Goal: Information Seeking & Learning: Check status

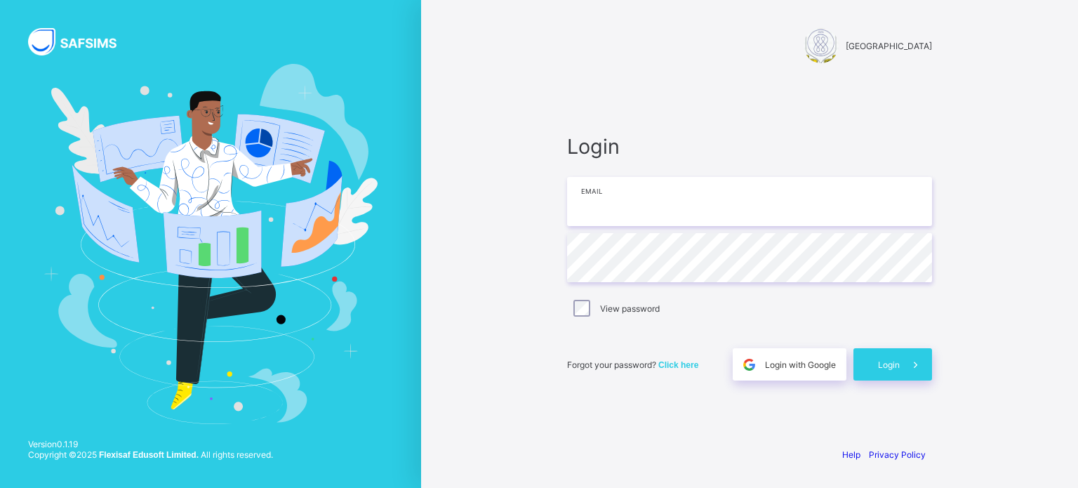
type input "**********"
click at [875, 367] on div "Login" at bounding box center [893, 364] width 79 height 32
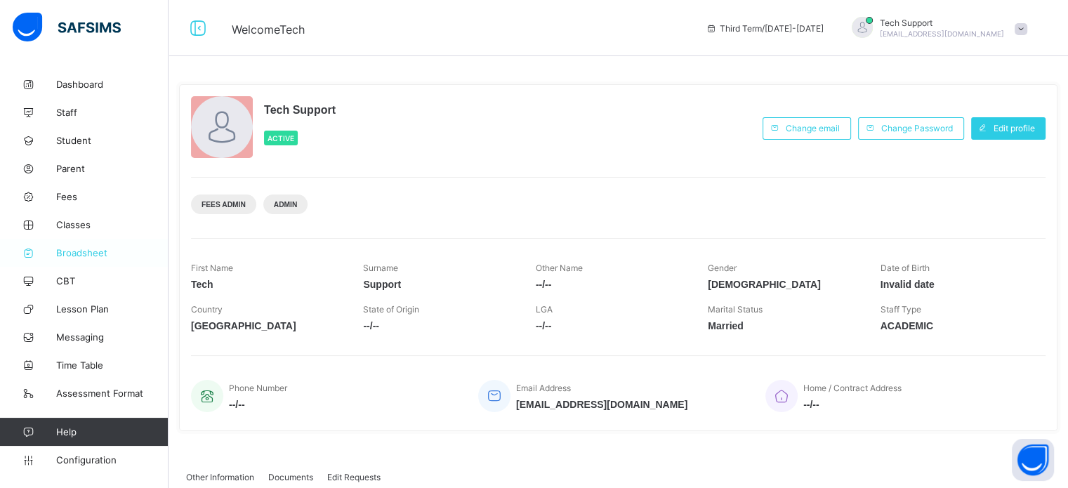
click at [89, 258] on span "Broadsheet" at bounding box center [112, 252] width 112 height 11
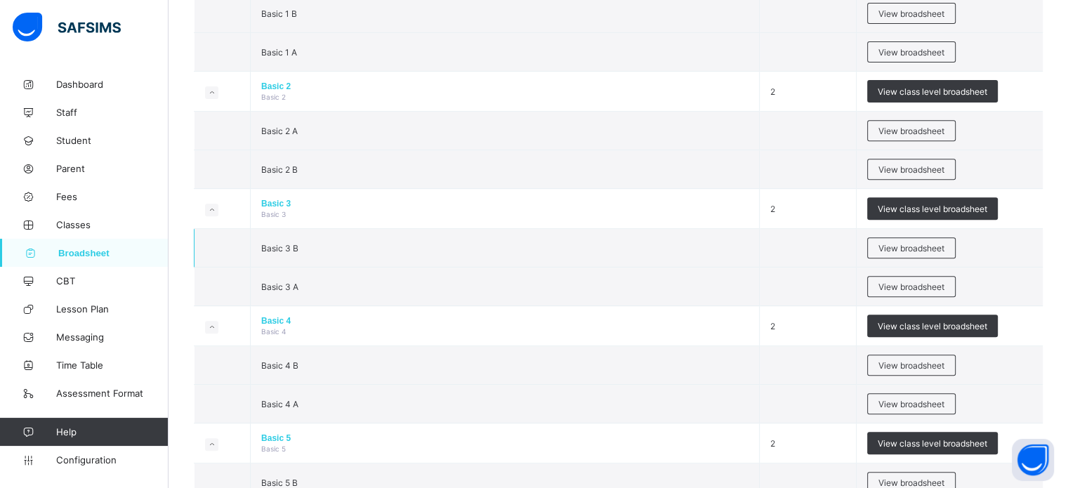
scroll to position [491, 0]
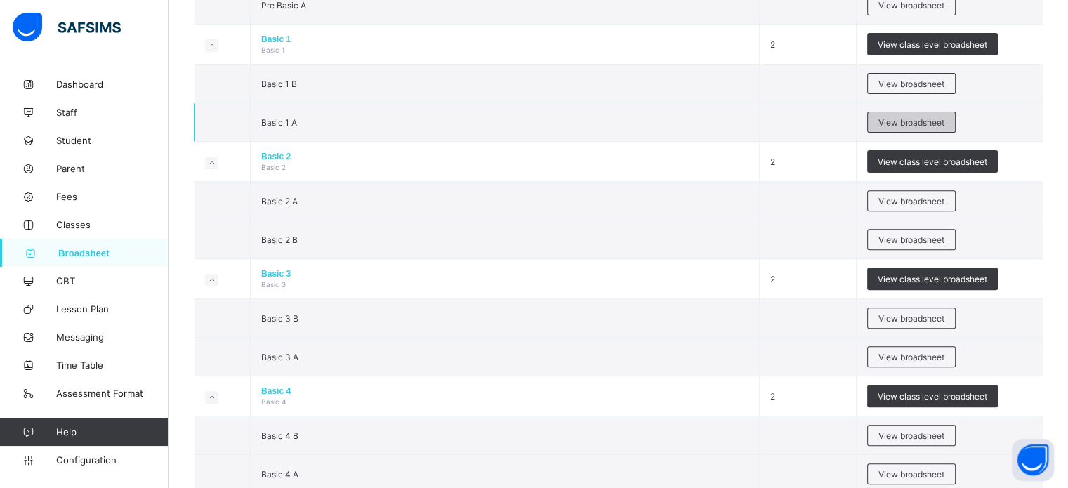
click at [939, 126] on div "View broadsheet" at bounding box center [911, 122] width 88 height 21
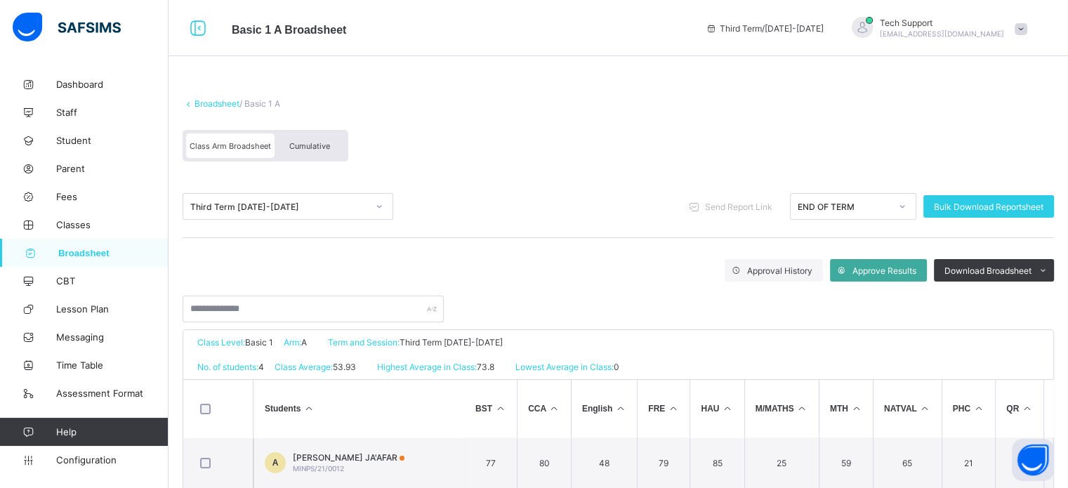
click at [326, 147] on span "Cumulative" at bounding box center [309, 146] width 41 height 10
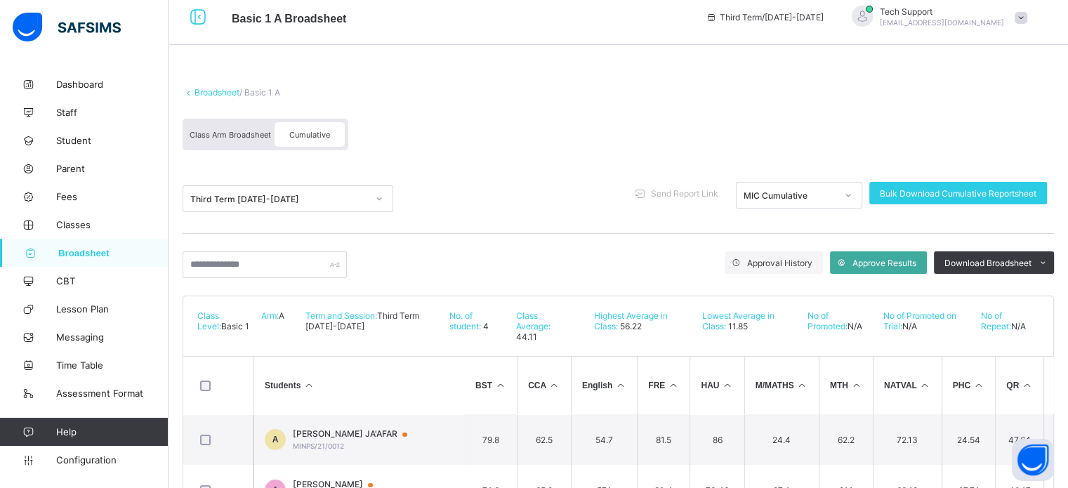
scroll to position [163, 0]
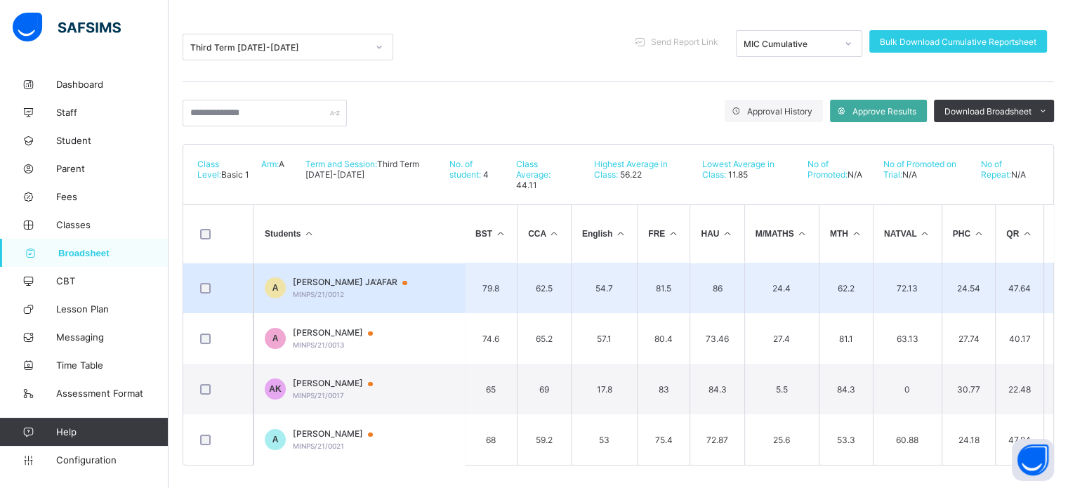
click at [347, 300] on tbody "A AISHA WIDAD JA'AFAR MINPS/21/0012 79.8 62.5 54.7 81.5 86 24.4 62.2 72.13 24.5…" at bounding box center [876, 364] width 1387 height 202
click at [345, 277] on span "AISHA WIDAD JA'AFAR" at bounding box center [357, 282] width 128 height 11
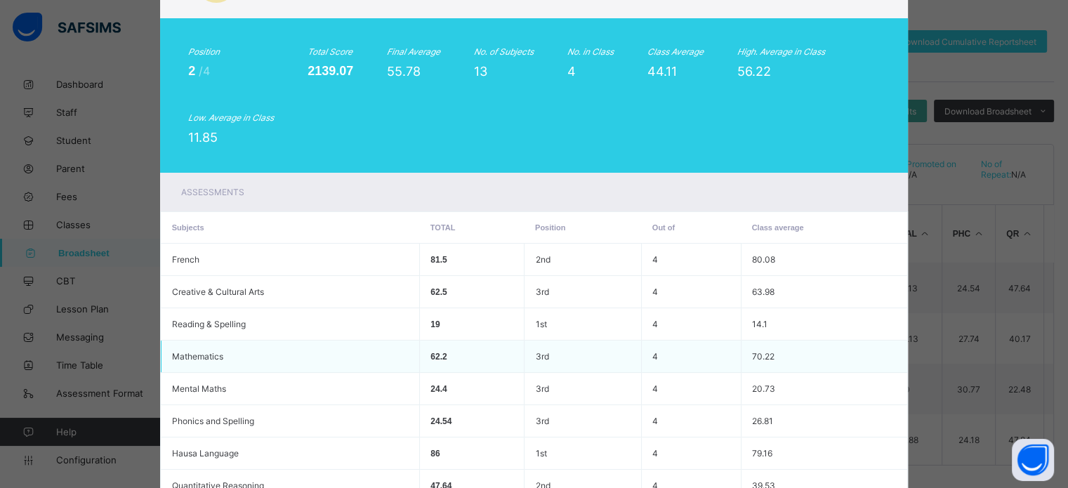
scroll to position [0, 0]
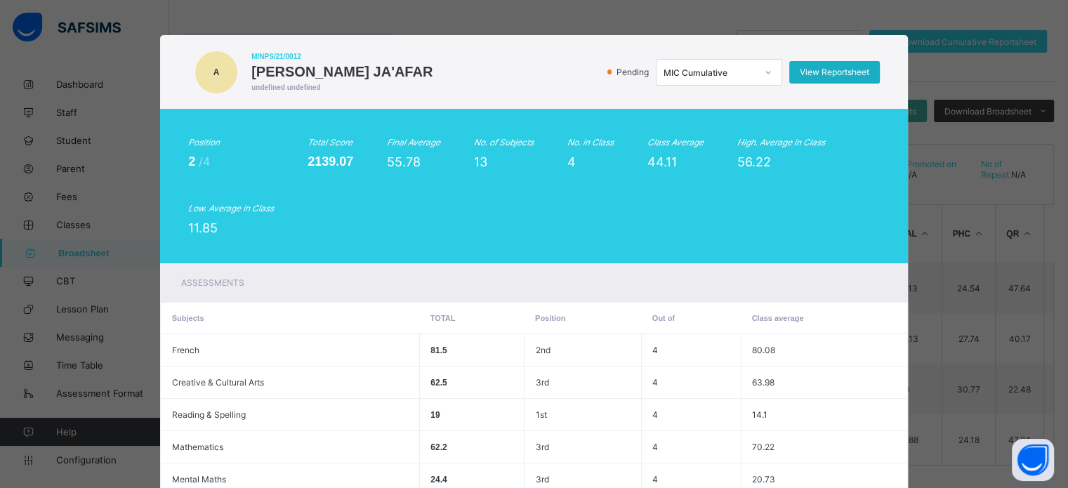
click at [847, 71] on span "View Reportsheet" at bounding box center [833, 72] width 69 height 11
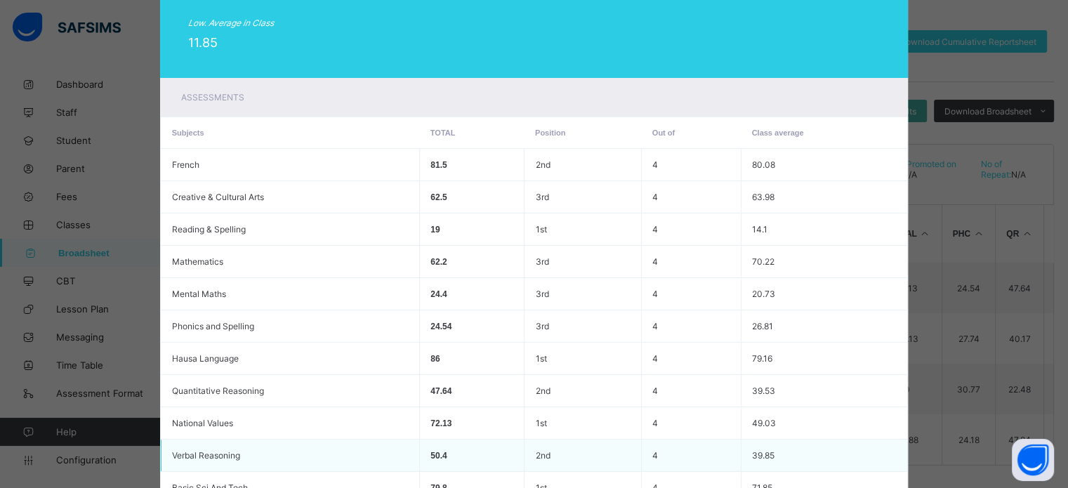
scroll to position [397, 0]
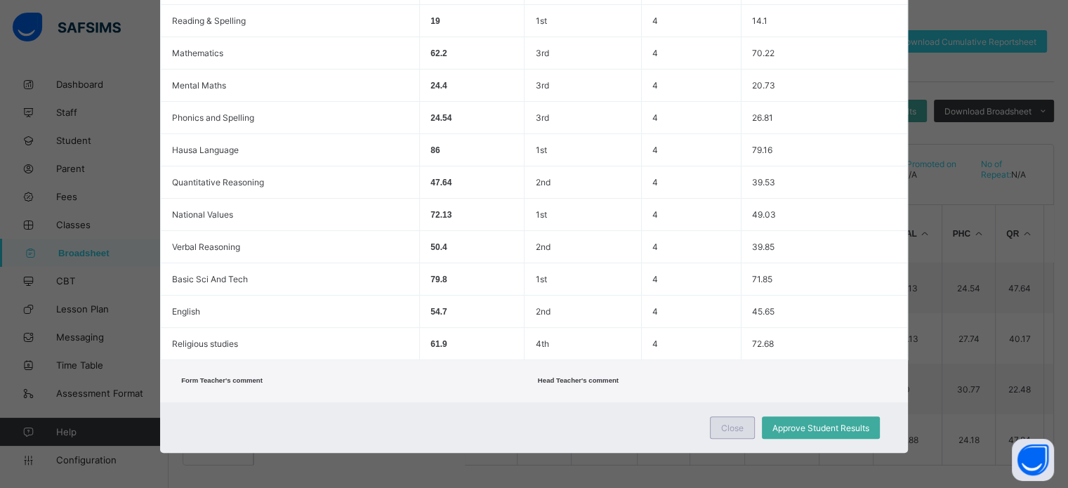
click at [729, 429] on span "Close" at bounding box center [732, 428] width 22 height 11
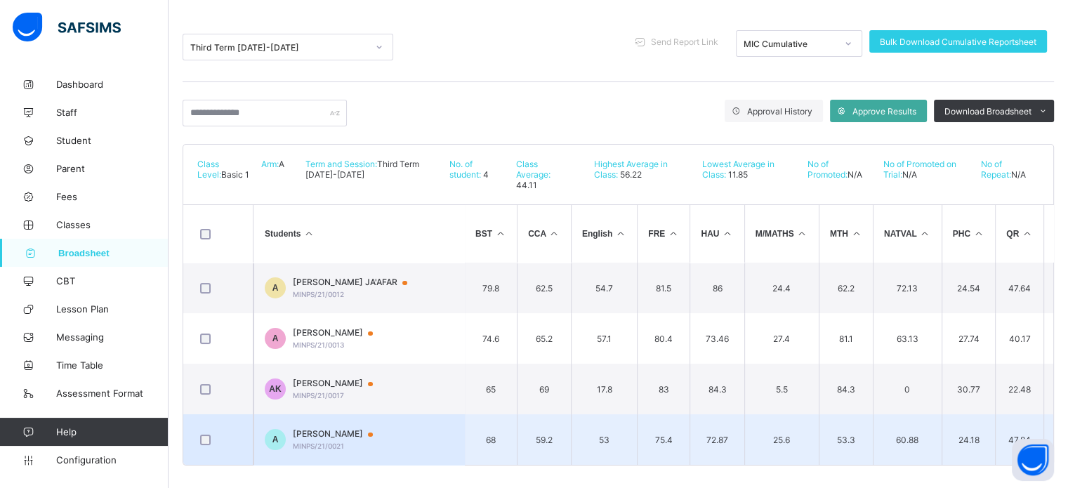
click at [369, 429] on div "AHMAD ABDULKADIR MUHAMMAD MINPS/21/0021" at bounding box center [339, 439] width 93 height 22
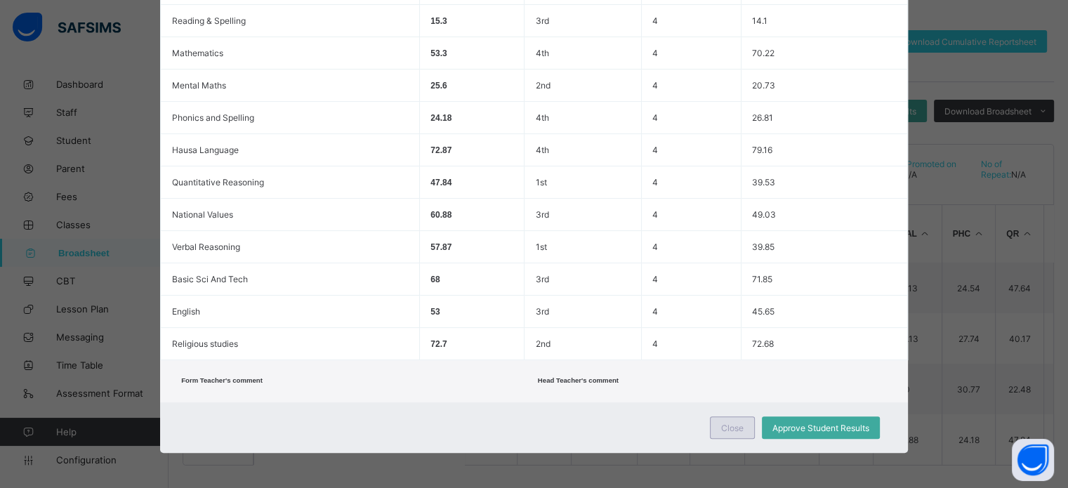
click at [734, 427] on span "Close" at bounding box center [732, 428] width 22 height 11
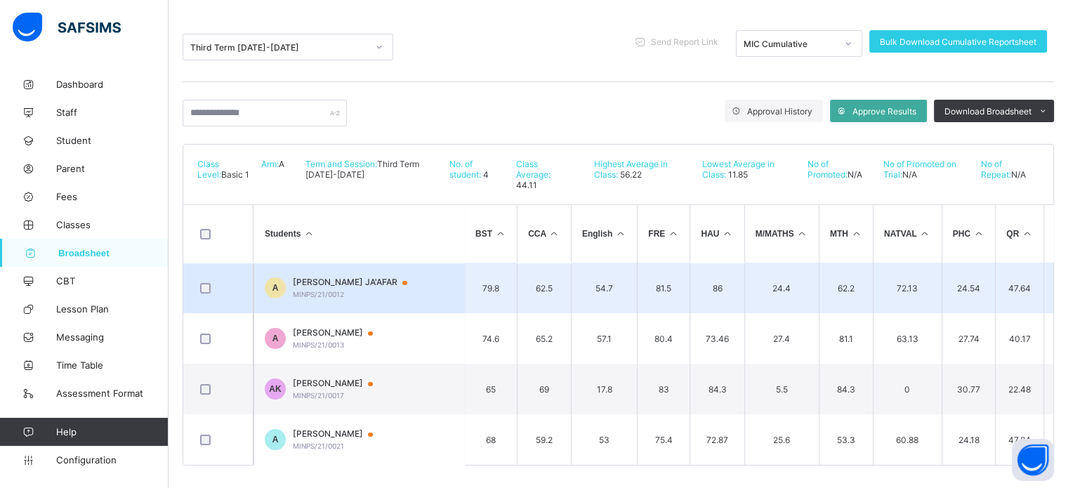
click at [387, 278] on div "AISHA WIDAD JA'AFAR MINPS/21/0012" at bounding box center [357, 288] width 128 height 22
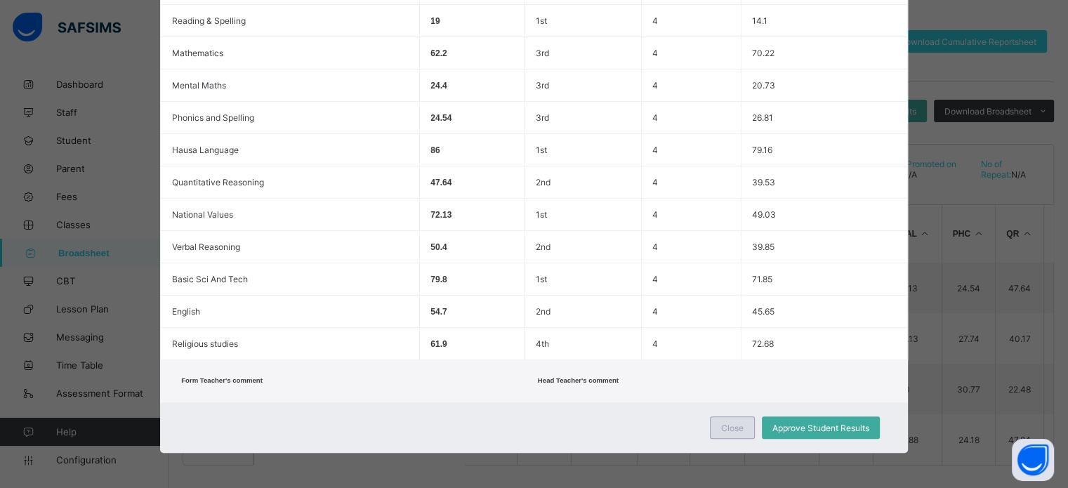
click at [710, 429] on div "Close" at bounding box center [732, 427] width 45 height 22
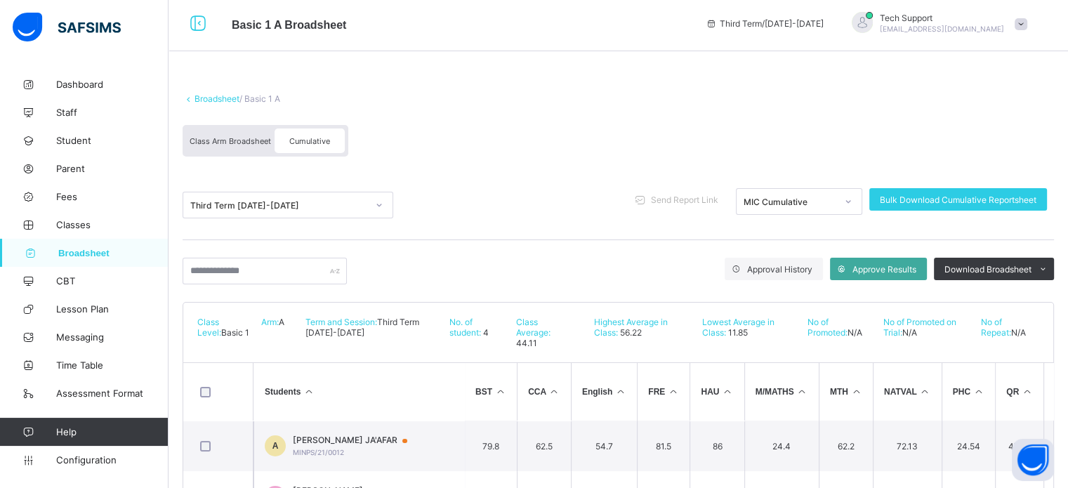
scroll to position [0, 0]
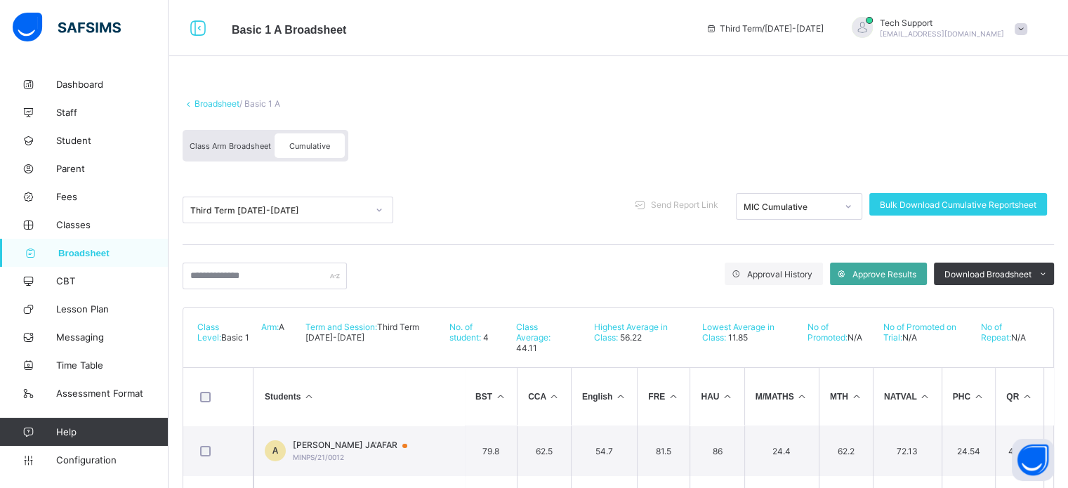
drag, startPoint x: 246, startPoint y: 137, endPoint x: 263, endPoint y: 146, distance: 18.5
click at [246, 137] on div "Class Arm Broadsheet" at bounding box center [230, 145] width 88 height 25
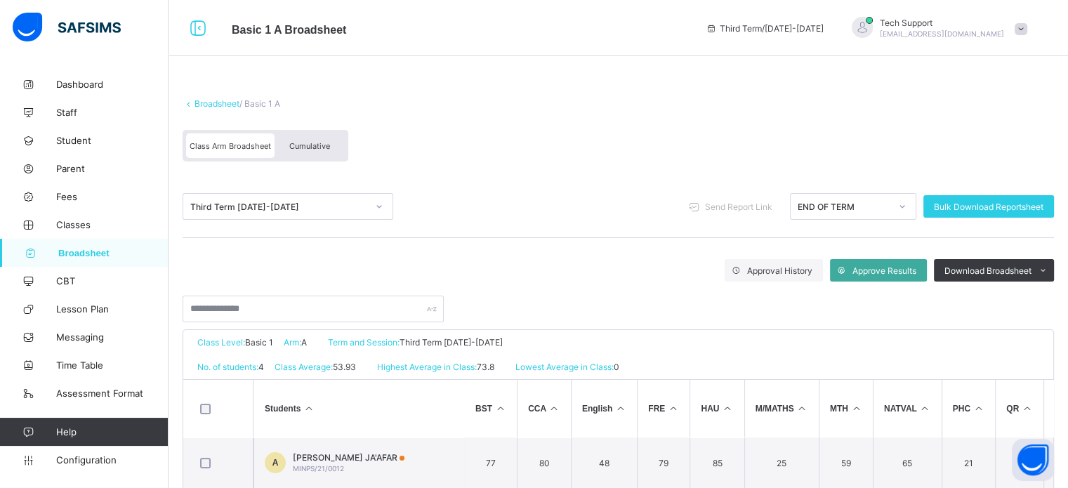
click at [239, 145] on span "Class Arm Broadsheet" at bounding box center [230, 146] width 81 height 10
click at [230, 139] on div "Class Arm Broadsheet" at bounding box center [230, 145] width 88 height 25
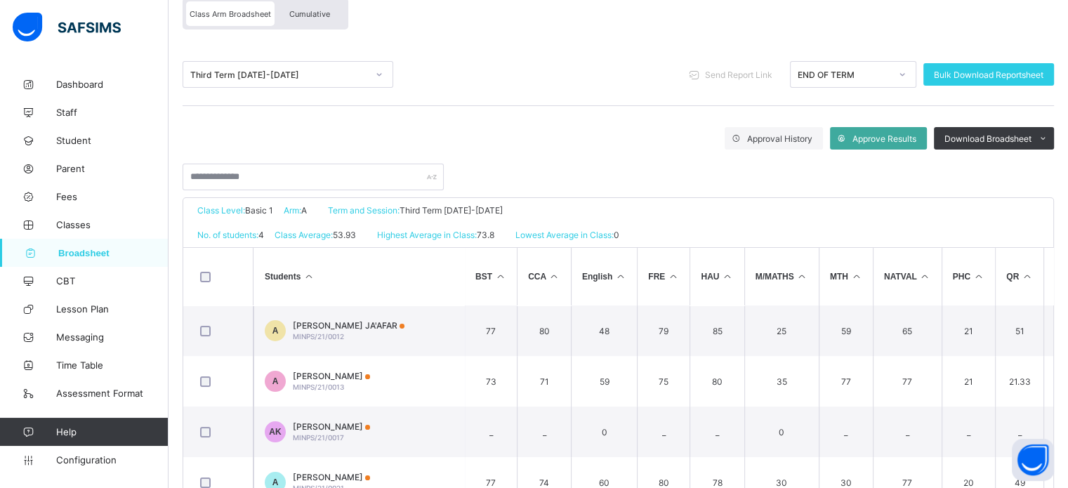
scroll to position [140, 0]
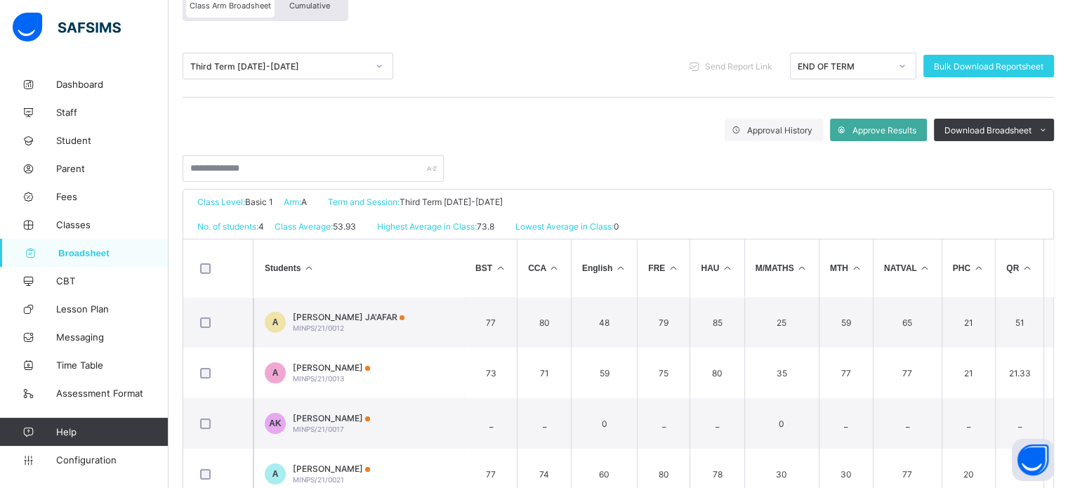
click at [337, 336] on td "A AISHA WIDAD JA'AFAR MINPS/21/0012" at bounding box center [358, 322] width 211 height 51
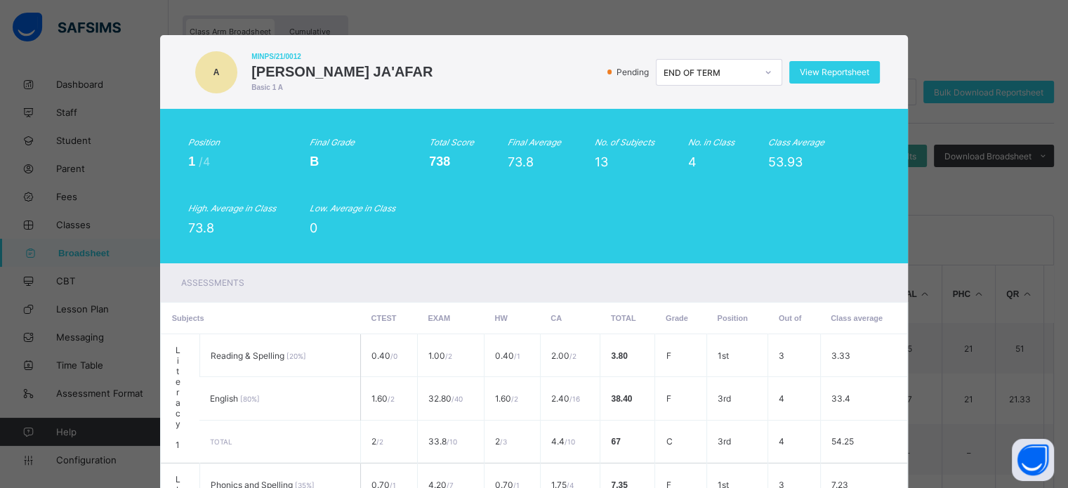
scroll to position [70, 0]
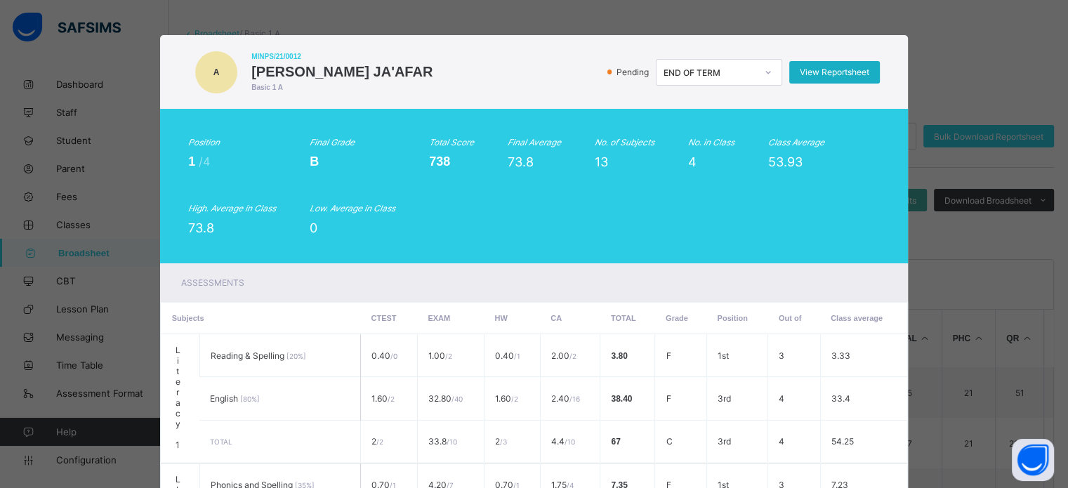
click at [824, 72] on span "View Reportsheet" at bounding box center [833, 72] width 69 height 11
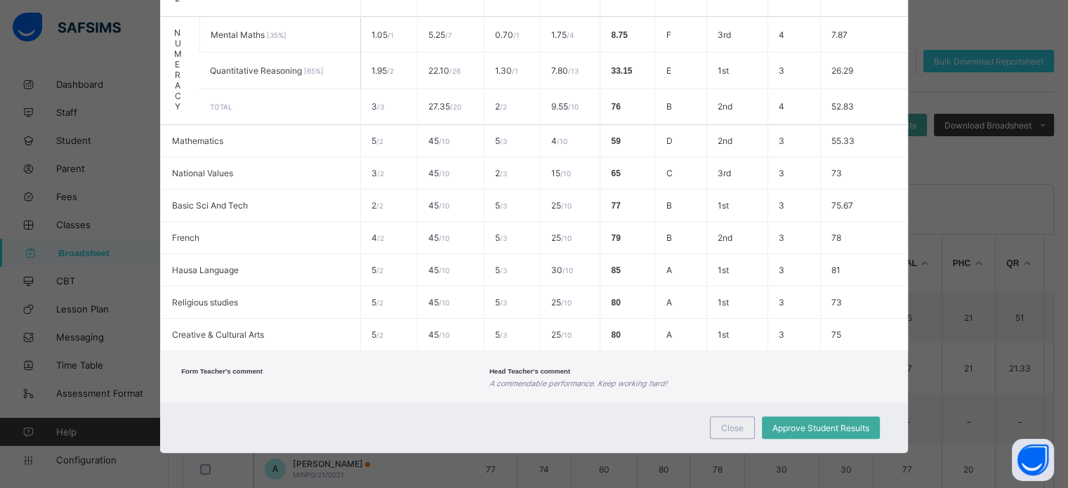
scroll to position [185, 0]
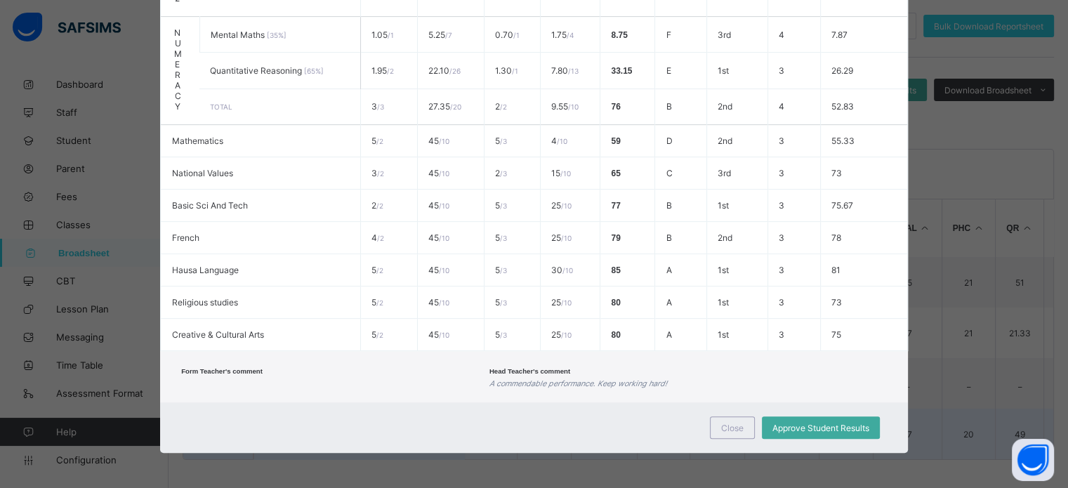
click at [724, 423] on span "Close" at bounding box center [732, 428] width 22 height 11
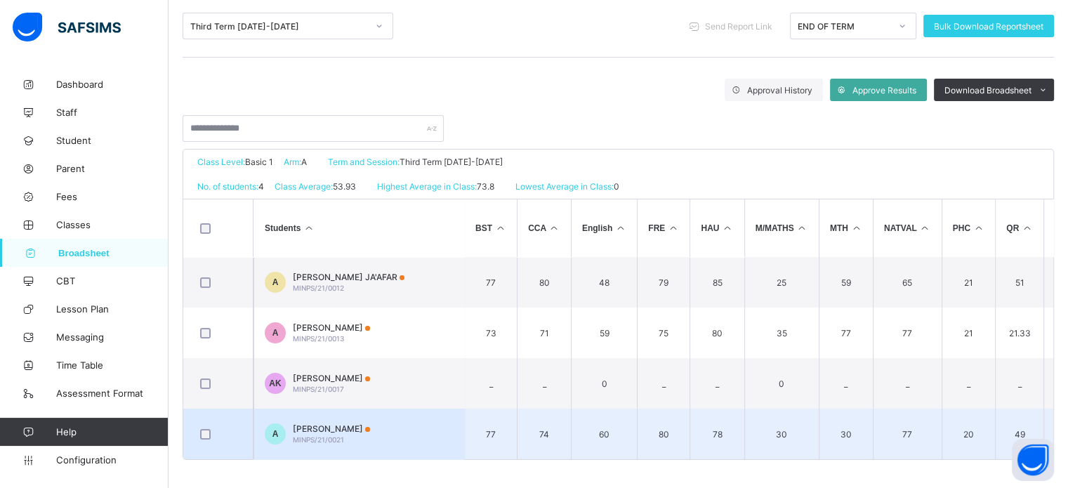
click at [351, 436] on div "AHMAD ABDULKADIR MUHAMMAD MINPS/21/0021" at bounding box center [331, 433] width 77 height 21
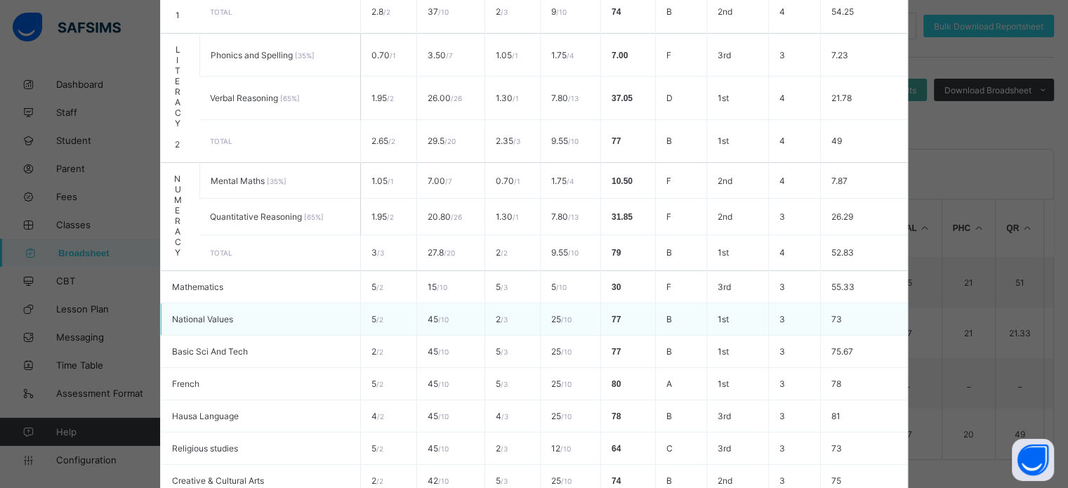
scroll to position [583, 0]
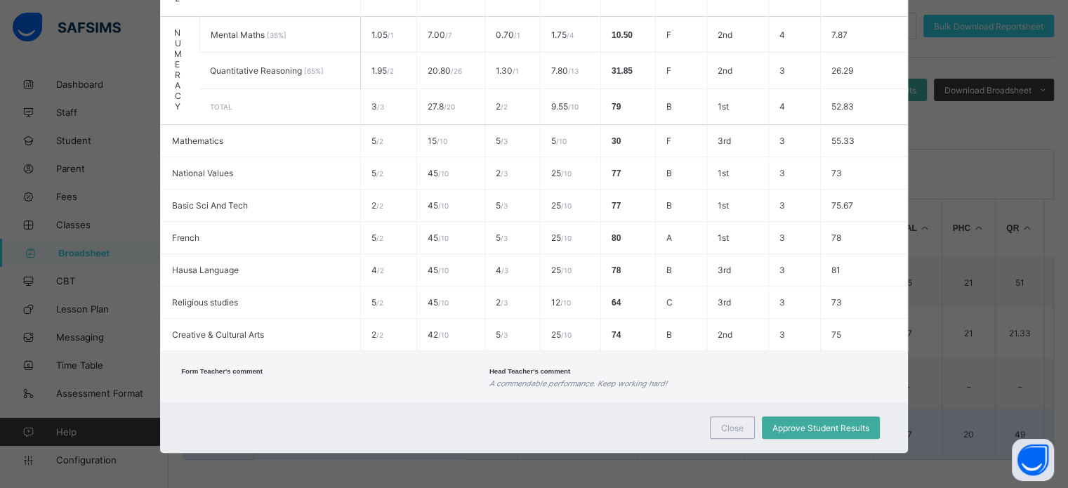
click at [726, 434] on div "Close" at bounding box center [732, 427] width 45 height 22
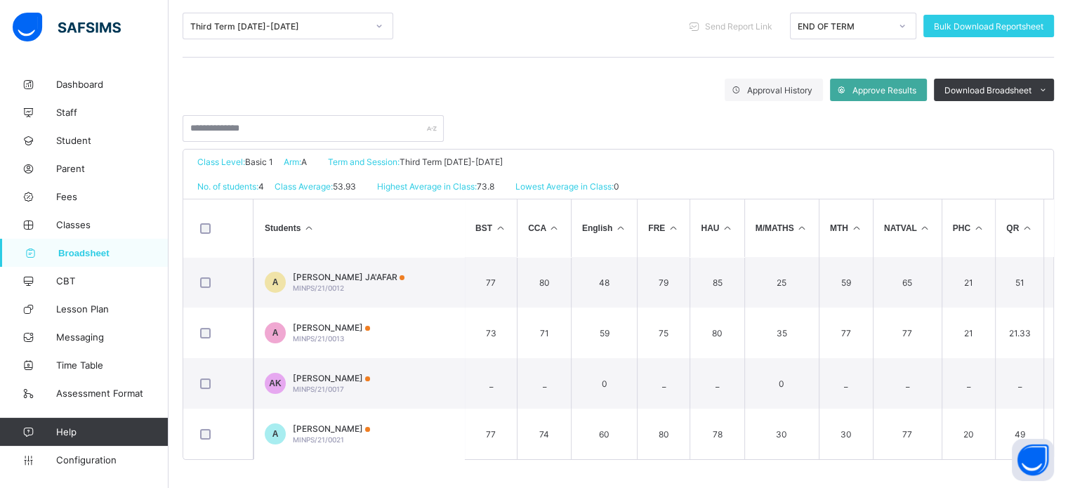
click at [83, 258] on span "Broadsheet" at bounding box center [113, 253] width 110 height 11
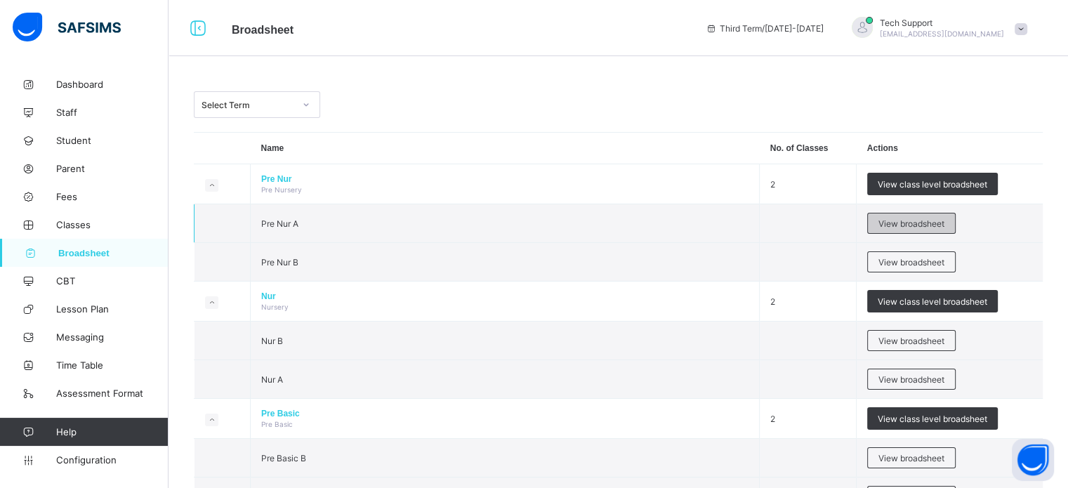
click at [911, 224] on span "View broadsheet" at bounding box center [911, 223] width 66 height 11
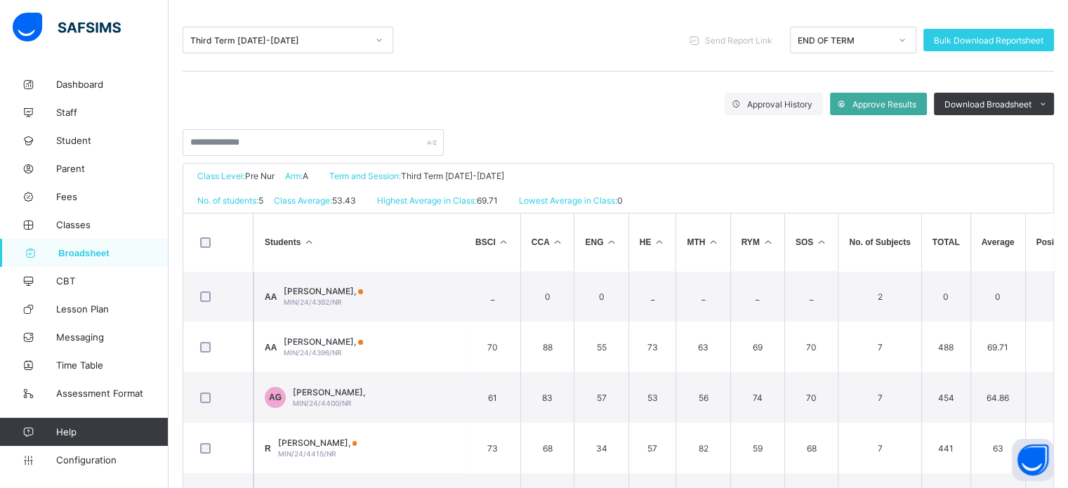
scroll to position [236, 0]
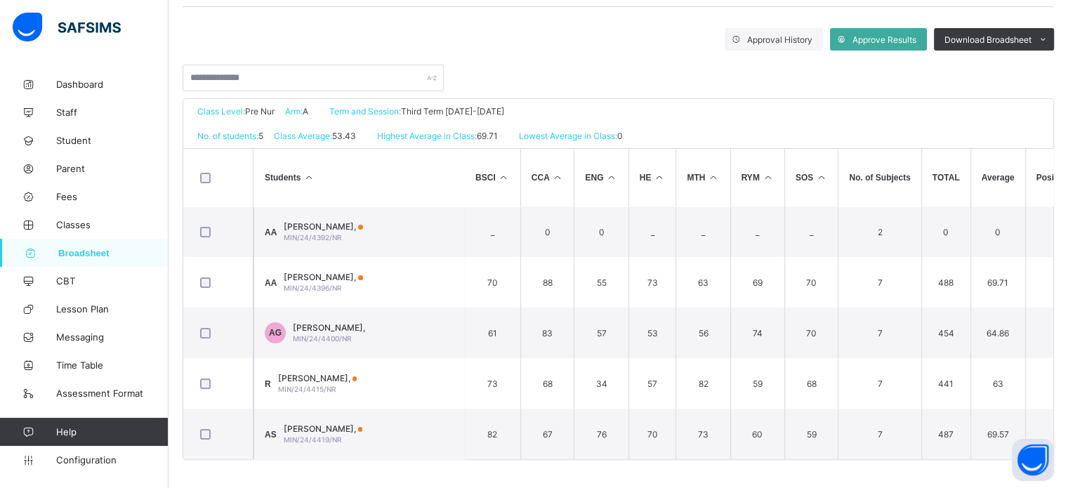
click at [295, 277] on div "AHMAD ABUBAKAR AMINU, MIN/24/4396/NR" at bounding box center [323, 282] width 79 height 21
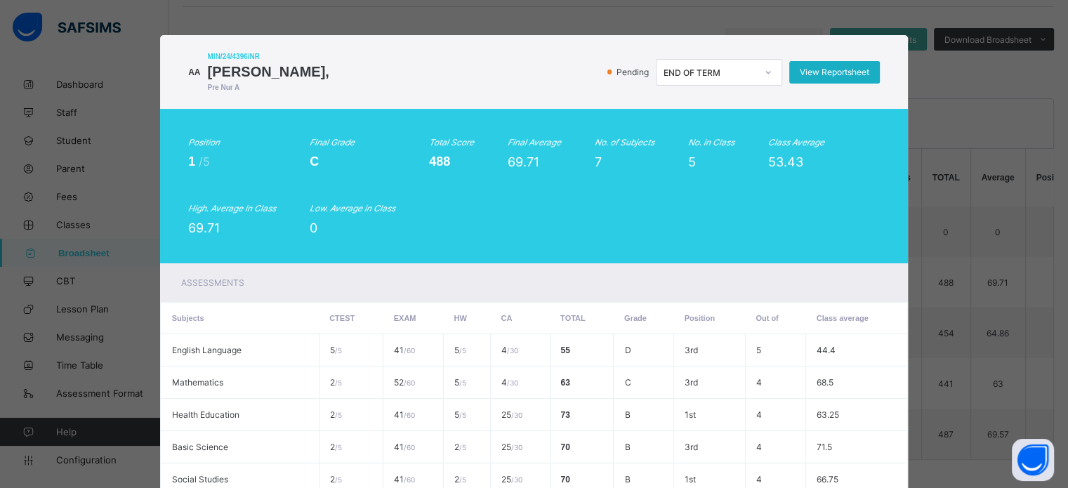
click at [811, 75] on span "View Reportsheet" at bounding box center [833, 72] width 69 height 11
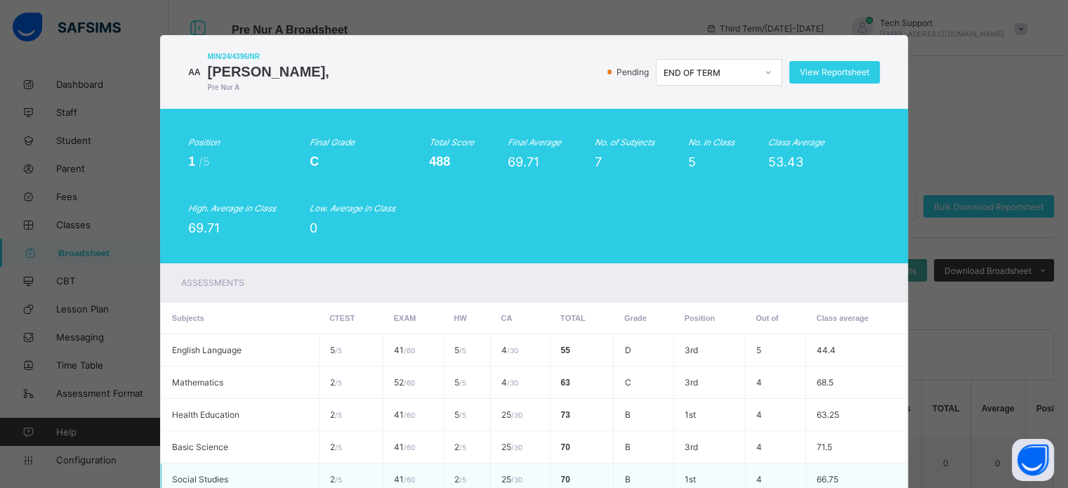
scroll to position [204, 0]
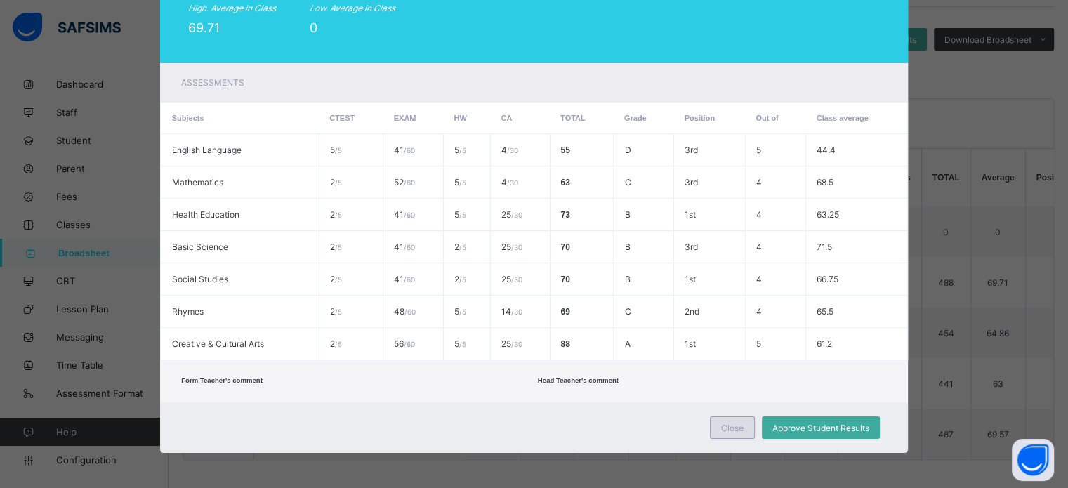
click at [734, 430] on span "Close" at bounding box center [732, 428] width 22 height 11
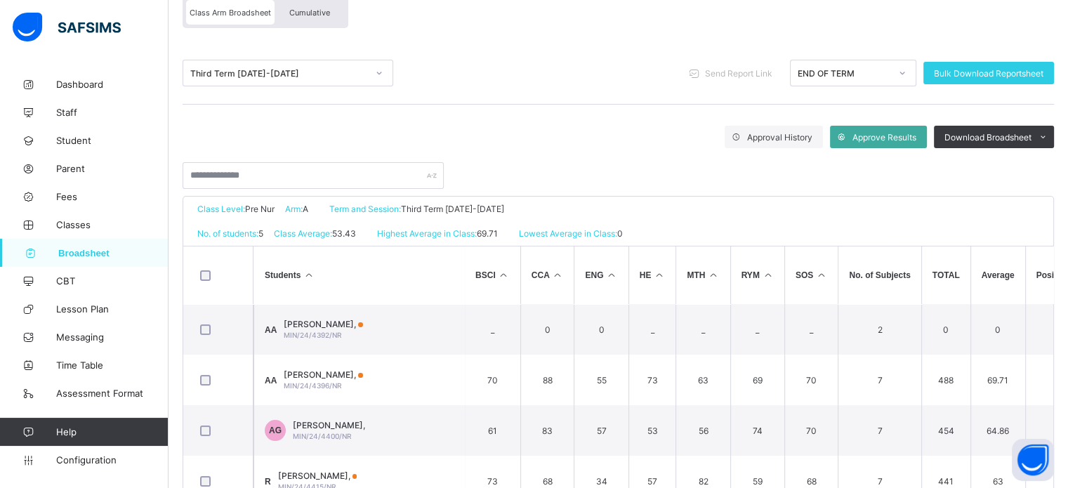
scroll to position [25, 0]
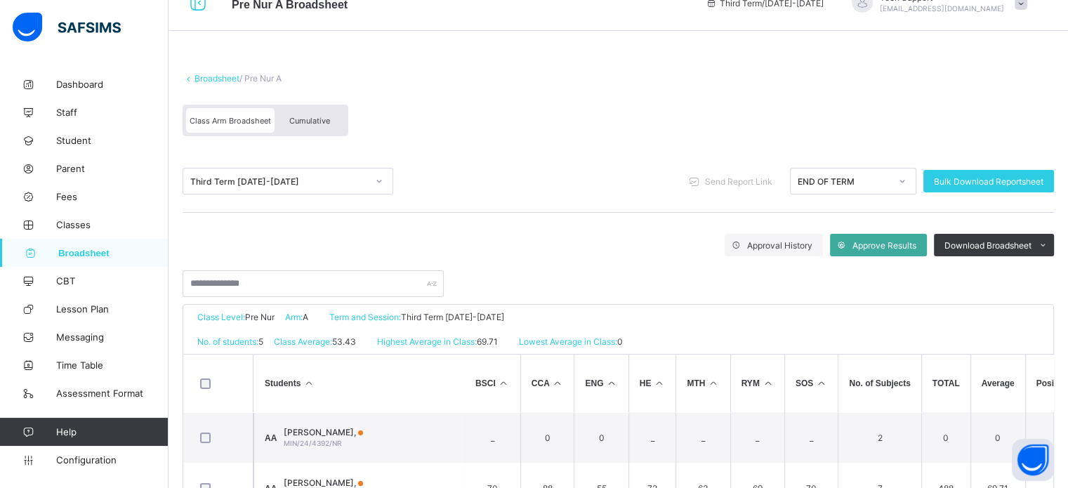
drag, startPoint x: 328, startPoint y: 115, endPoint x: 413, endPoint y: 145, distance: 90.8
click at [327, 114] on div "Cumulative" at bounding box center [309, 120] width 70 height 25
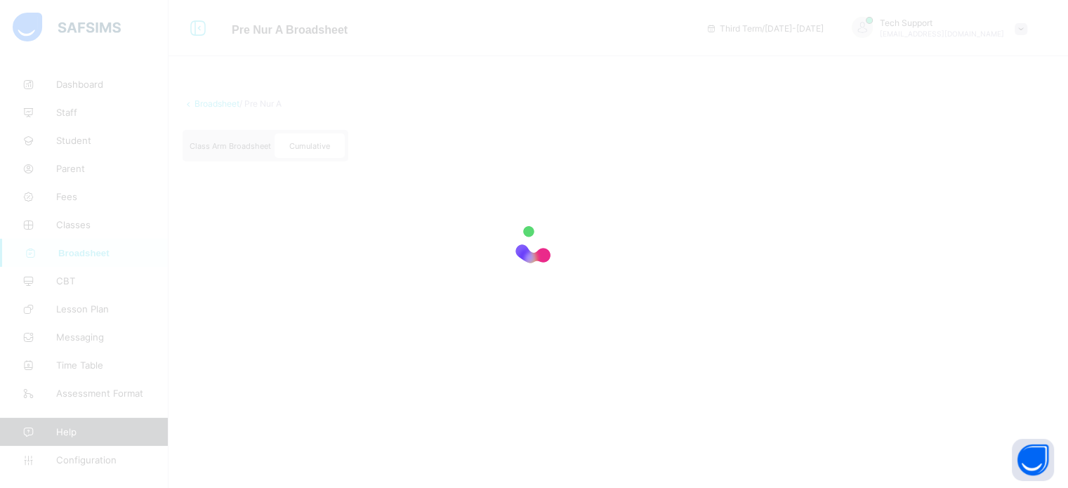
scroll to position [0, 0]
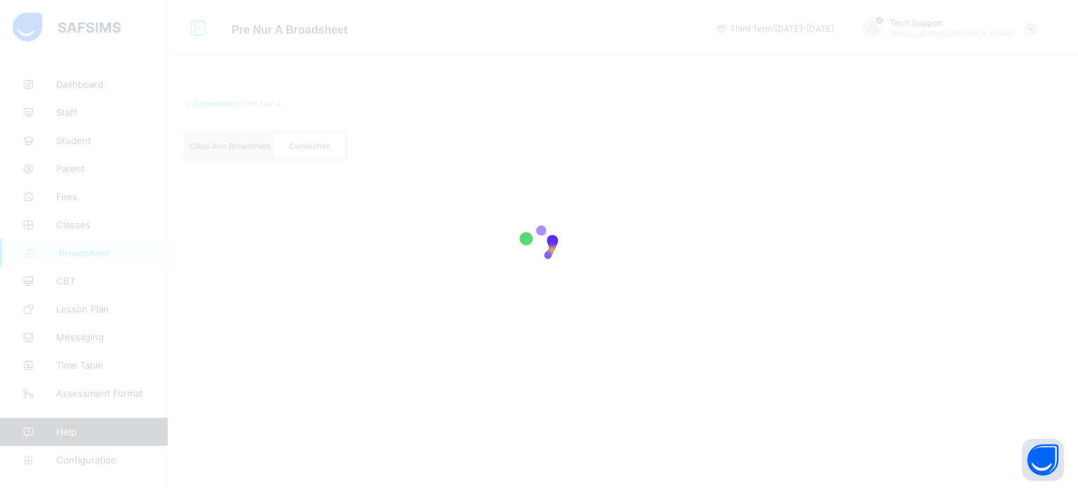
click at [553, 117] on div at bounding box center [539, 244] width 1078 height 488
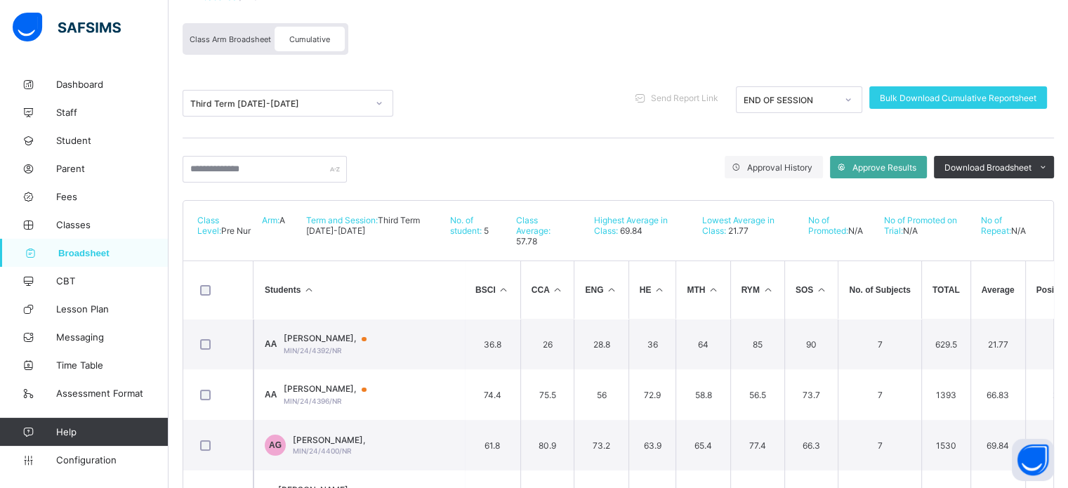
scroll to position [225, 0]
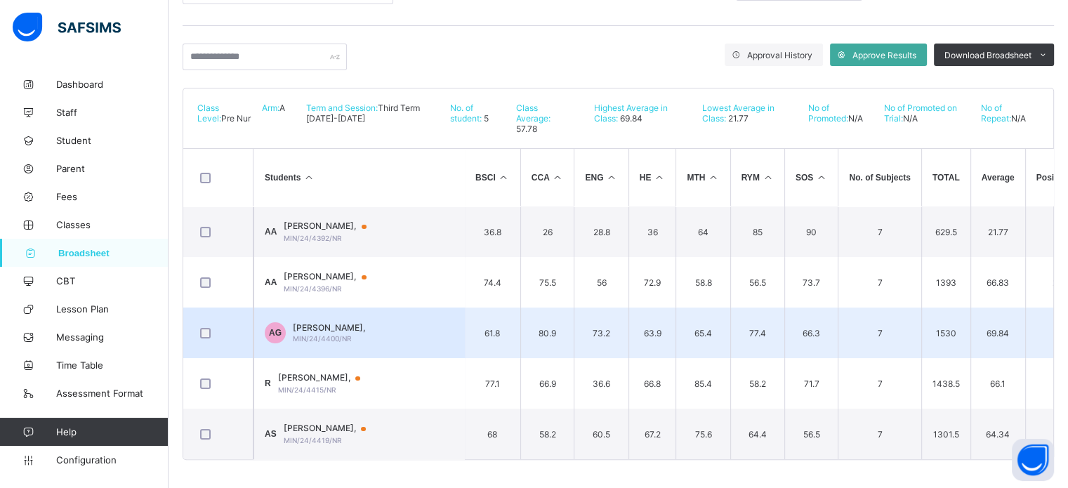
click at [365, 329] on div "AISHA SHUAIBU GAKO, MIN/24/4400/NR" at bounding box center [329, 332] width 72 height 21
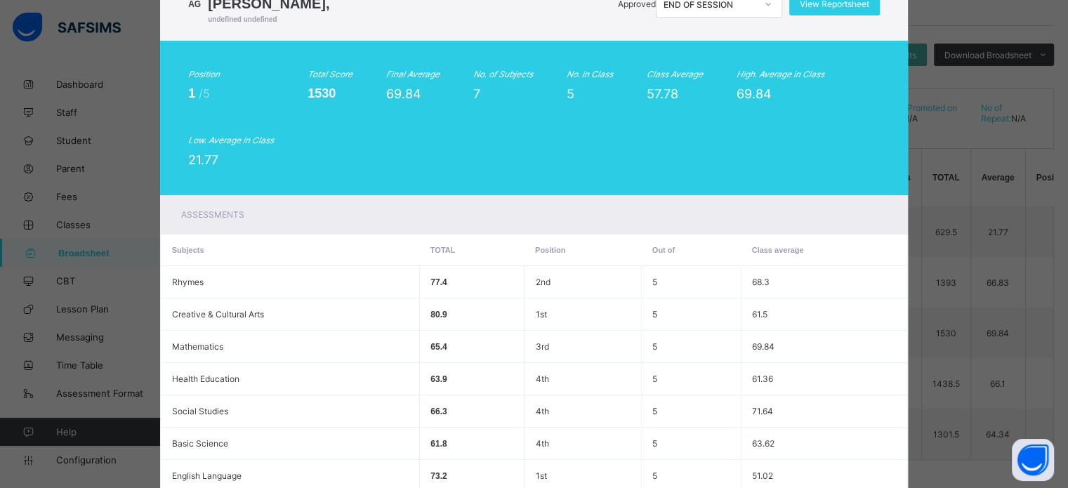
scroll to position [0, 0]
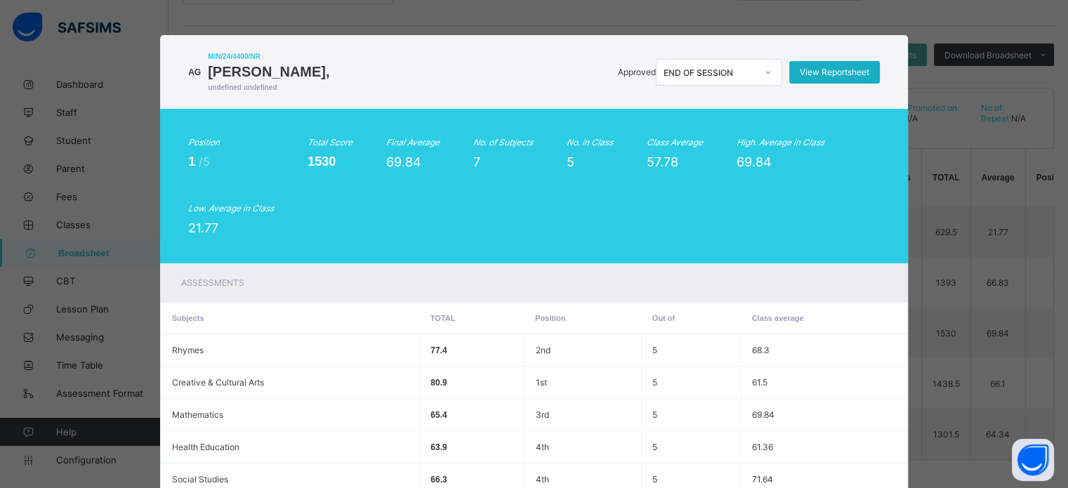
click at [833, 69] on span "View Reportsheet" at bounding box center [833, 72] width 69 height 11
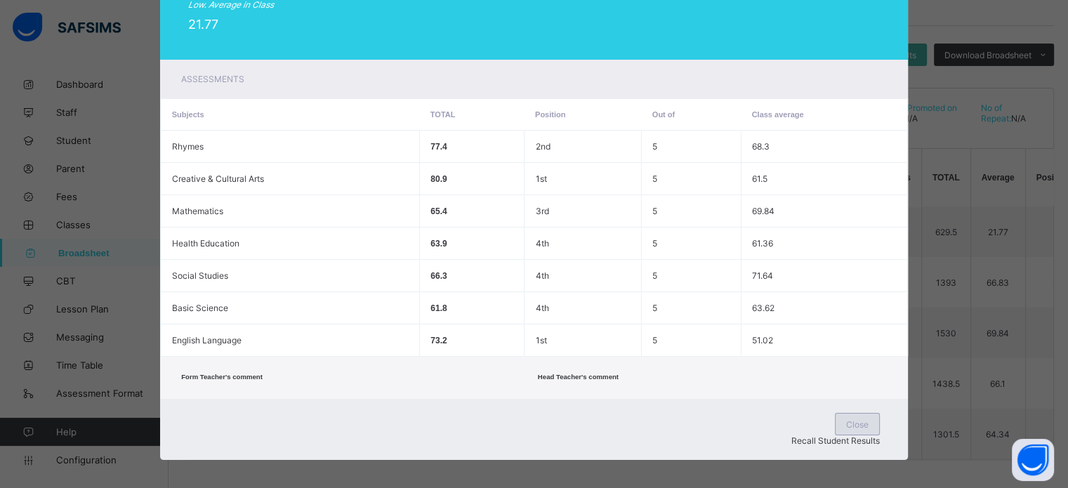
click at [846, 423] on span "Close" at bounding box center [857, 424] width 22 height 11
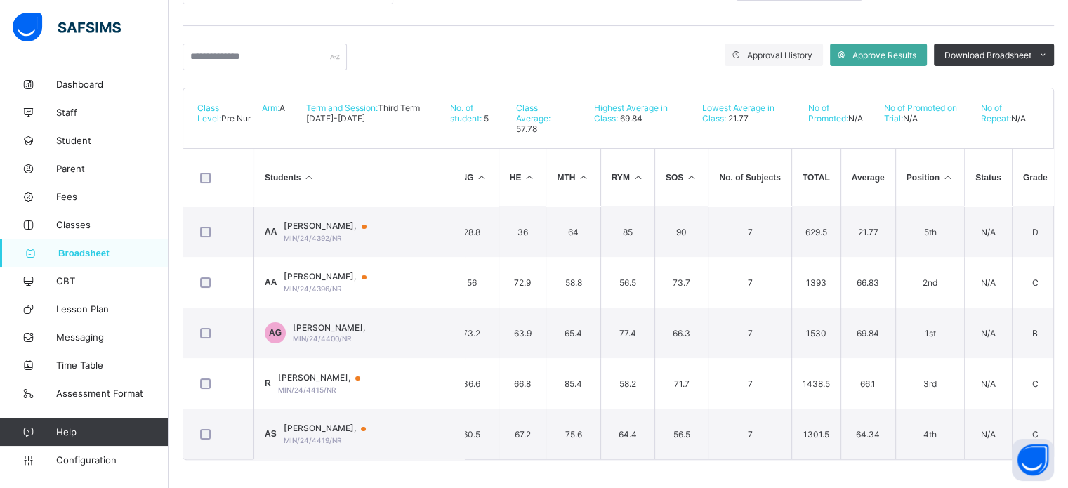
scroll to position [0, 0]
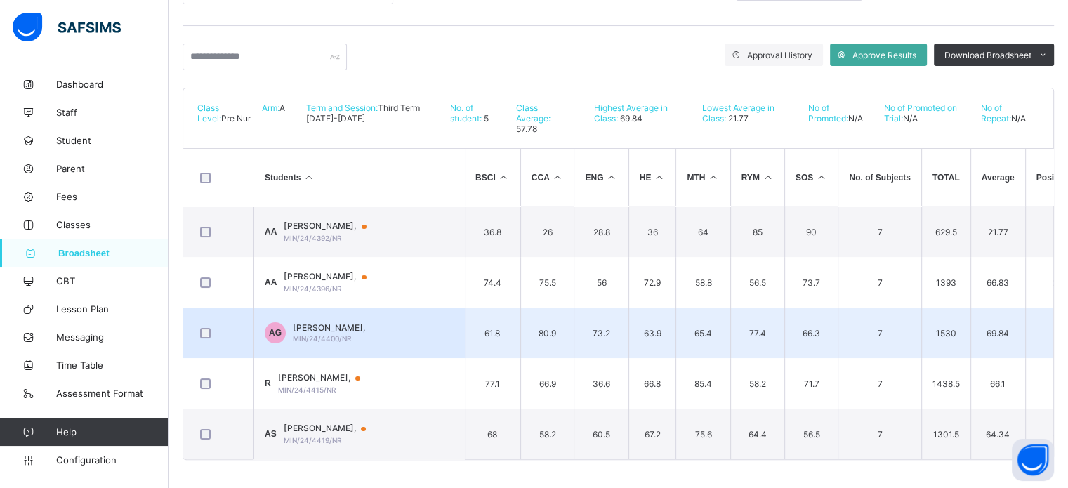
click at [343, 325] on span "AISHA SHUAIBU GAKO," at bounding box center [329, 327] width 72 height 11
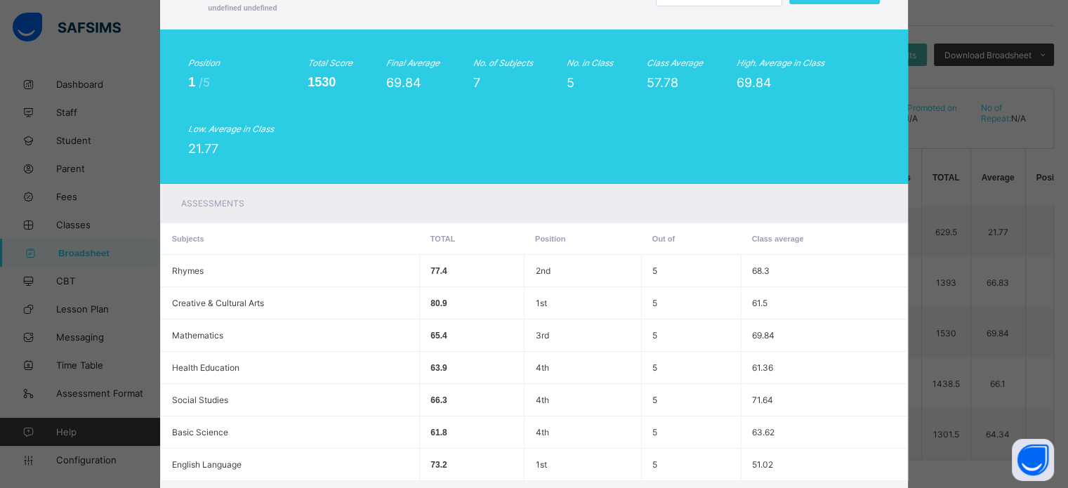
scroll to position [204, 0]
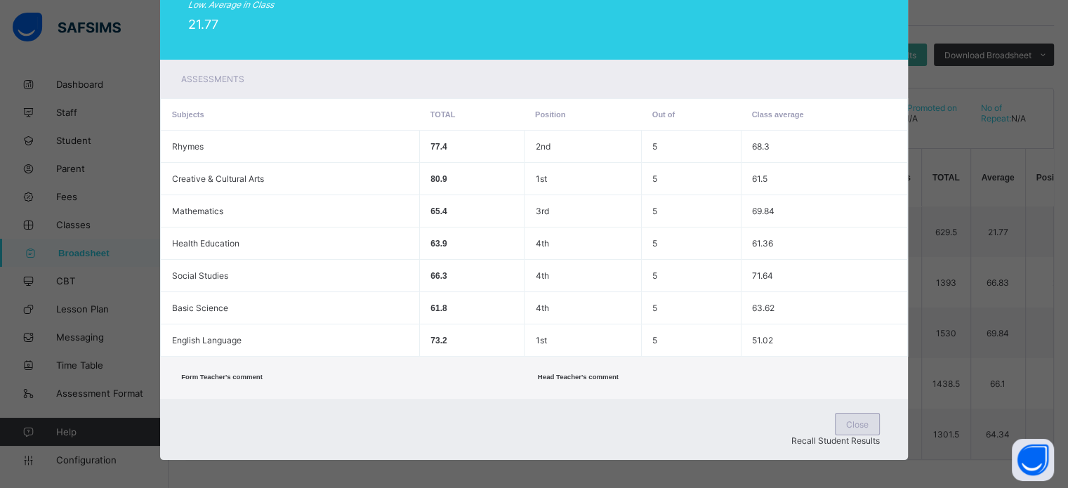
click at [846, 429] on span "Close" at bounding box center [857, 424] width 22 height 11
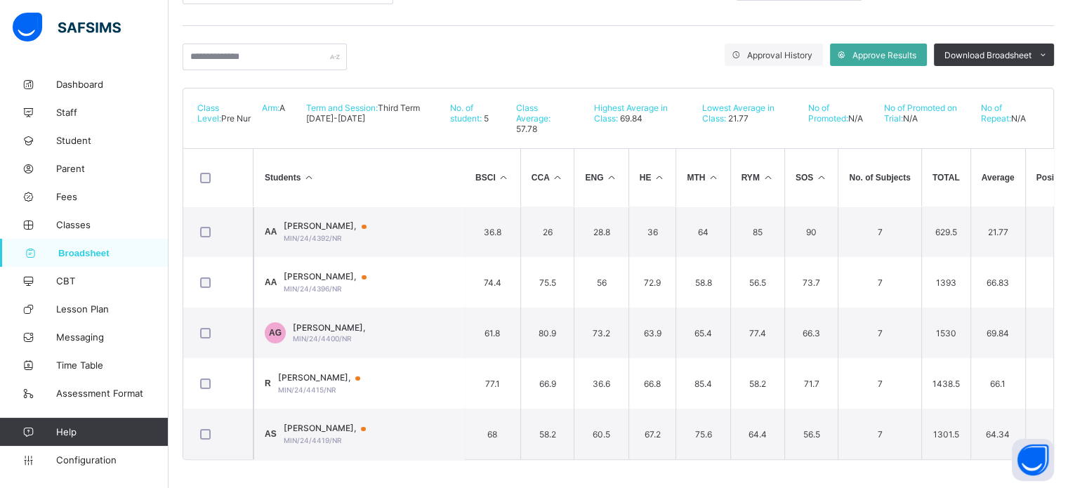
click at [81, 249] on span "Broadsheet" at bounding box center [113, 253] width 110 height 11
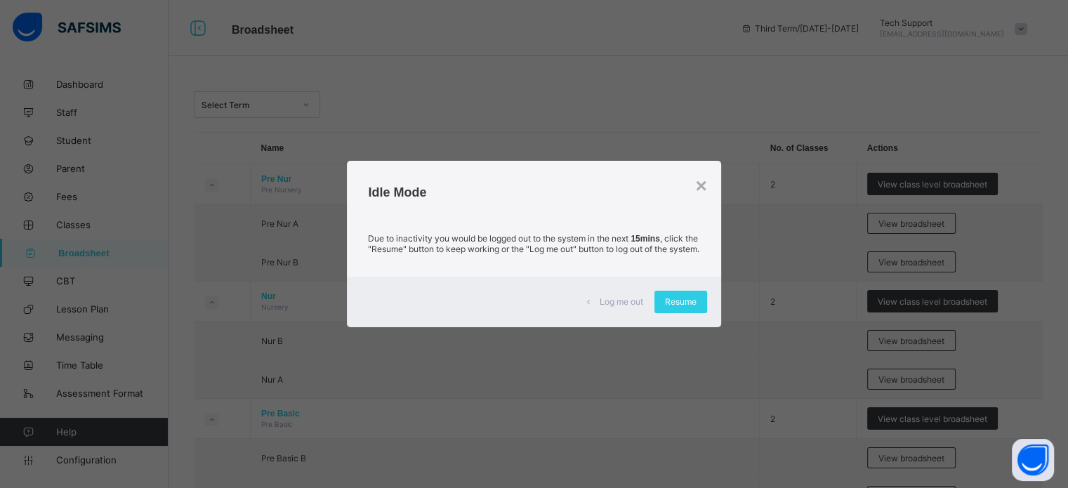
click at [687, 294] on div "Log me out Resume" at bounding box center [533, 302] width 373 height 51
click at [688, 300] on div "Resume" at bounding box center [680, 302] width 53 height 22
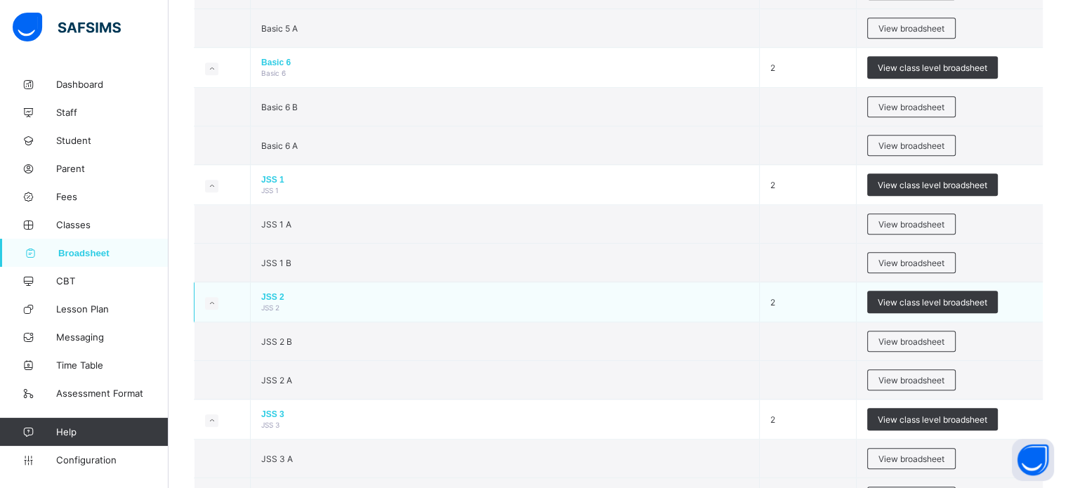
scroll to position [1053, 0]
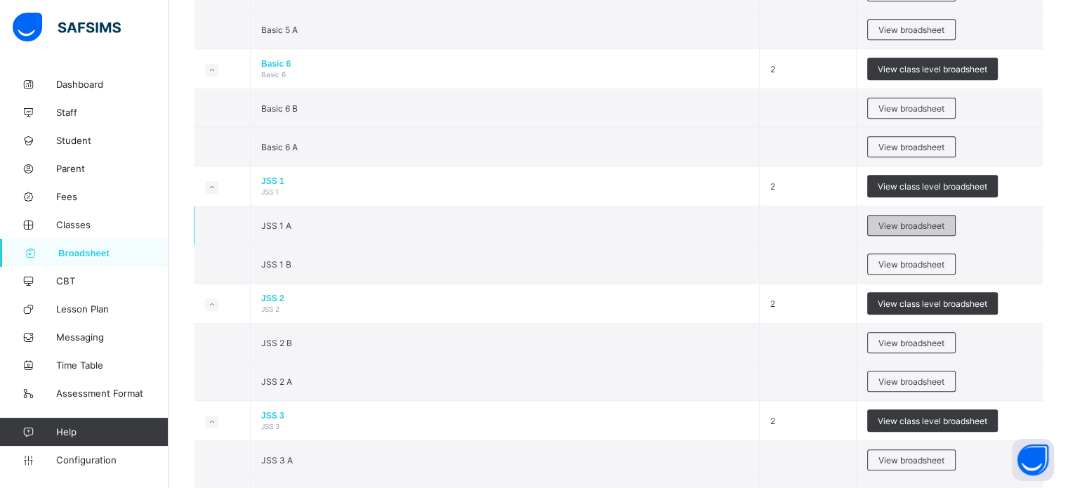
click at [903, 221] on span "View broadsheet" at bounding box center [911, 225] width 66 height 11
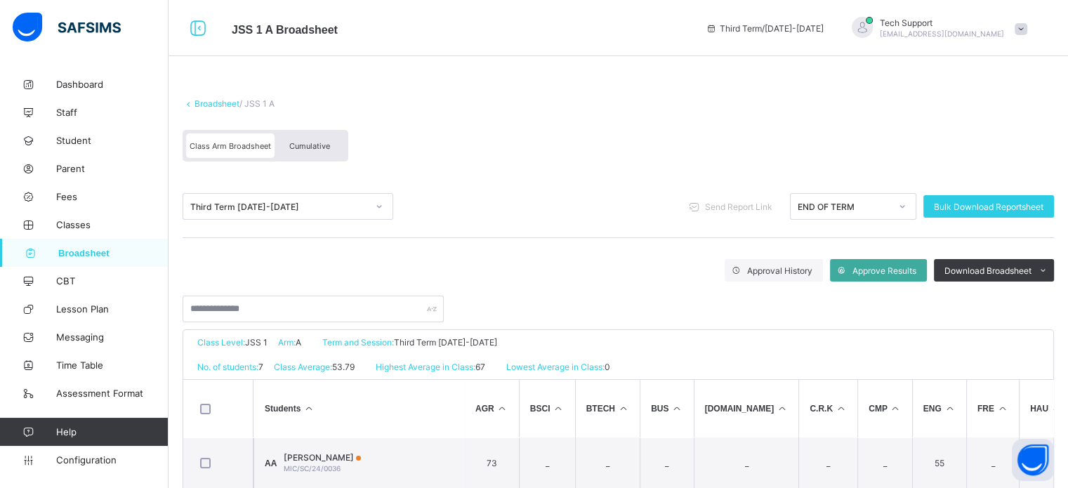
click at [306, 142] on span "Cumulative" at bounding box center [309, 146] width 41 height 10
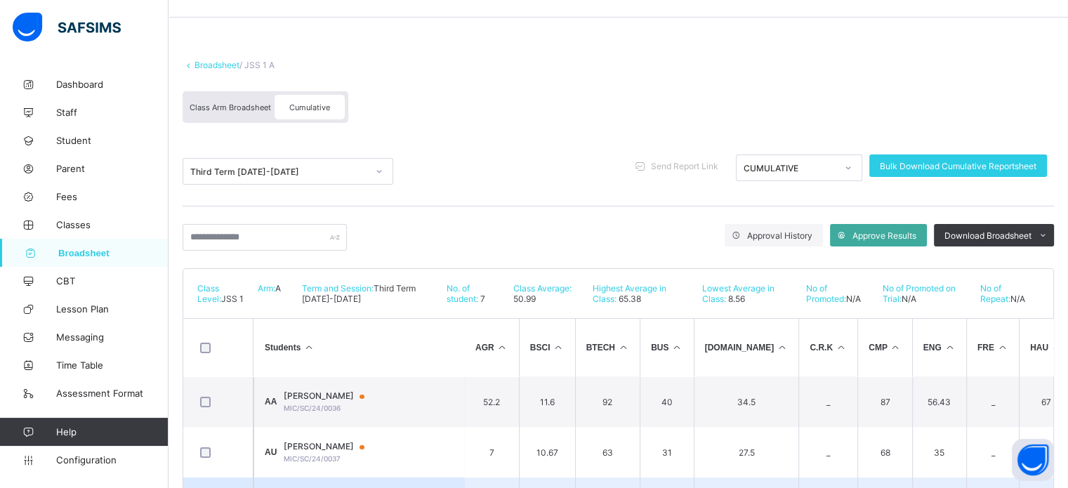
scroll to position [38, 0]
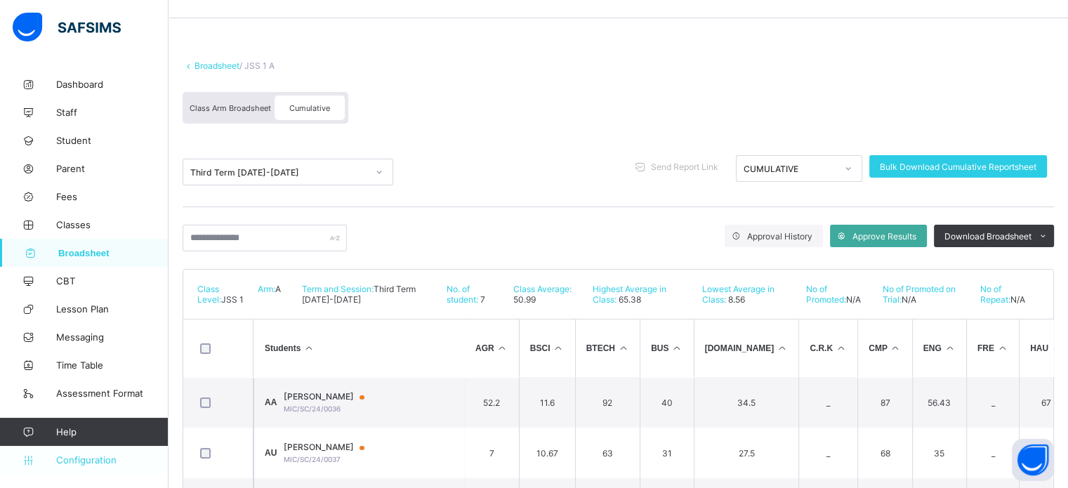
click at [112, 447] on link "Configuration" at bounding box center [84, 460] width 168 height 28
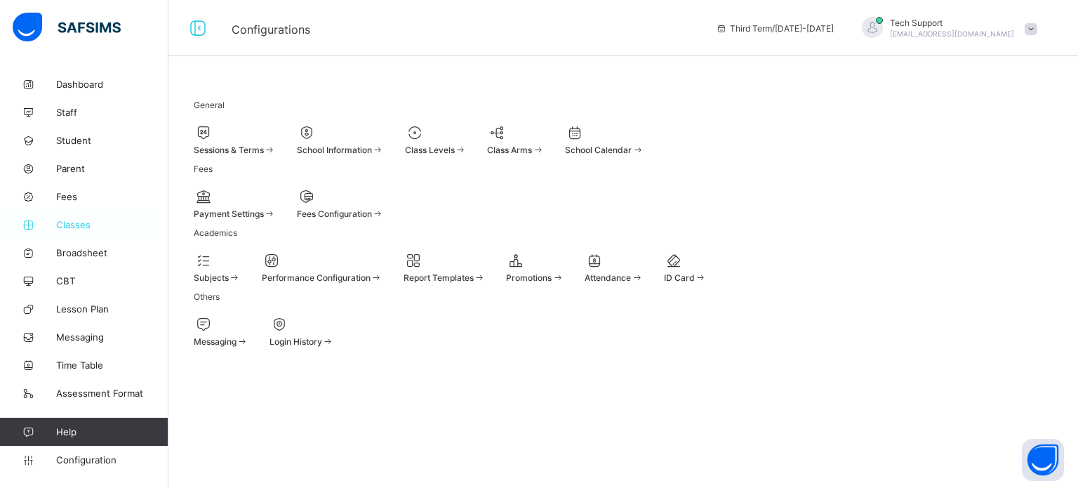
drag, startPoint x: 72, startPoint y: 248, endPoint x: 77, endPoint y: 231, distance: 17.4
click at [71, 248] on span "Broadsheet" at bounding box center [112, 252] width 112 height 11
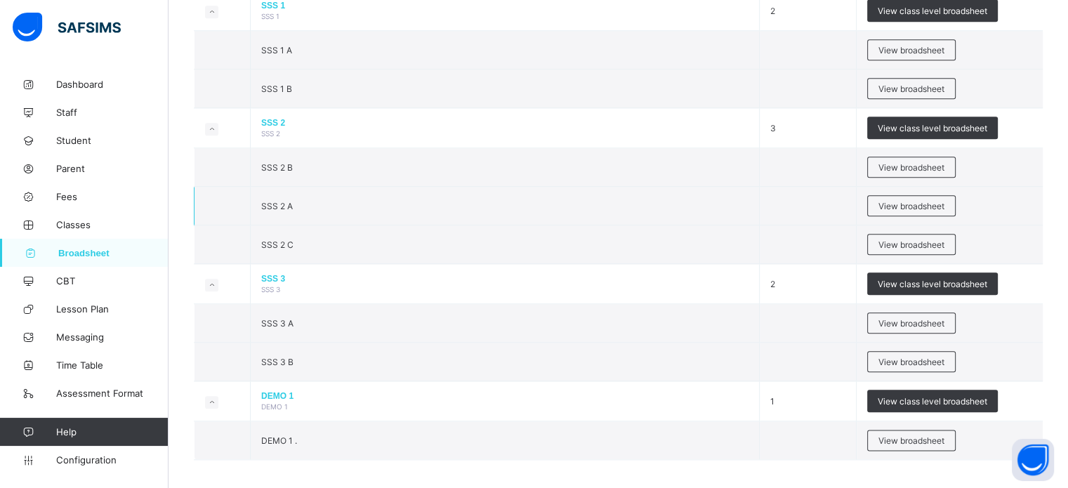
scroll to position [1581, 0]
click at [927, 420] on td "View broadsheet" at bounding box center [949, 439] width 186 height 39
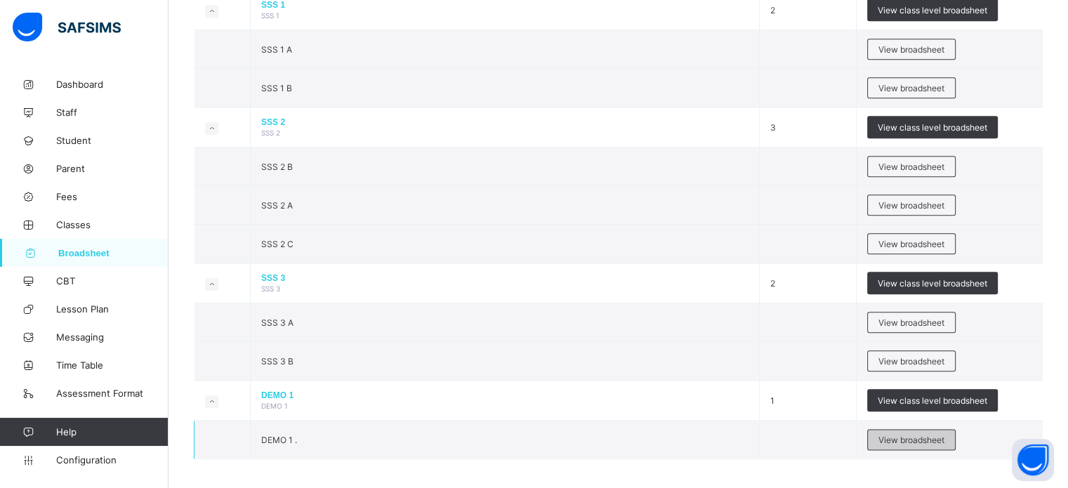
click at [929, 434] on span "View broadsheet" at bounding box center [911, 439] width 66 height 11
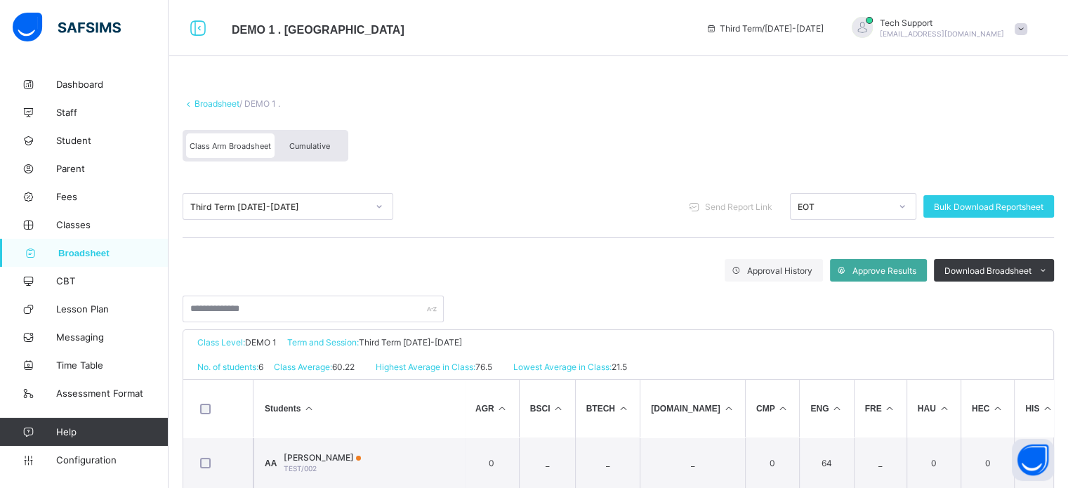
click at [319, 147] on span "Cumulative" at bounding box center [309, 146] width 41 height 10
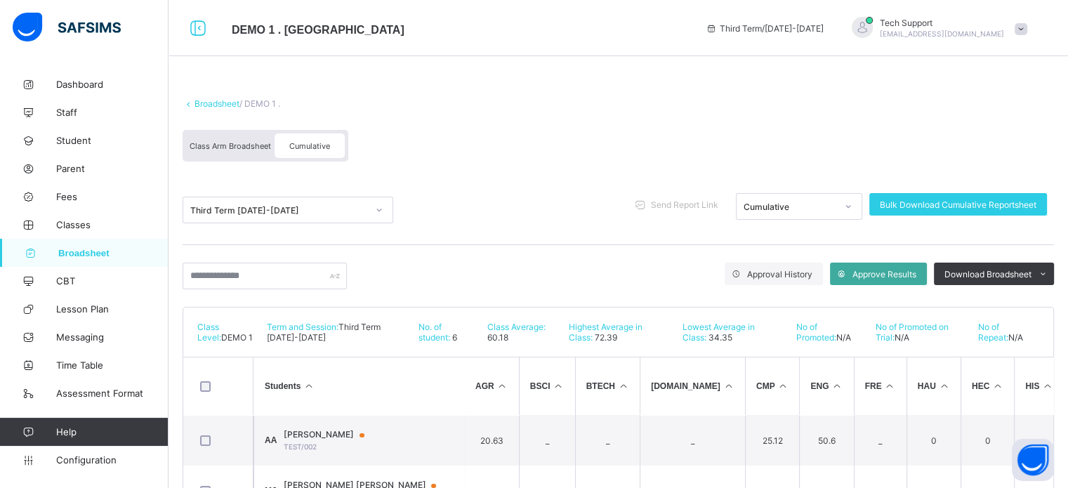
click at [314, 151] on div "Cumulative" at bounding box center [309, 145] width 70 height 25
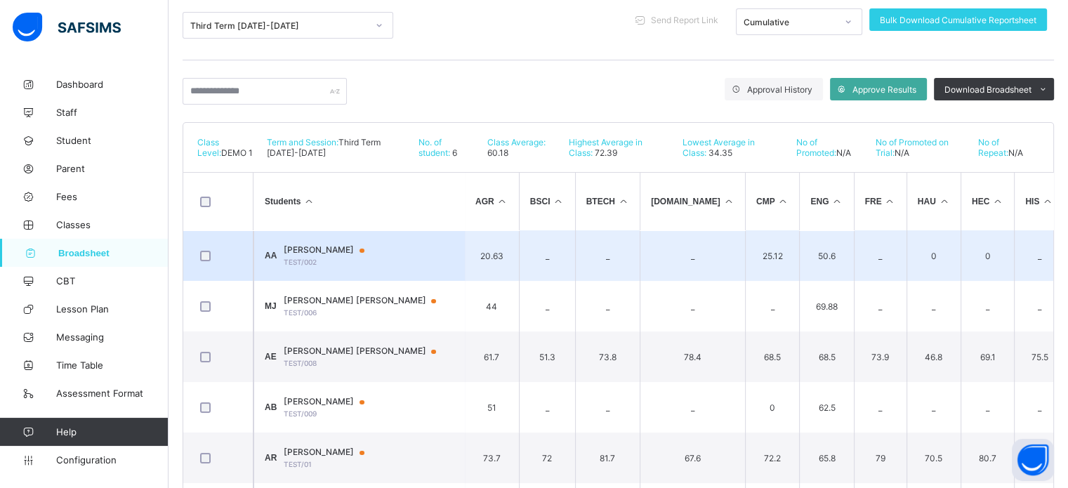
scroll to position [248, 0]
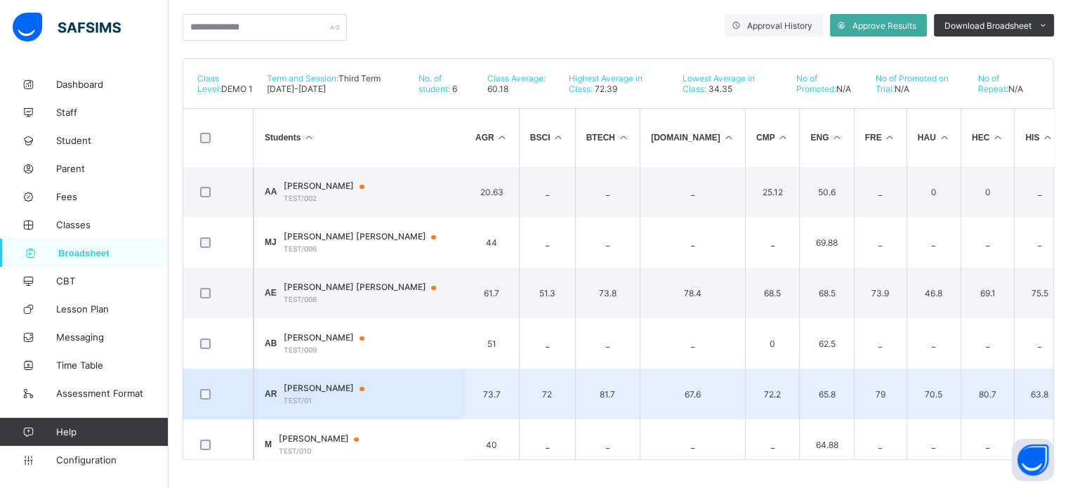
click at [364, 380] on td "AR Abiodun Rufai TEST/01" at bounding box center [358, 394] width 211 height 51
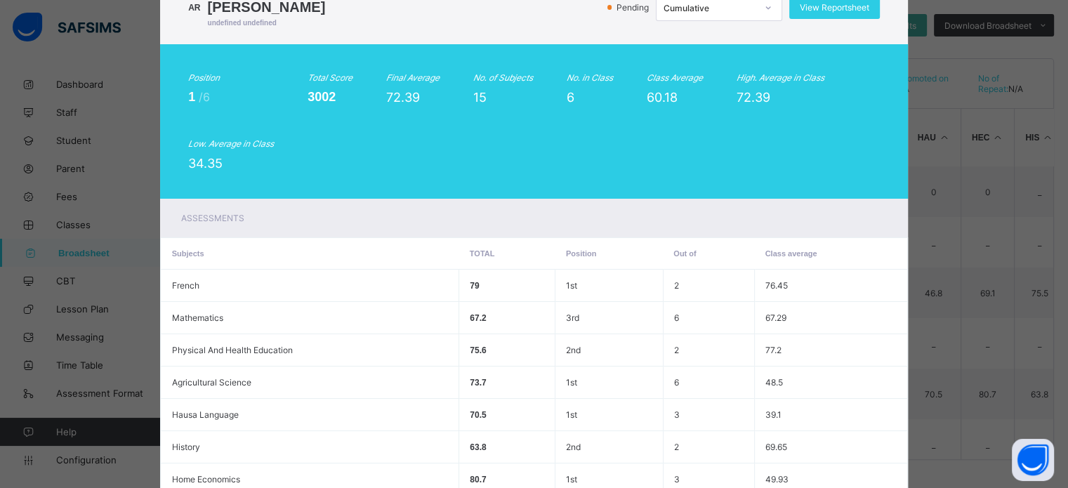
scroll to position [41, 0]
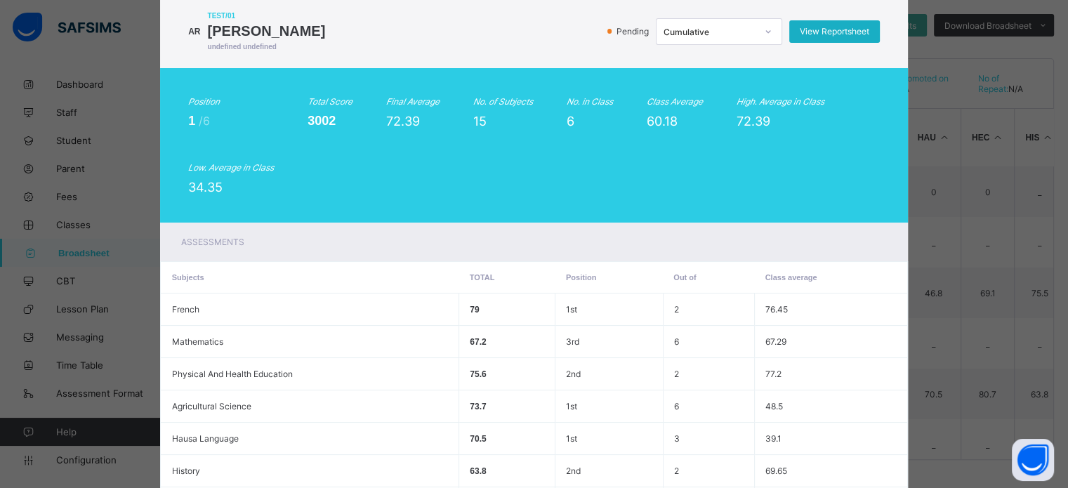
click at [840, 36] on span "View Reportsheet" at bounding box center [833, 31] width 69 height 11
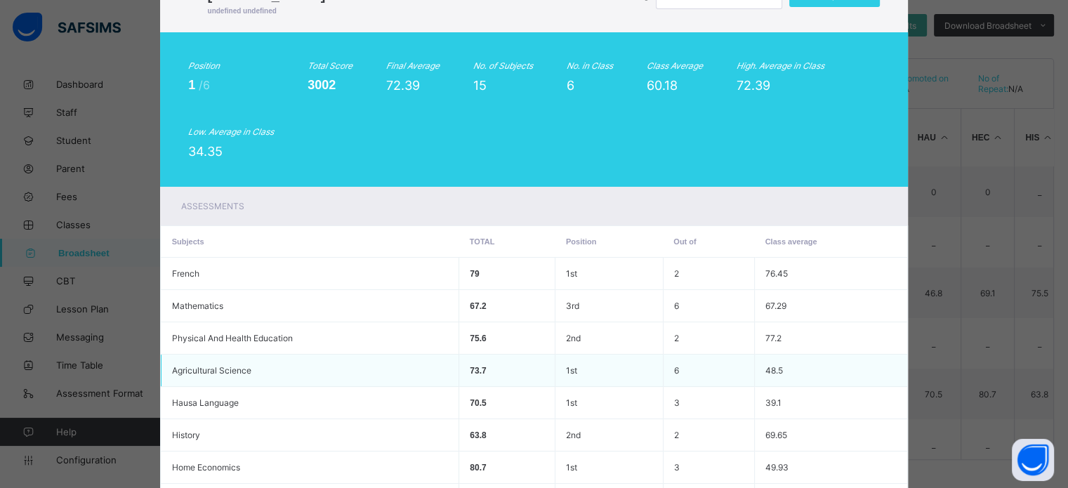
scroll to position [0, 0]
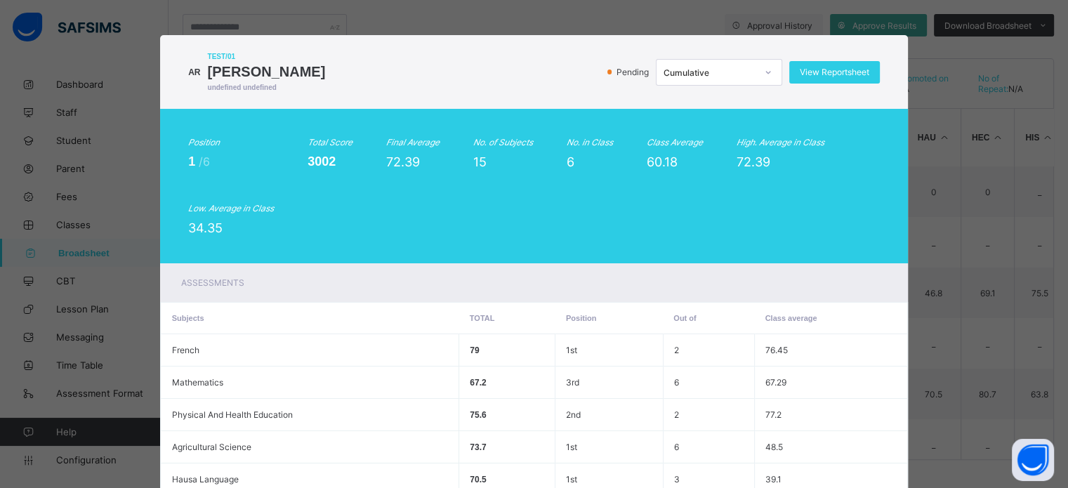
click at [682, 69] on div "Cumulative" at bounding box center [709, 72] width 93 height 11
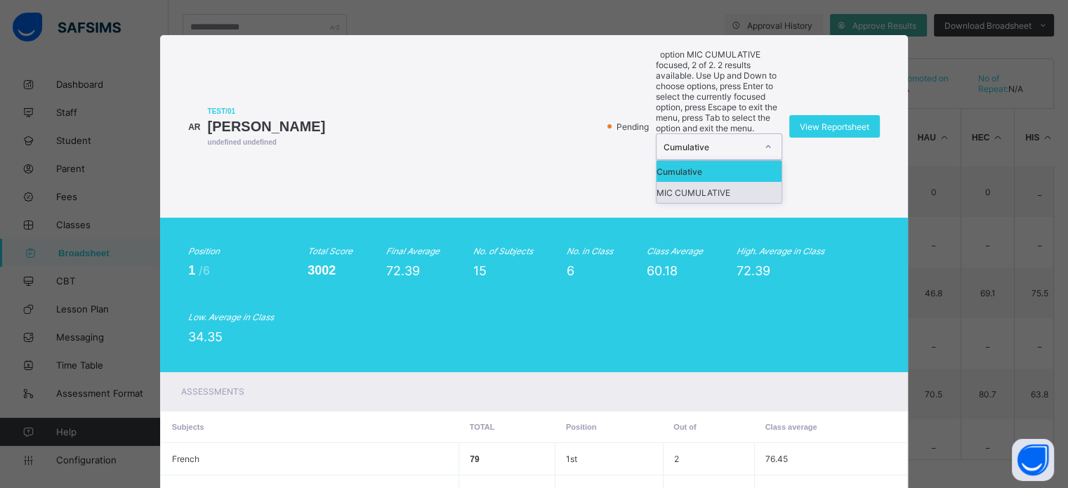
click at [698, 182] on div "MIC CUMULATIVE" at bounding box center [718, 192] width 125 height 21
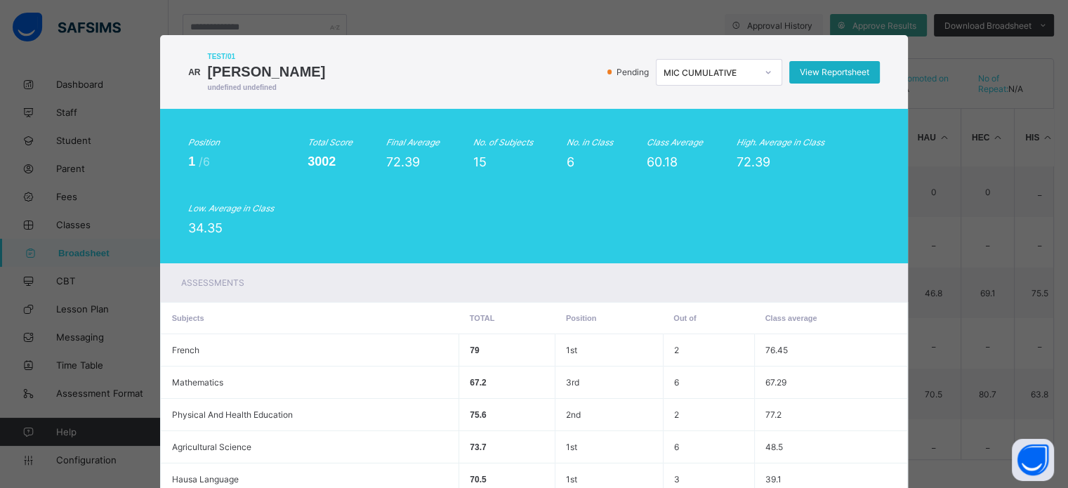
click at [818, 75] on span "View Reportsheet" at bounding box center [833, 72] width 69 height 11
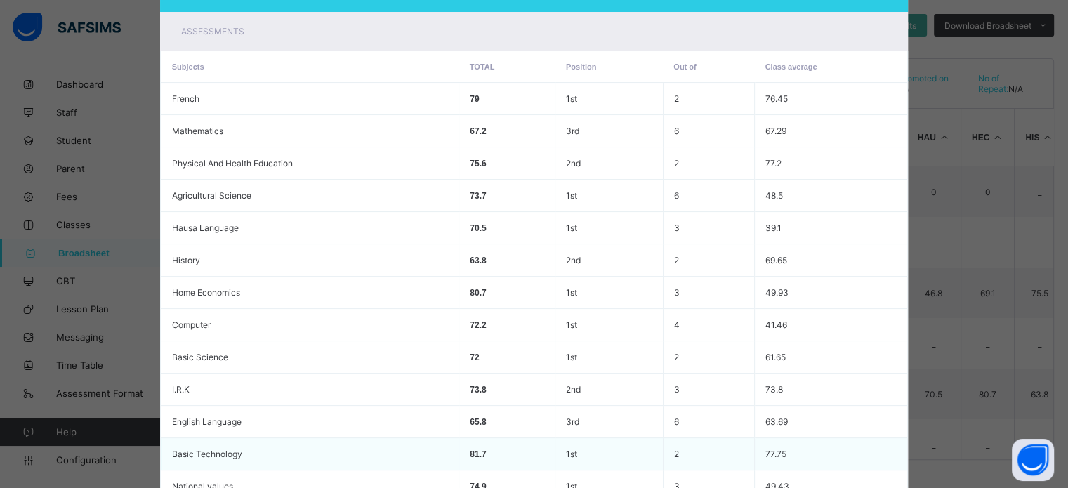
scroll to position [462, 0]
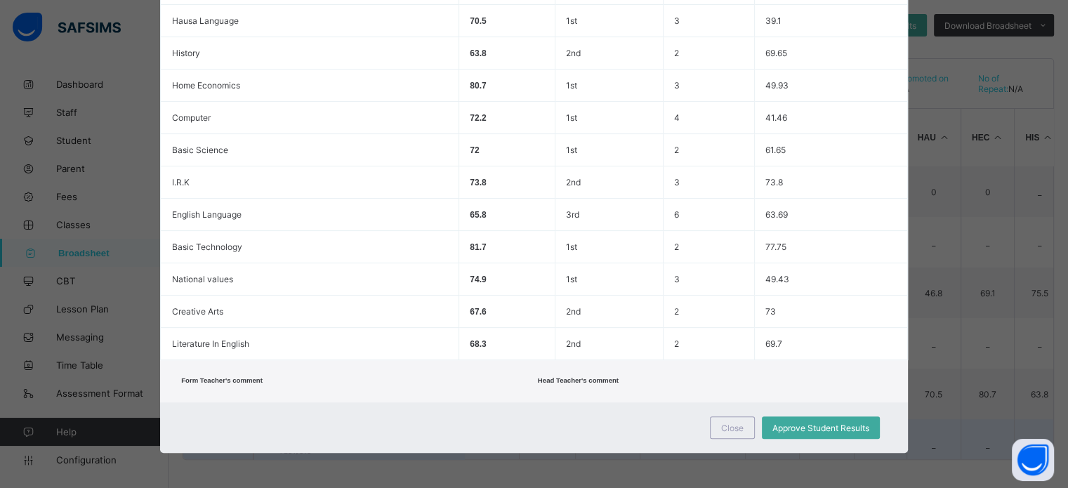
click at [735, 436] on div "Close" at bounding box center [732, 427] width 45 height 22
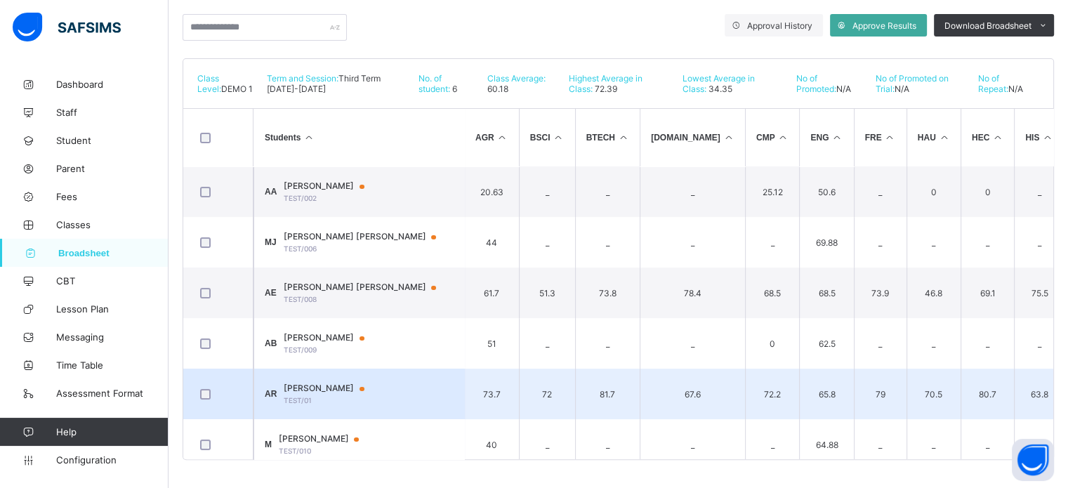
drag, startPoint x: 726, startPoint y: 427, endPoint x: 692, endPoint y: 416, distance: 36.0
click at [745, 426] on td "_" at bounding box center [772, 444] width 55 height 51
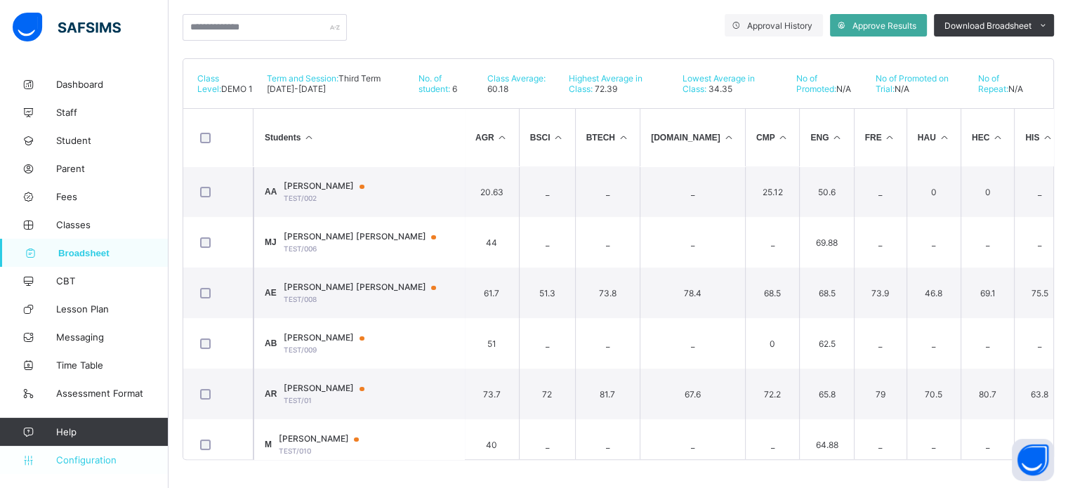
click at [100, 453] on link "Configuration" at bounding box center [84, 460] width 168 height 28
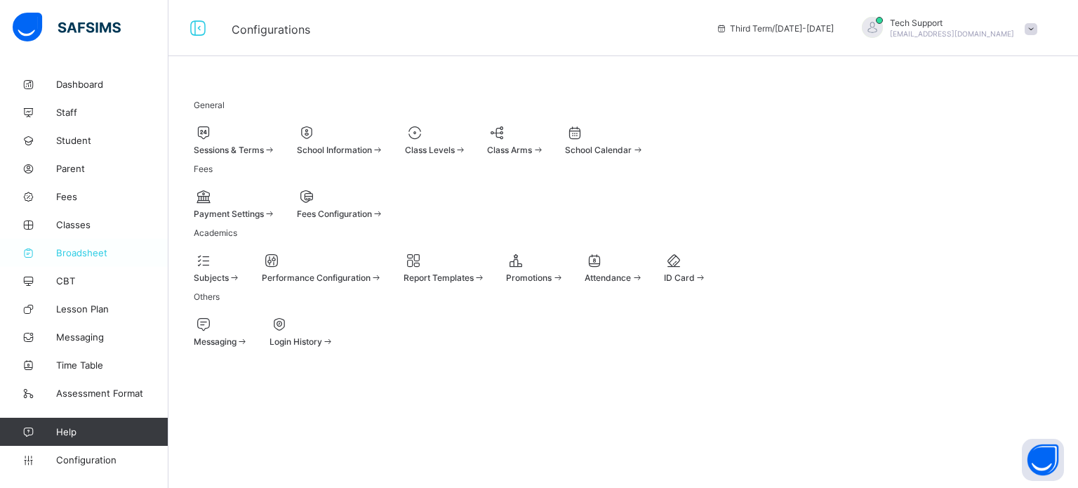
click at [67, 248] on span "Broadsheet" at bounding box center [112, 252] width 112 height 11
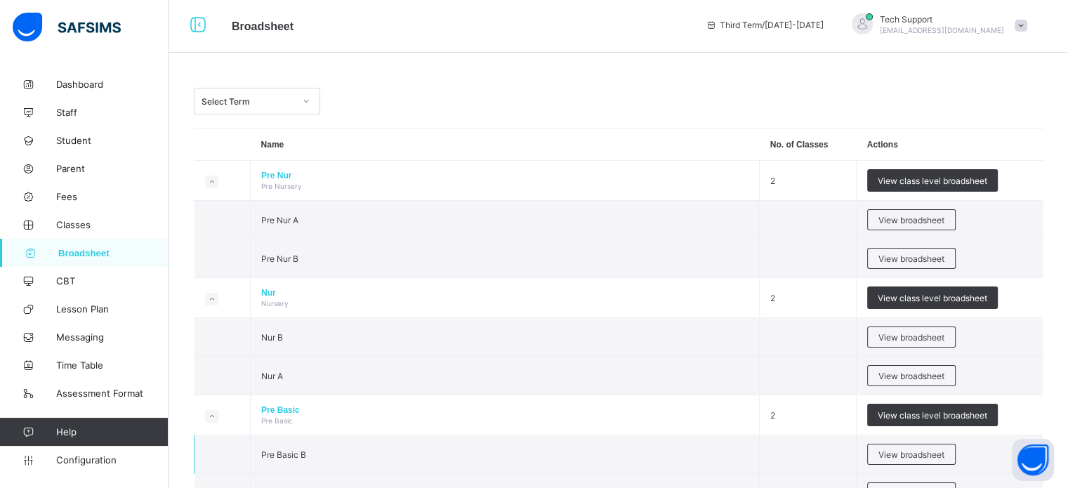
scroll to position [211, 0]
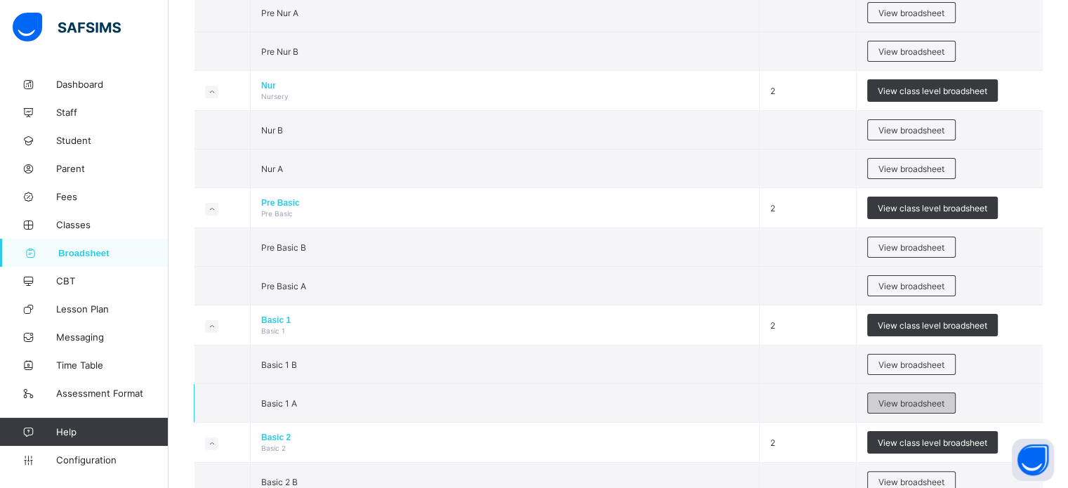
click at [939, 403] on span "View broadsheet" at bounding box center [911, 403] width 66 height 11
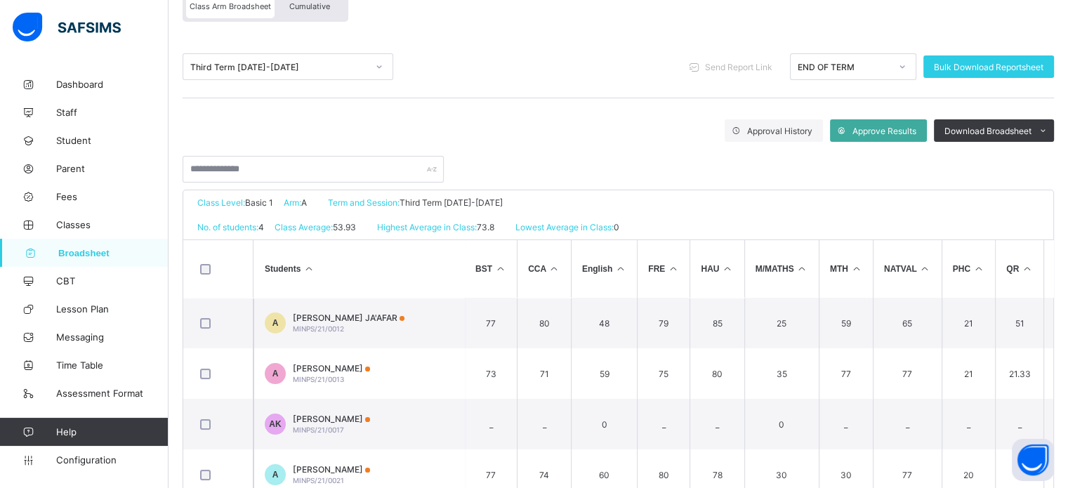
scroll to position [115, 0]
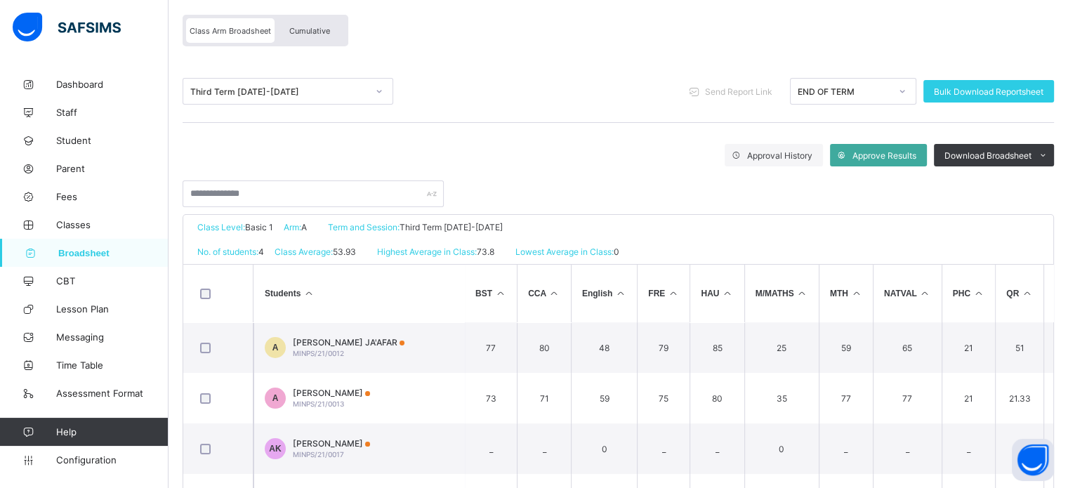
click at [314, 38] on div "Cumulative" at bounding box center [309, 30] width 70 height 25
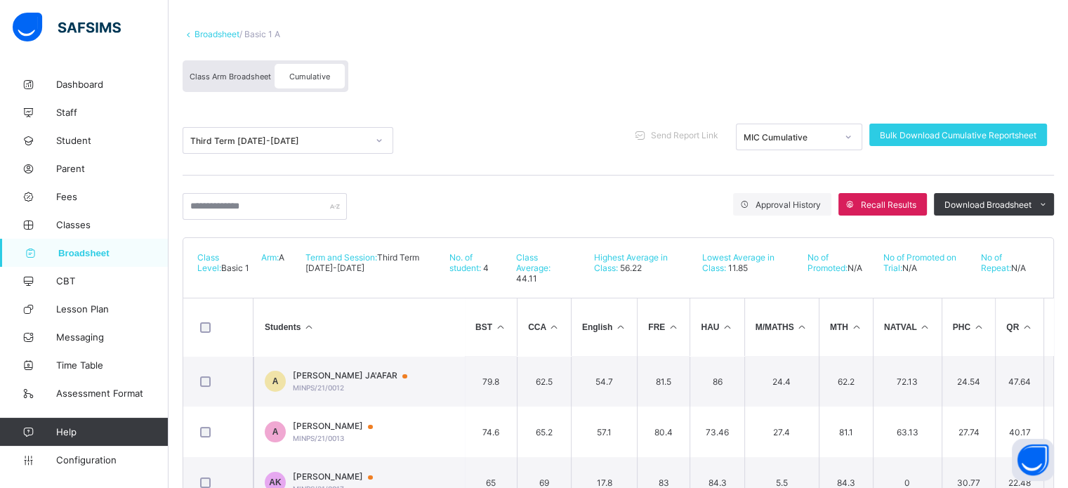
scroll to position [70, 0]
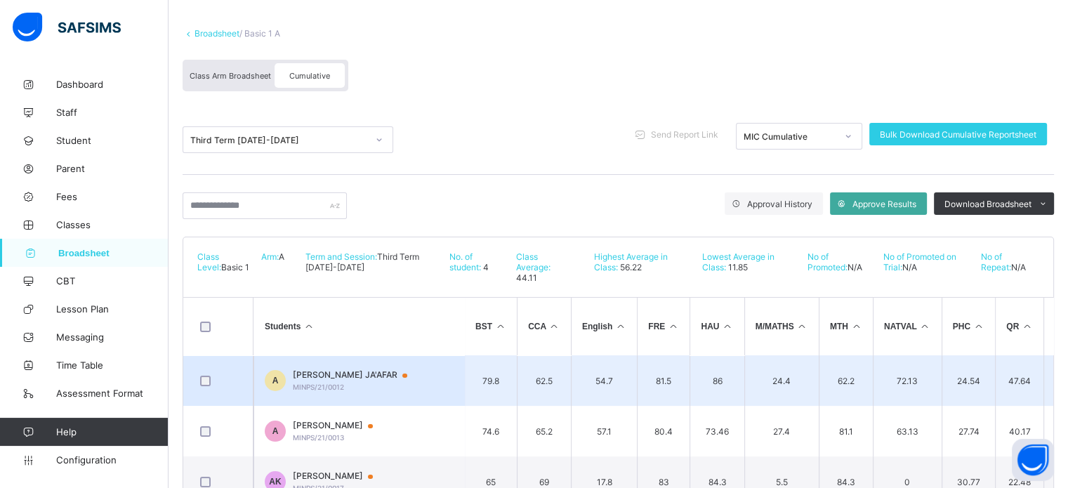
click at [336, 369] on span "AISHA WIDAD JA'AFAR" at bounding box center [357, 374] width 128 height 11
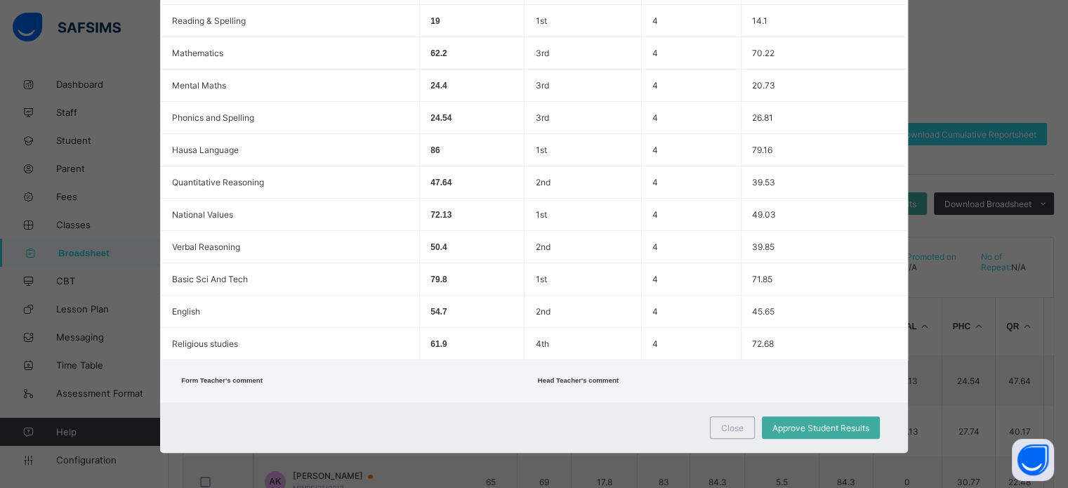
scroll to position [163, 0]
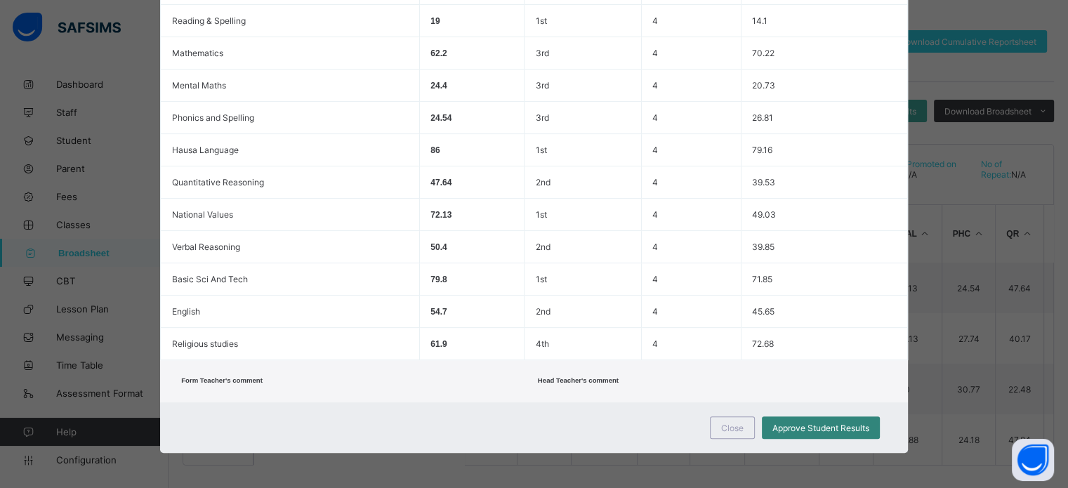
click at [786, 434] on div "Approve Student Results" at bounding box center [821, 427] width 118 height 22
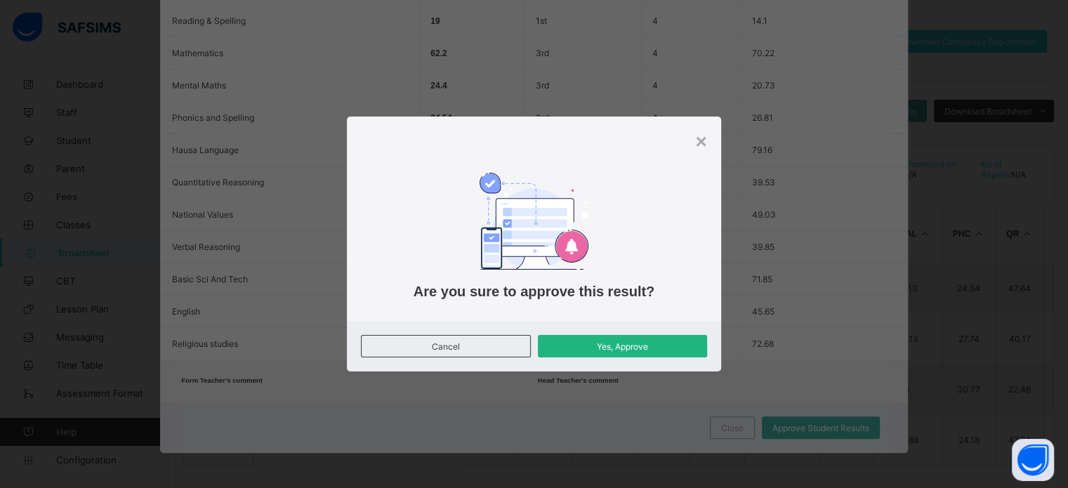
drag, startPoint x: 650, startPoint y: 360, endPoint x: 643, endPoint y: 357, distance: 7.6
click at [644, 359] on div "Cancel Yes, Approve" at bounding box center [533, 346] width 373 height 51
click at [639, 345] on span "Yes, Approve" at bounding box center [622, 346] width 148 height 11
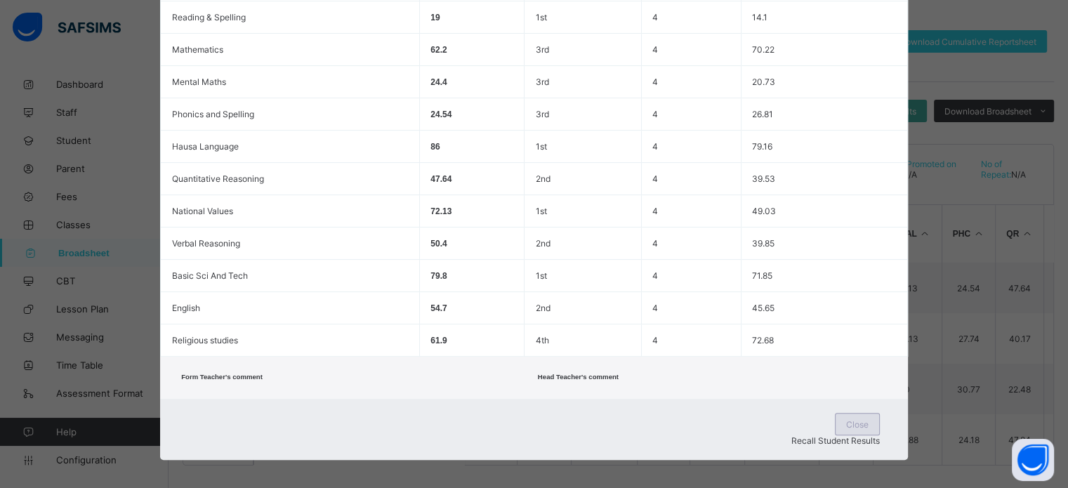
click at [846, 426] on span "Close" at bounding box center [857, 424] width 22 height 11
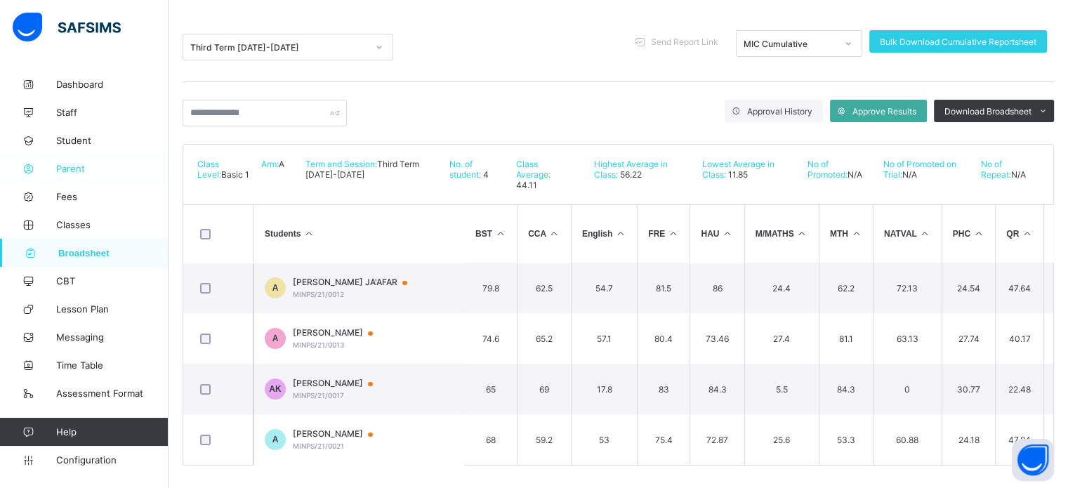
click at [77, 166] on span "Parent" at bounding box center [112, 168] width 112 height 11
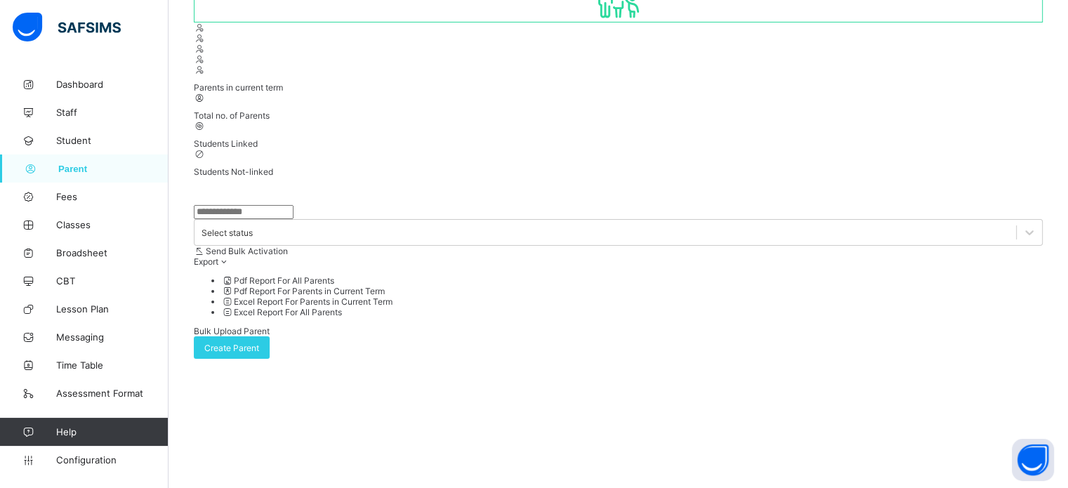
scroll to position [110, 0]
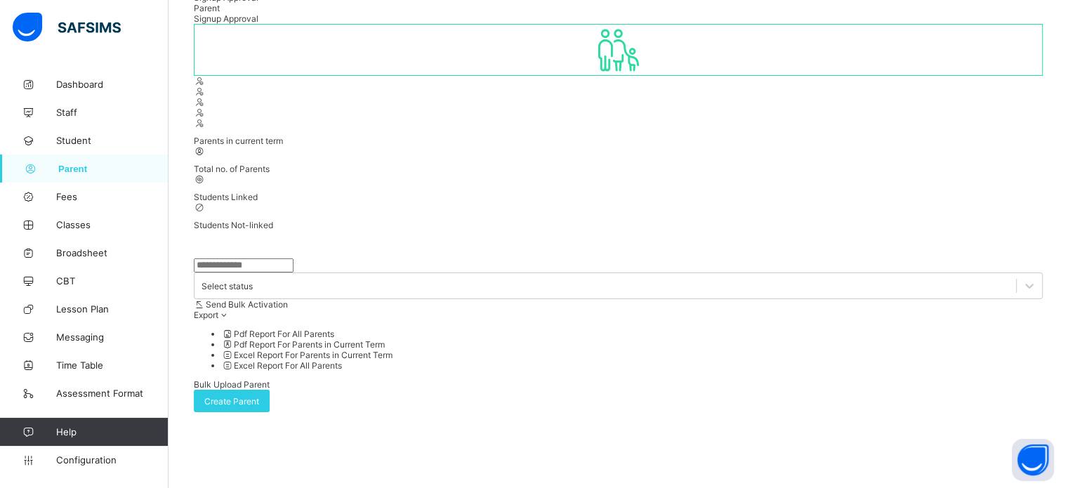
click at [237, 258] on input "text" at bounding box center [244, 265] width 100 height 14
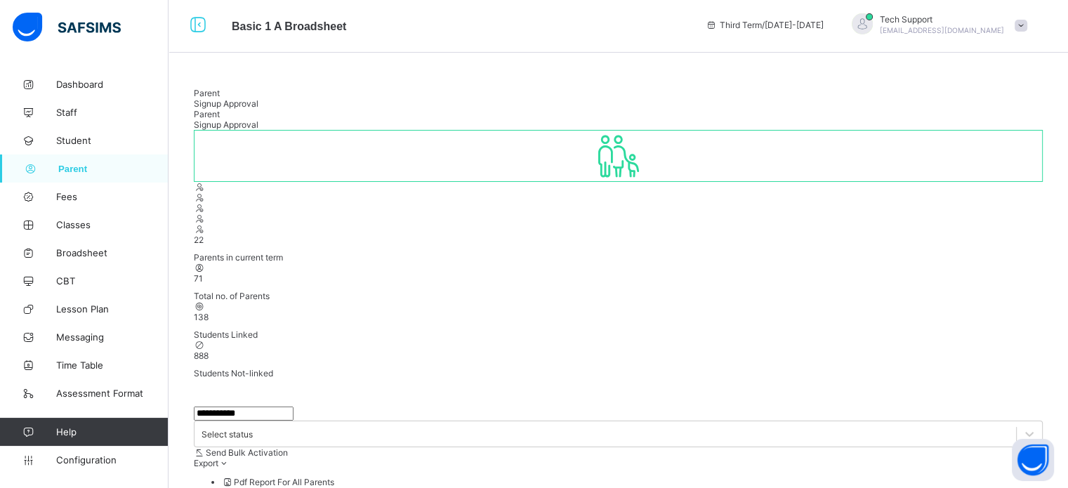
scroll to position [76, 0]
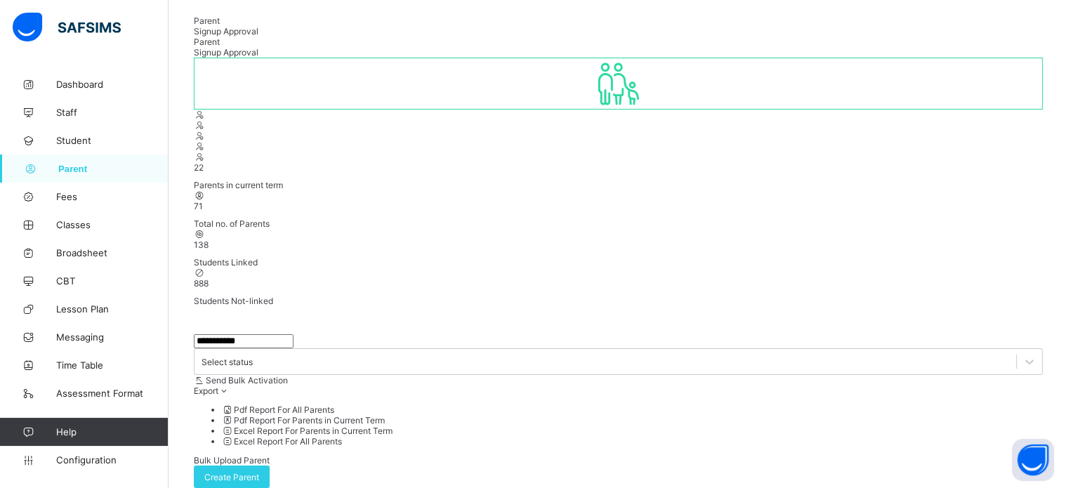
type input "**********"
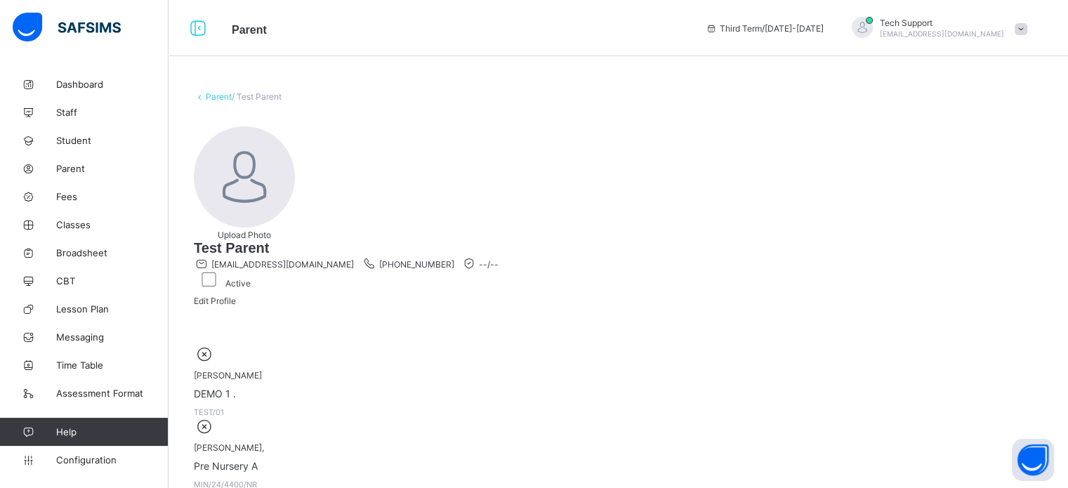
scroll to position [55, 0]
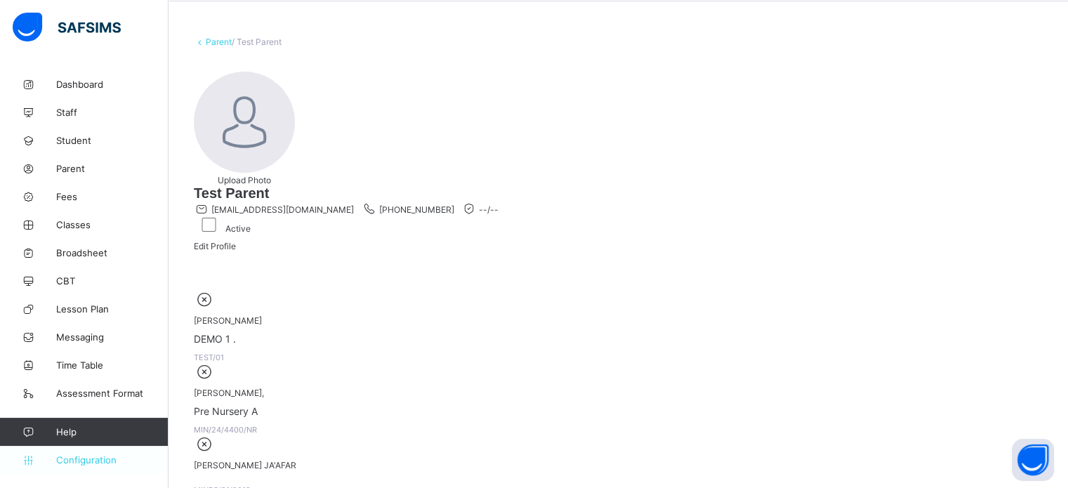
click at [118, 453] on link "Configuration" at bounding box center [84, 460] width 168 height 28
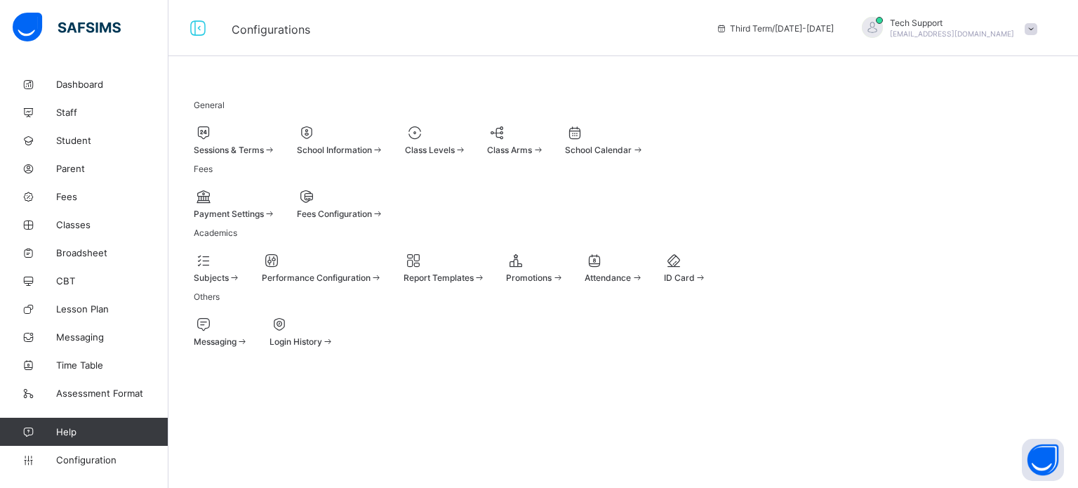
click at [467, 135] on div at bounding box center [436, 132] width 62 height 17
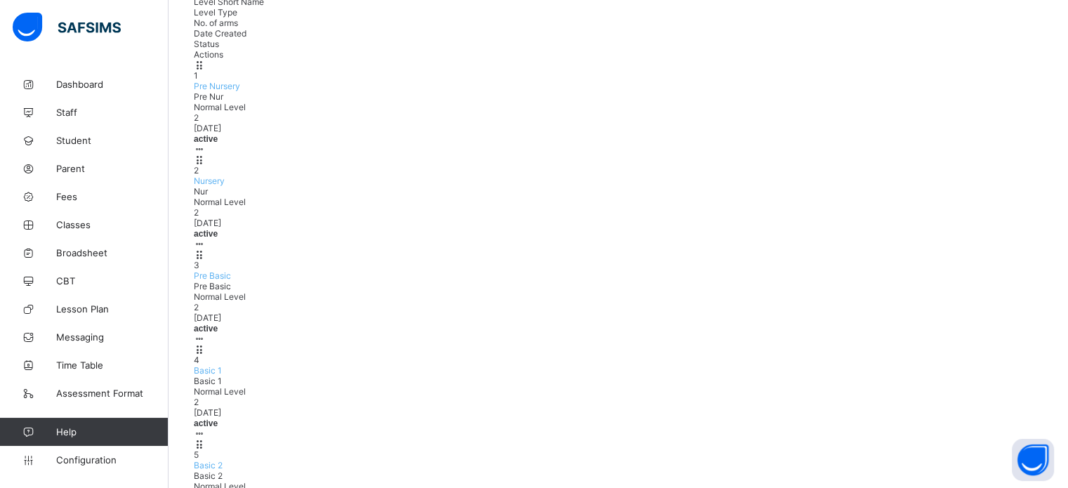
scroll to position [211, 0]
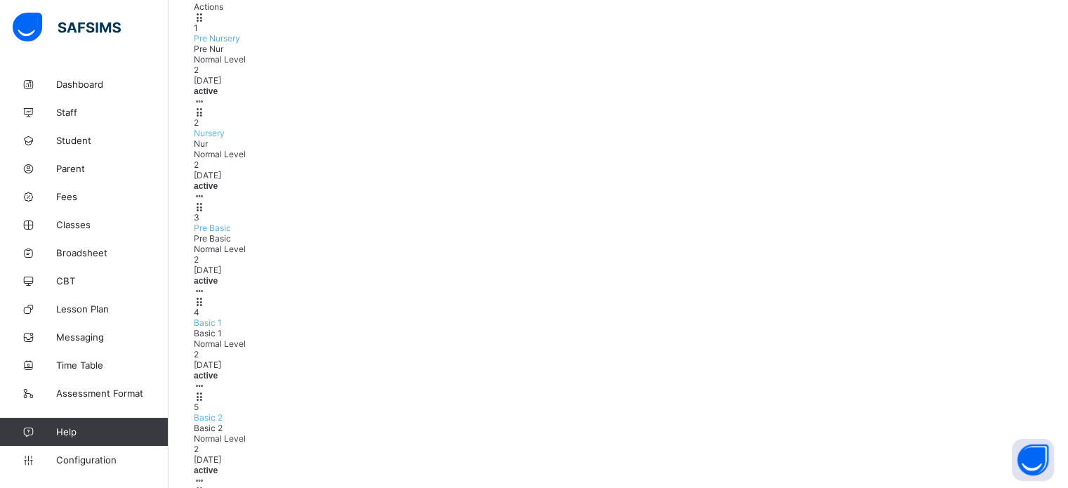
click at [359, 296] on div "4 Basic 1 Basic 1 Normal Level 2 2024-11-26 active View Class Level Edit Class …" at bounding box center [618, 343] width 849 height 95
click at [356, 296] on div "4 Basic 1 Basic 1 Normal Level 2 2024-11-26 active View Class Level Edit Class …" at bounding box center [618, 343] width 849 height 95
click at [222, 317] on span "Basic 1" at bounding box center [208, 322] width 28 height 11
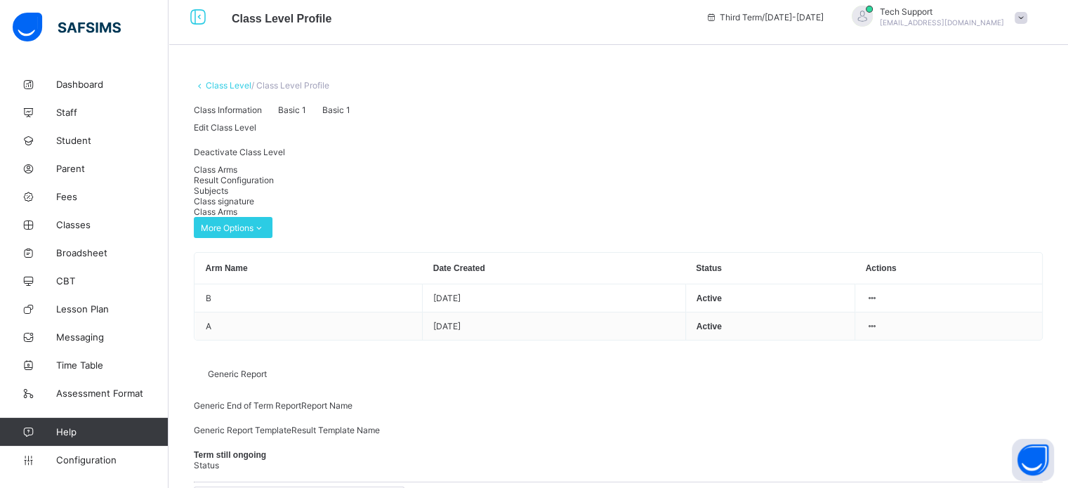
scroll to position [15, 0]
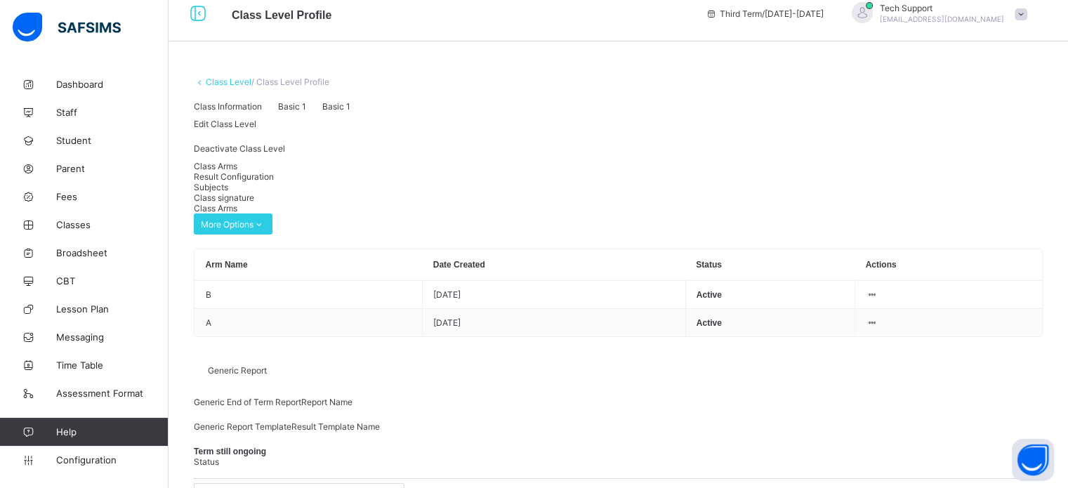
click at [274, 182] on span "Result Configuration" at bounding box center [234, 176] width 80 height 11
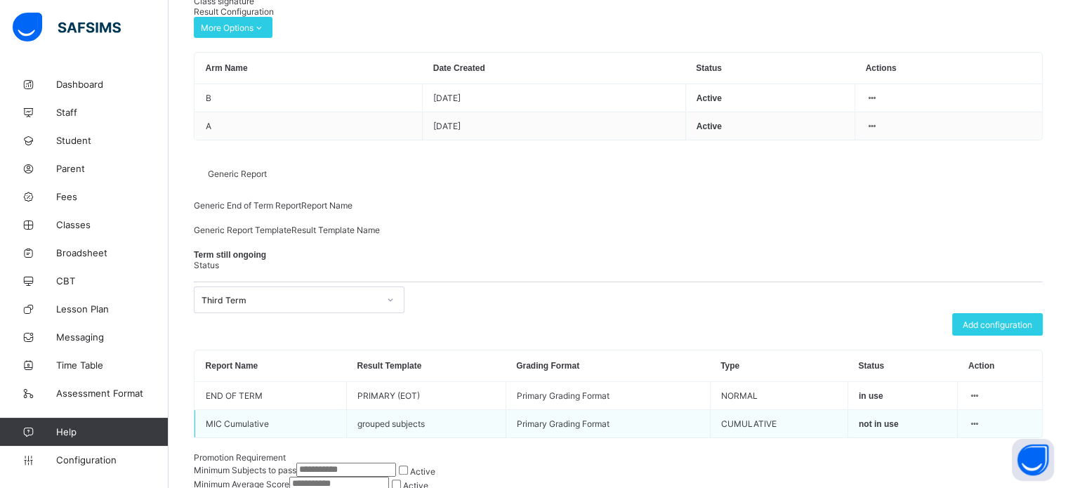
click at [980, 429] on div at bounding box center [974, 423] width 12 height 11
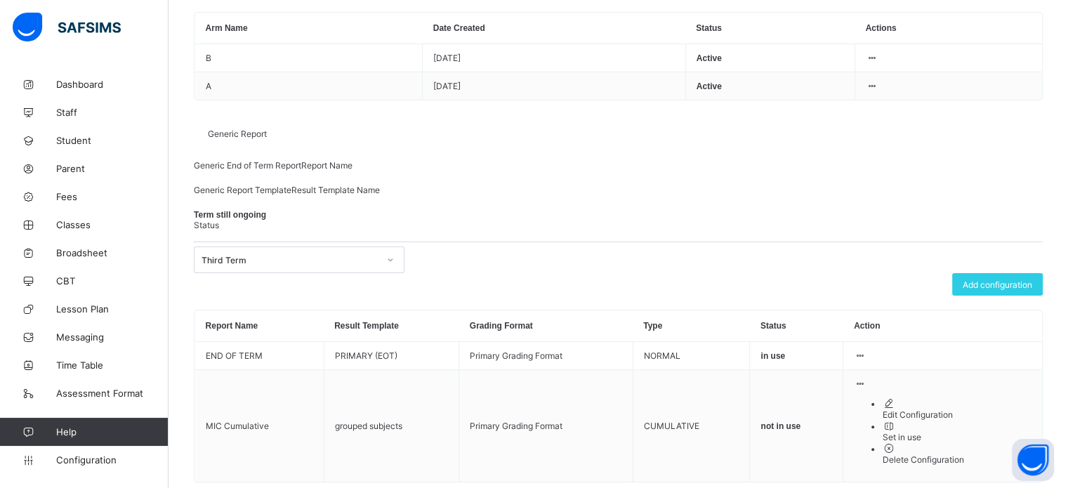
drag, startPoint x: 956, startPoint y: 445, endPoint x: 814, endPoint y: 373, distance: 159.8
click at [955, 442] on div "Set in use" at bounding box center [957, 437] width 150 height 11
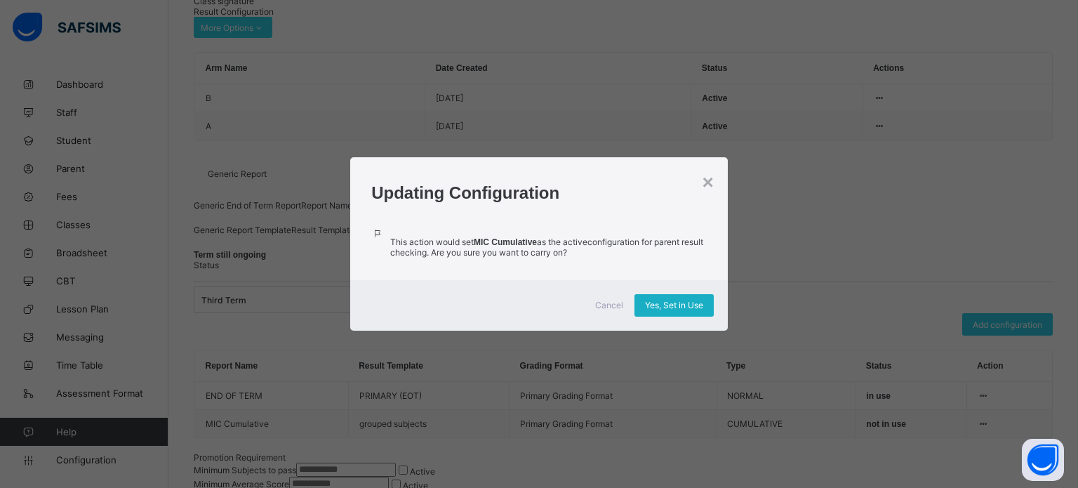
click at [687, 298] on div "Yes, Set in Use" at bounding box center [674, 305] width 79 height 22
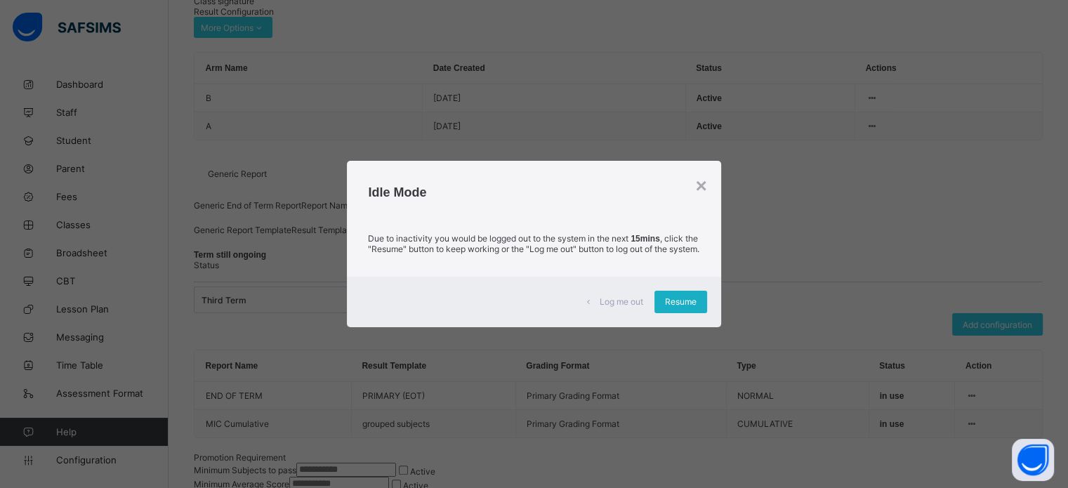
click at [684, 313] on div "Resume" at bounding box center [680, 302] width 53 height 22
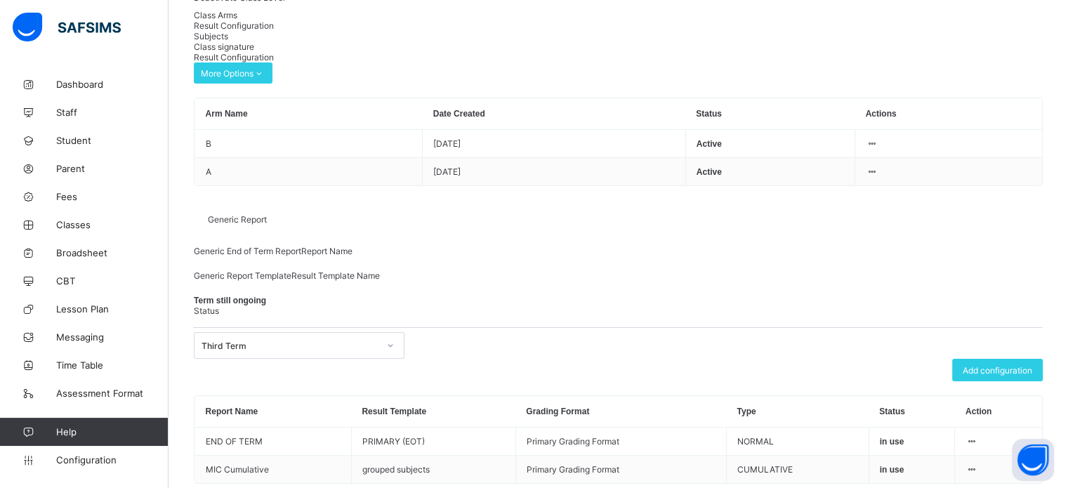
scroll to position [71, 0]
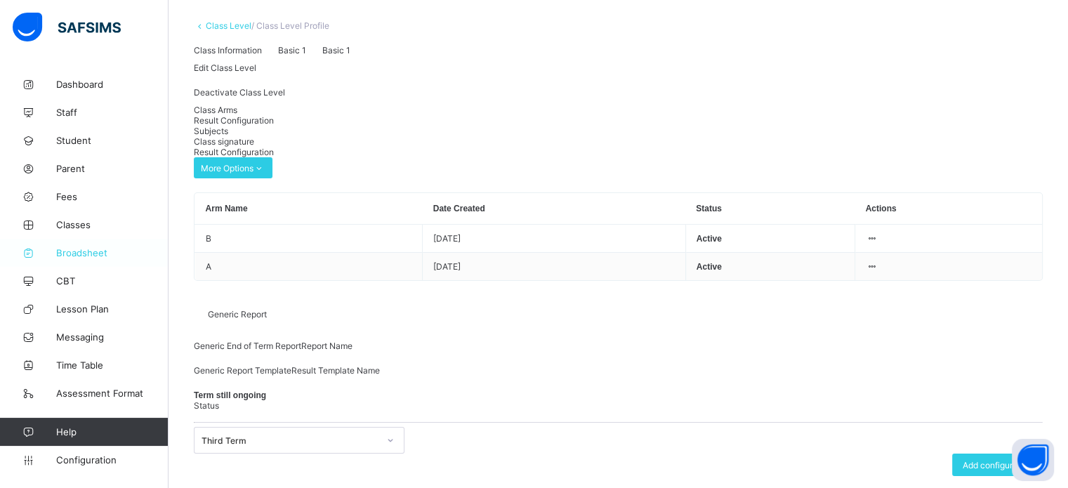
click at [89, 255] on span "Broadsheet" at bounding box center [112, 252] width 112 height 11
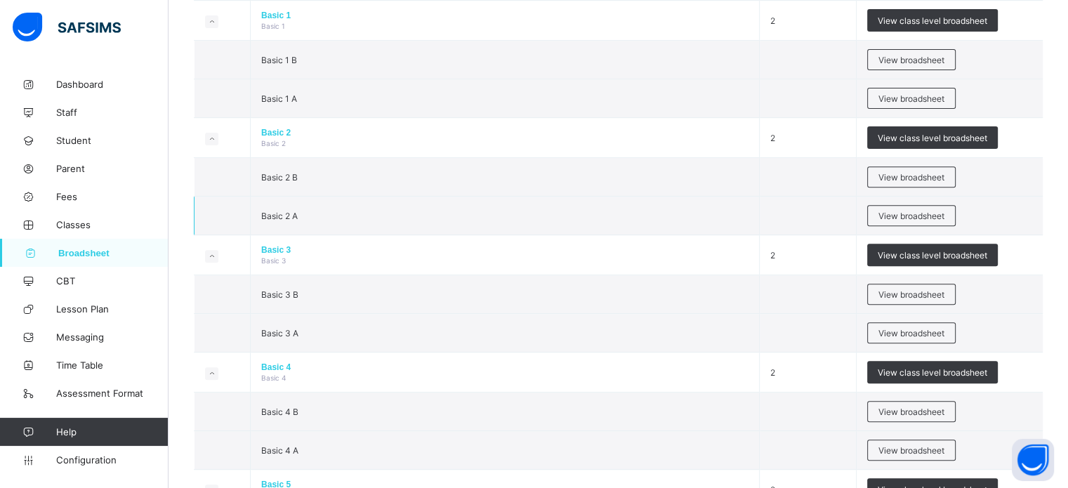
scroll to position [491, 0]
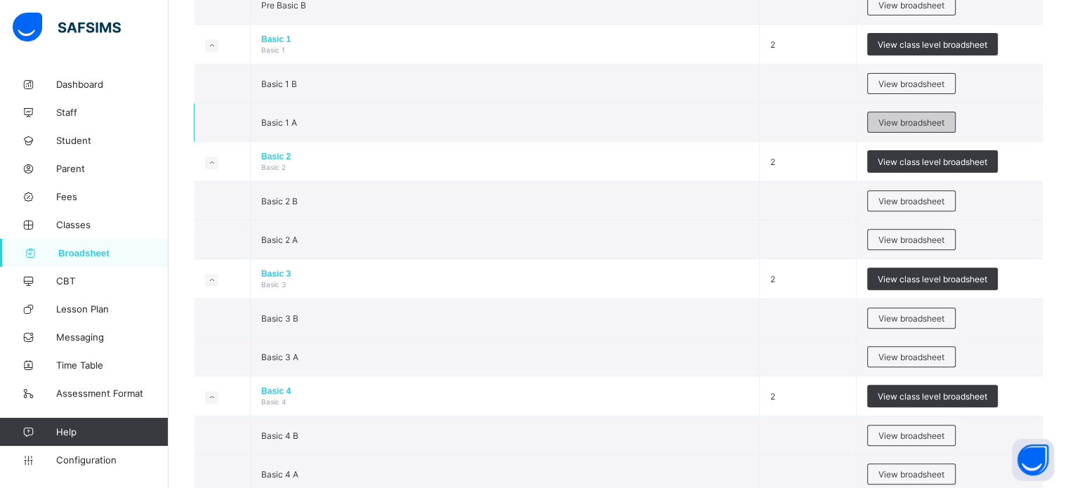
click at [938, 119] on span "View broadsheet" at bounding box center [911, 122] width 66 height 11
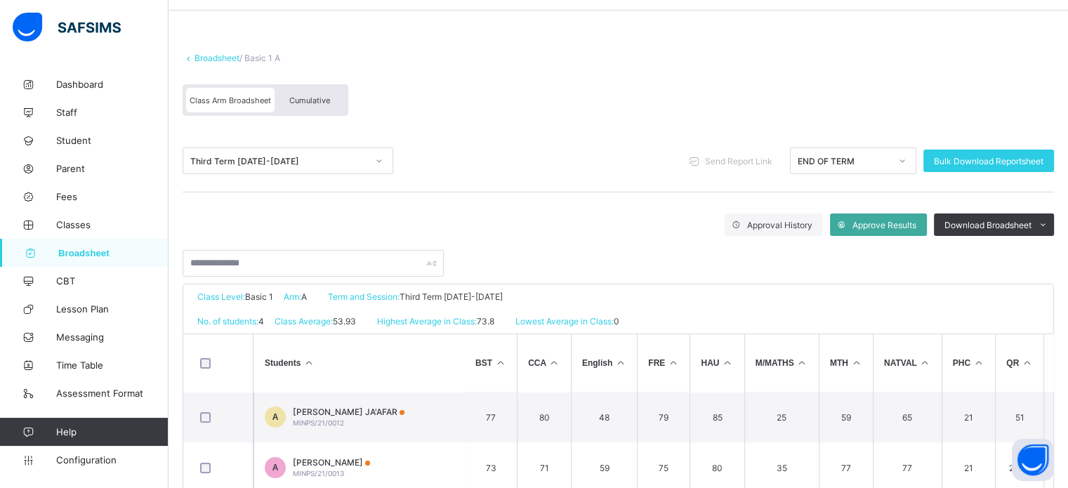
scroll to position [70, 0]
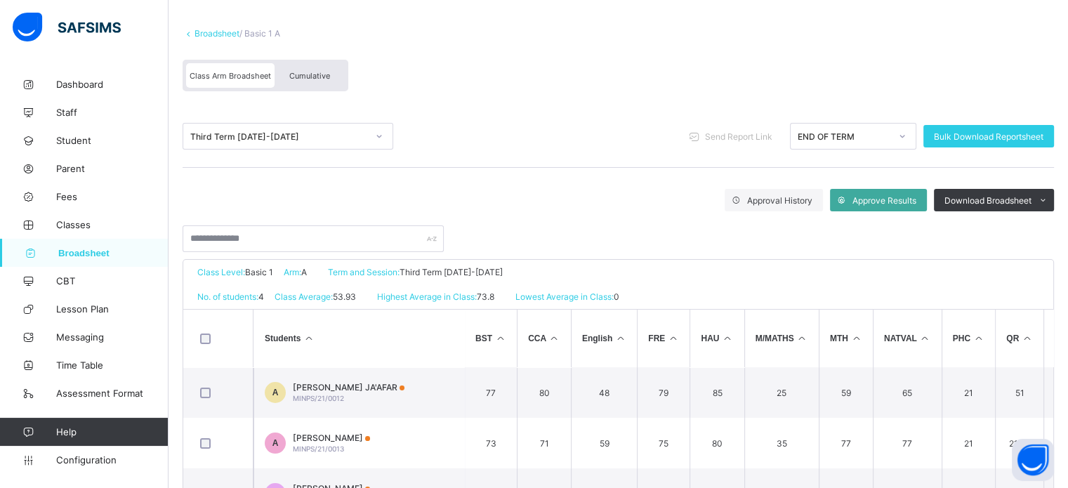
click at [302, 73] on span "Cumulative" at bounding box center [309, 76] width 41 height 10
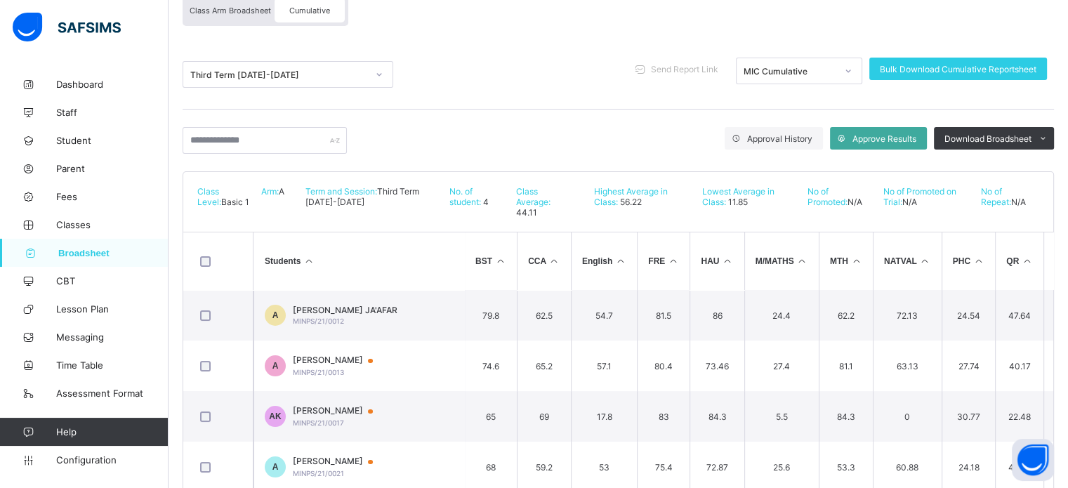
scroll to position [140, 0]
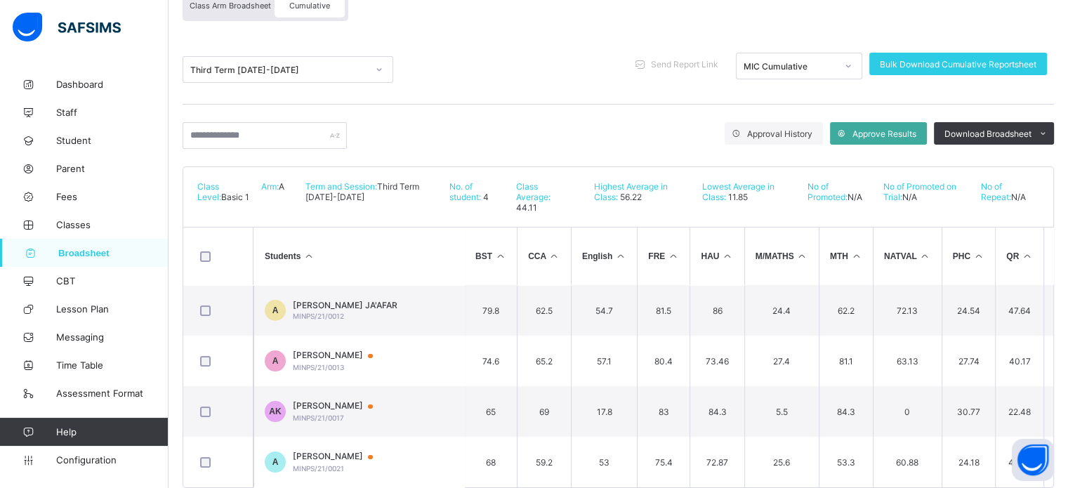
click at [347, 300] on span "AISHA WIDAD JA'AFAR" at bounding box center [345, 305] width 105 height 11
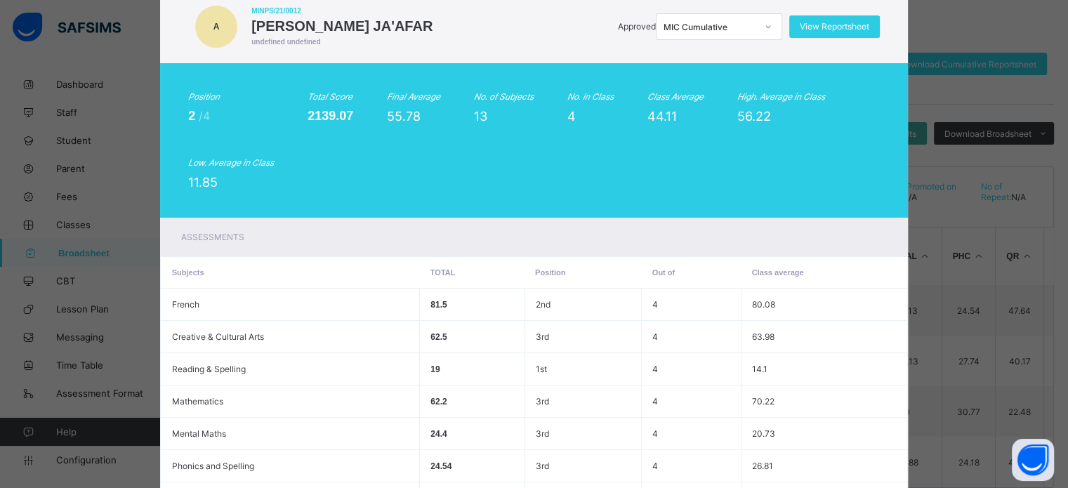
scroll to position [70, 0]
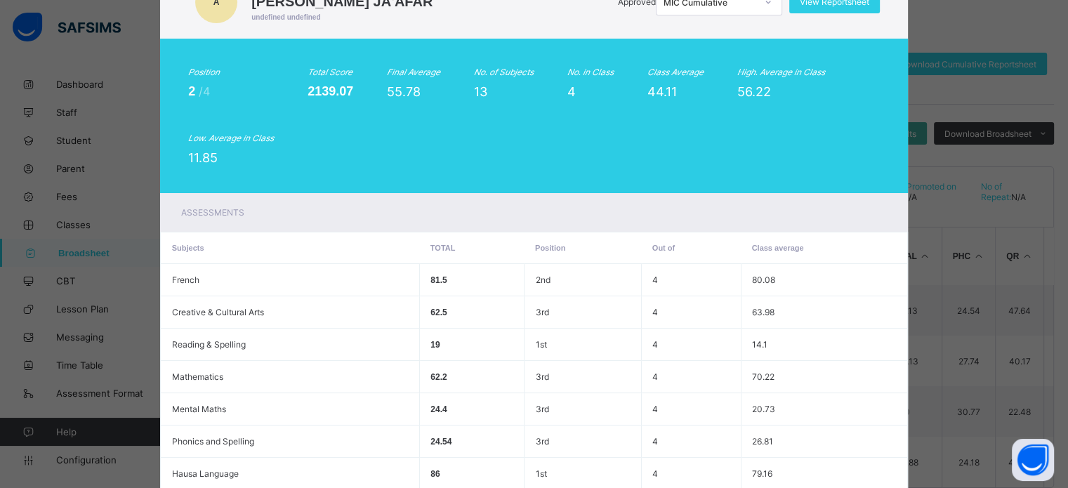
click at [387, 91] on span "55.78" at bounding box center [404, 91] width 34 height 15
drag, startPoint x: 387, startPoint y: 91, endPoint x: 434, endPoint y: 91, distance: 47.0
click at [434, 91] on div "55.78" at bounding box center [413, 91] width 53 height 15
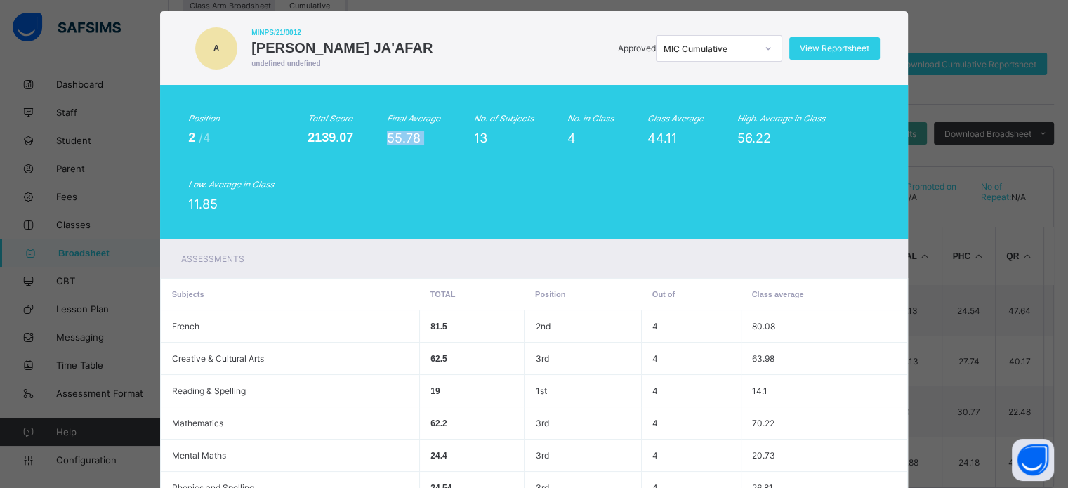
scroll to position [0, 0]
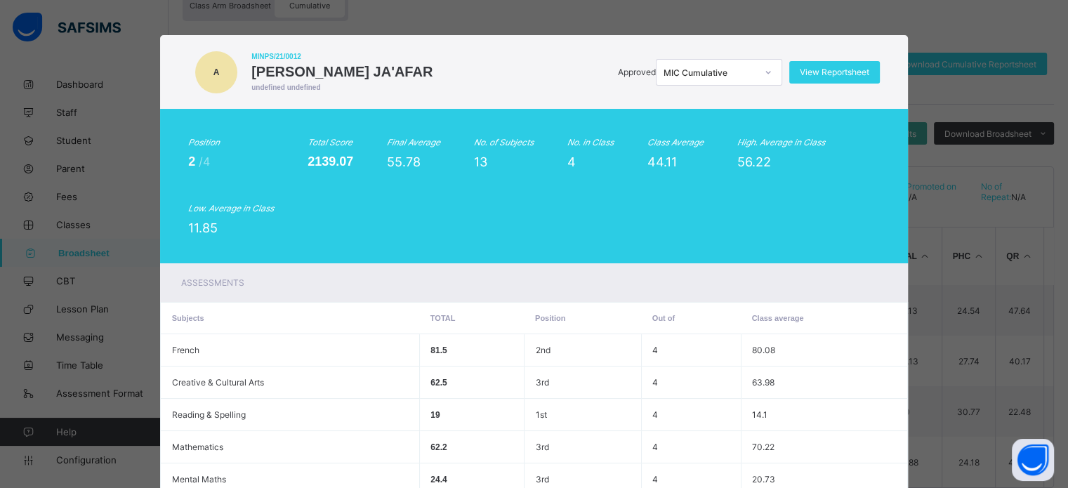
click at [732, 80] on div "MIC Cumulative" at bounding box center [705, 72] width 98 height 20
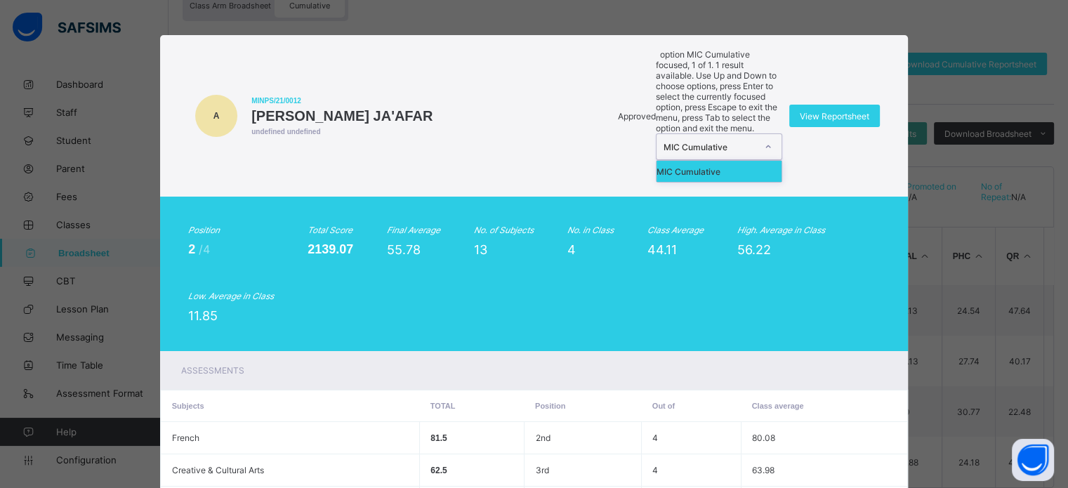
click at [732, 134] on div "MIC Cumulative" at bounding box center [705, 146] width 98 height 25
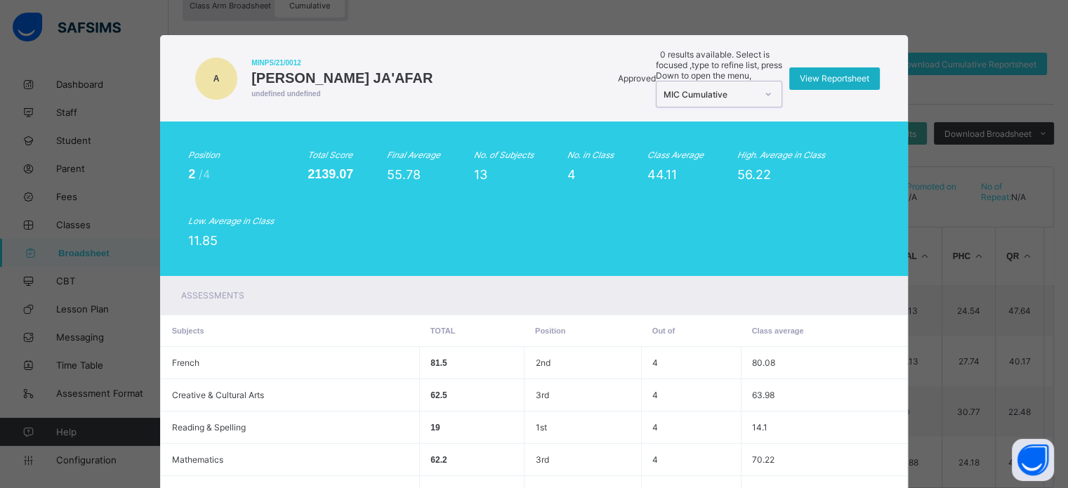
click at [820, 73] on span "View Reportsheet" at bounding box center [833, 78] width 69 height 11
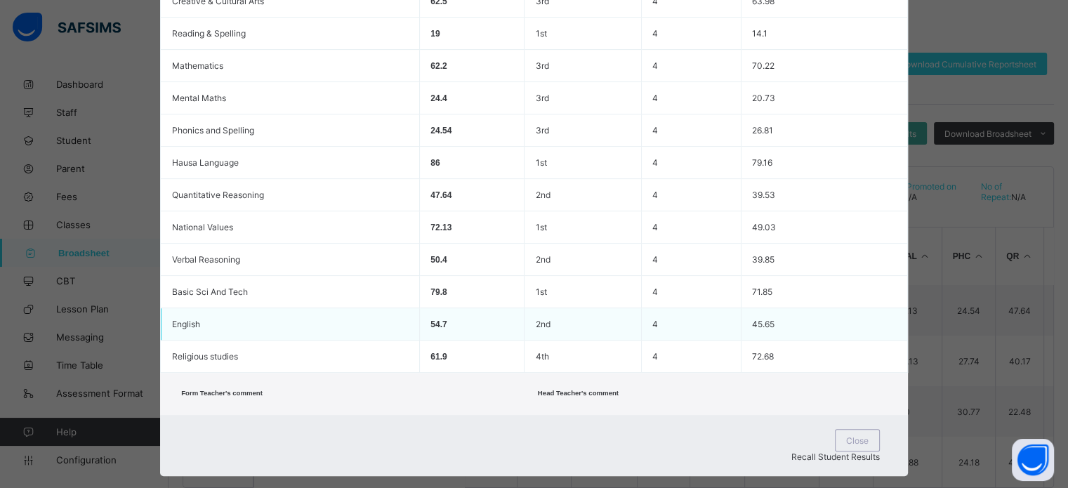
scroll to position [397, 0]
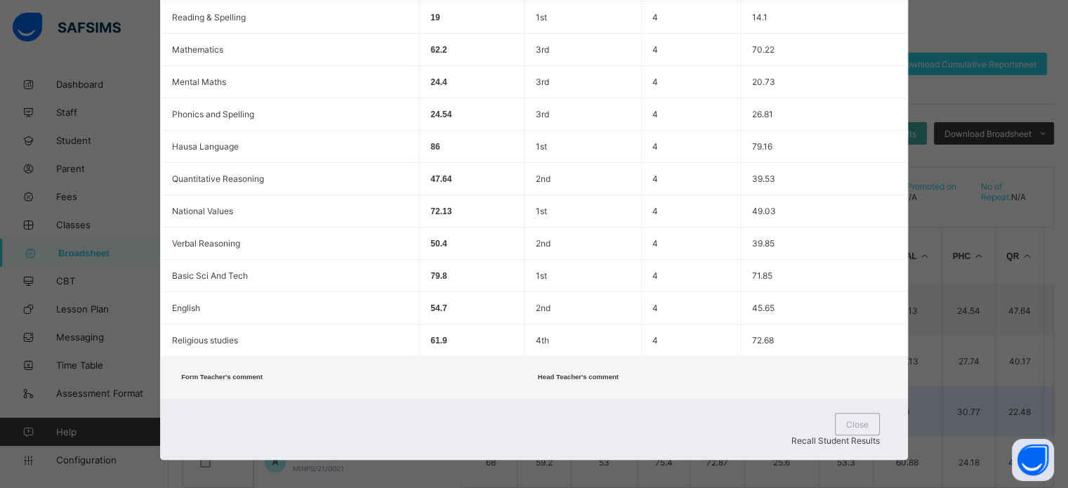
drag, startPoint x: 736, startPoint y: 429, endPoint x: 733, endPoint y: 412, distance: 17.1
click at [846, 428] on span "Close" at bounding box center [857, 424] width 22 height 11
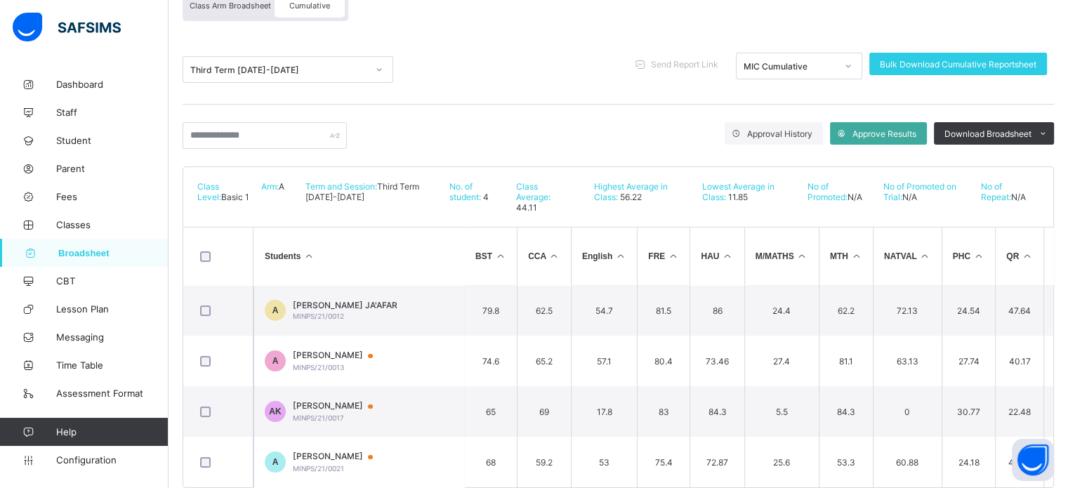
scroll to position [70, 0]
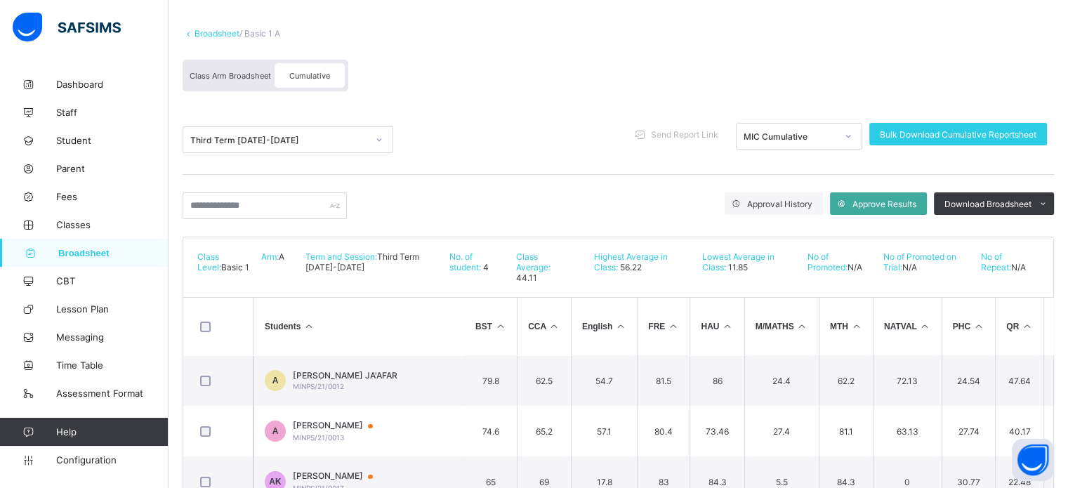
click at [208, 61] on div "Class Arm Broadsheet Cumulative" at bounding box center [266, 76] width 166 height 32
click at [230, 72] on span "Class Arm Broadsheet" at bounding box center [230, 76] width 81 height 10
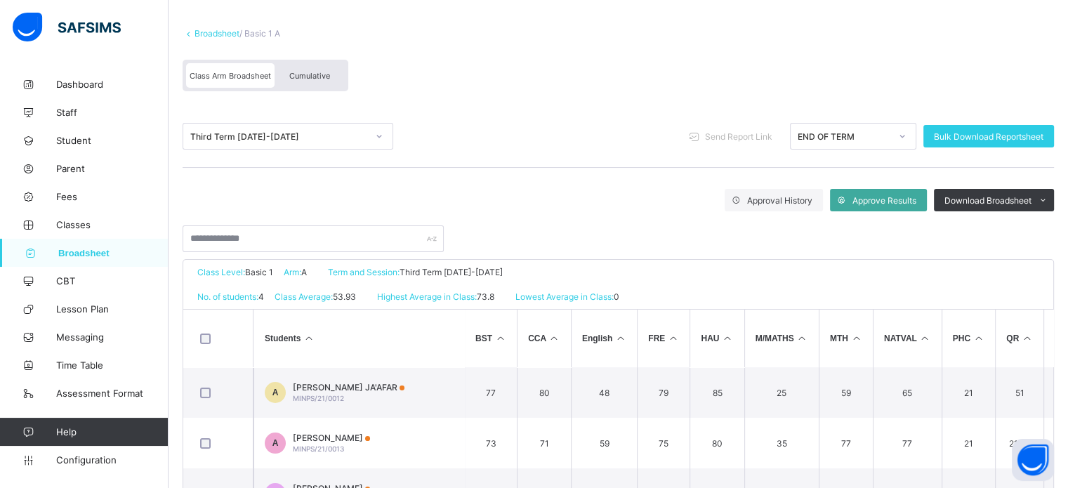
click at [215, 82] on div "Class Arm Broadsheet" at bounding box center [230, 75] width 88 height 25
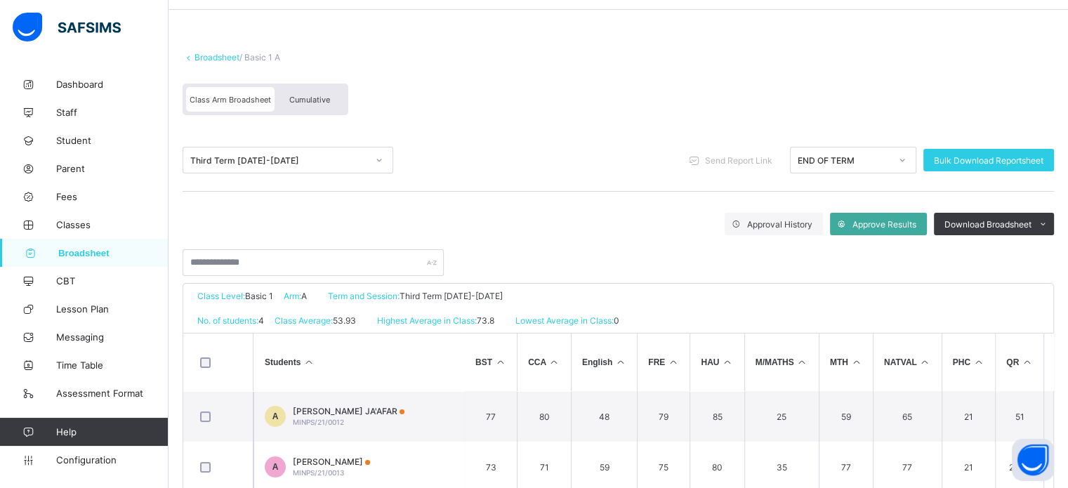
scroll to position [45, 0]
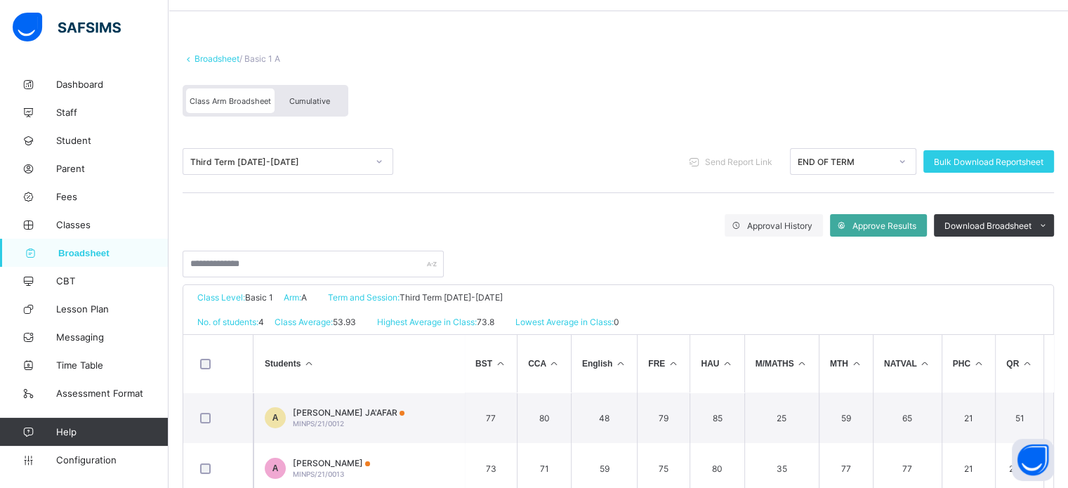
click at [331, 91] on div "Cumulative" at bounding box center [309, 100] width 70 height 25
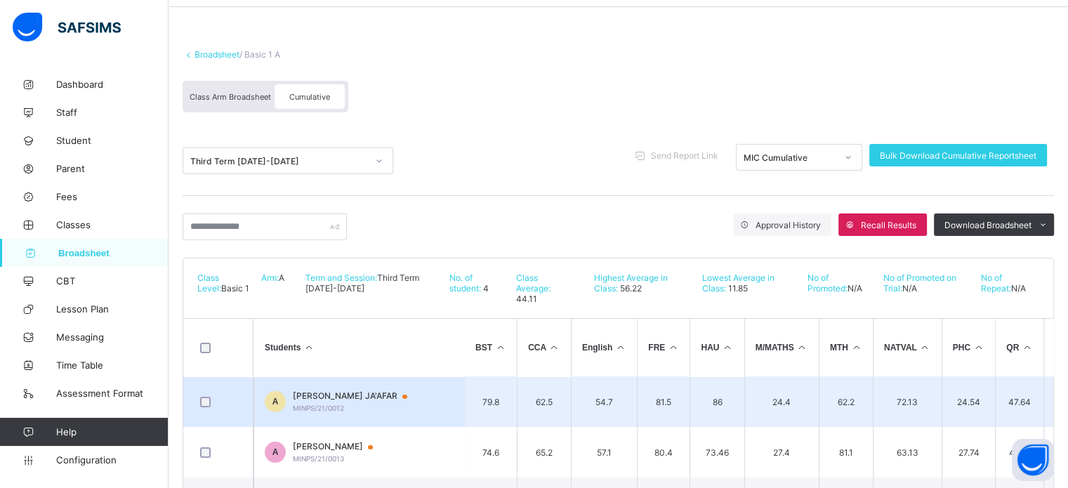
scroll to position [70, 0]
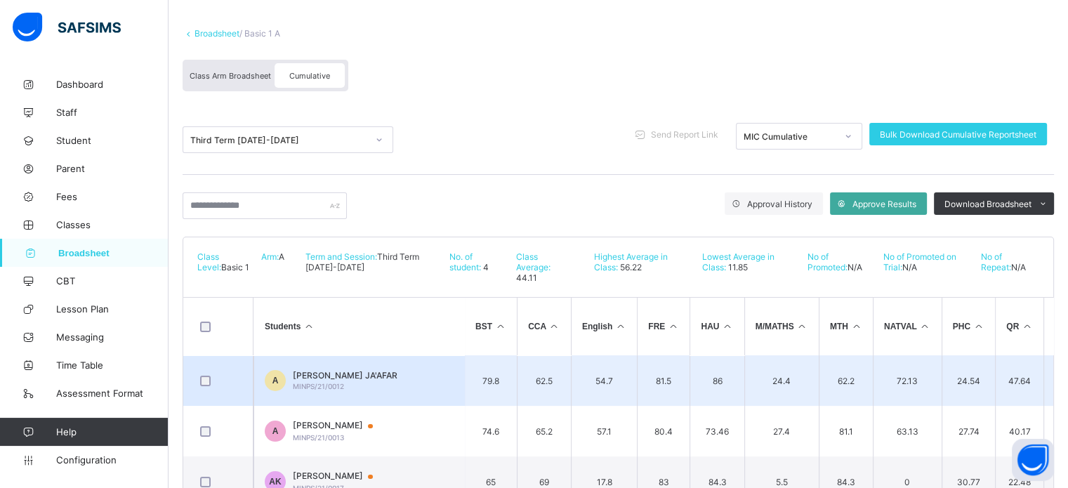
click at [358, 357] on td "A AISHA WIDAD JA'AFAR MINPS/21/0012" at bounding box center [358, 380] width 211 height 51
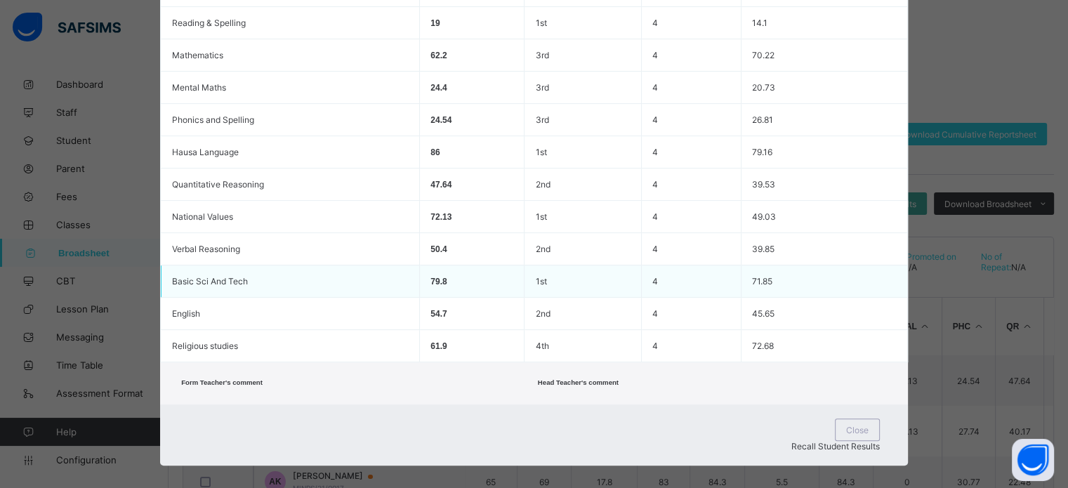
scroll to position [397, 0]
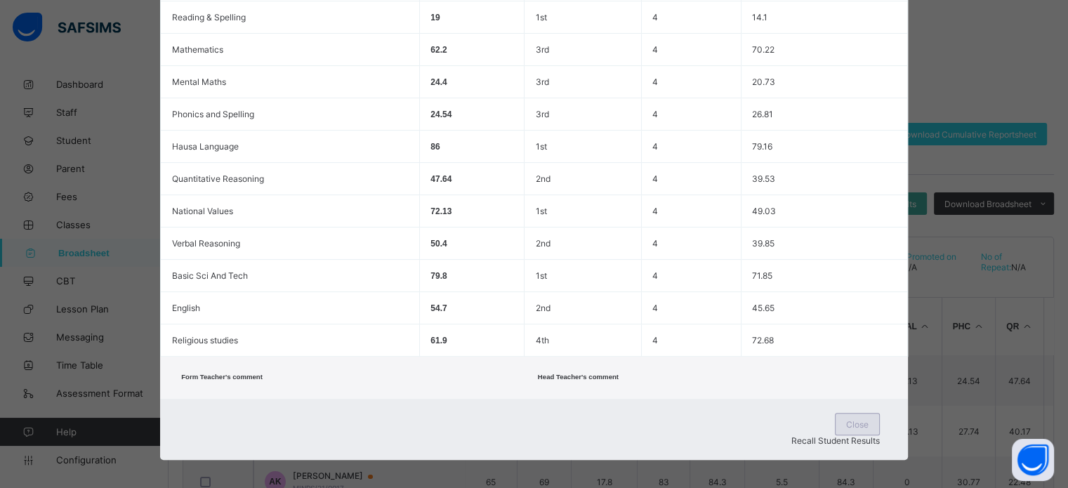
drag, startPoint x: 969, startPoint y: 27, endPoint x: 728, endPoint y: 426, distance: 466.1
click at [835, 426] on div "Close" at bounding box center [857, 424] width 45 height 22
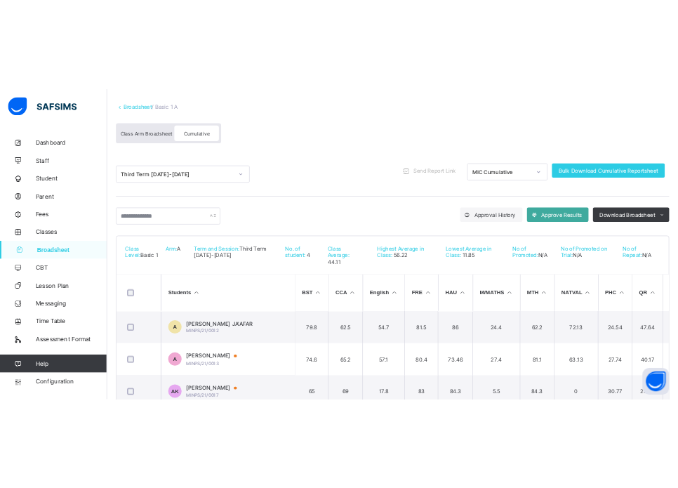
scroll to position [22, 0]
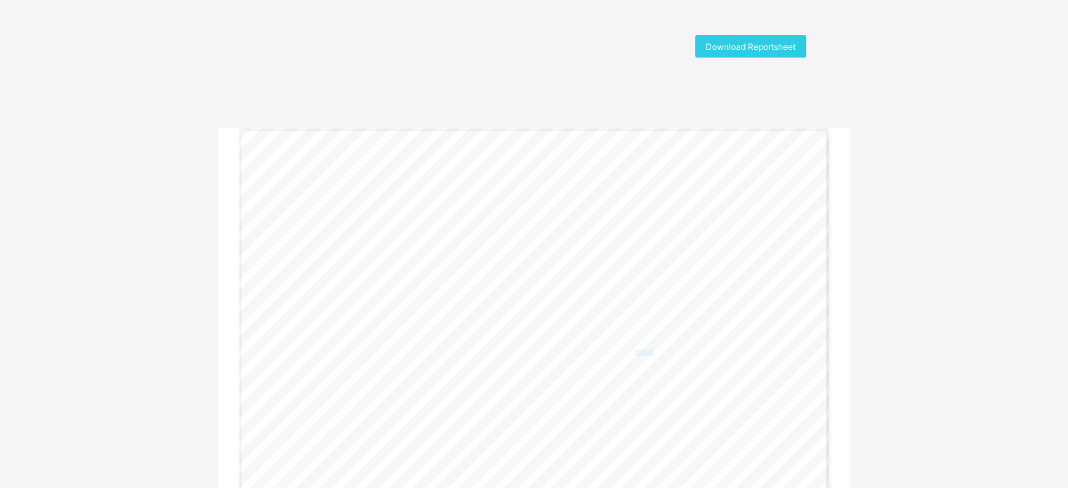
drag, startPoint x: 640, startPoint y: 352, endPoint x: 655, endPoint y: 354, distance: 14.9
click at [653, 354] on span "69.8%" at bounding box center [644, 353] width 18 height 6
click at [653, 353] on span "69.8%" at bounding box center [644, 353] width 18 height 6
click at [661, 356] on div "Gwarzo Road, P.O. Box 701, Kano - Nigeria. Tel: 0906 358 2631, 0809 948 5785 | …" at bounding box center [534, 337] width 591 height 418
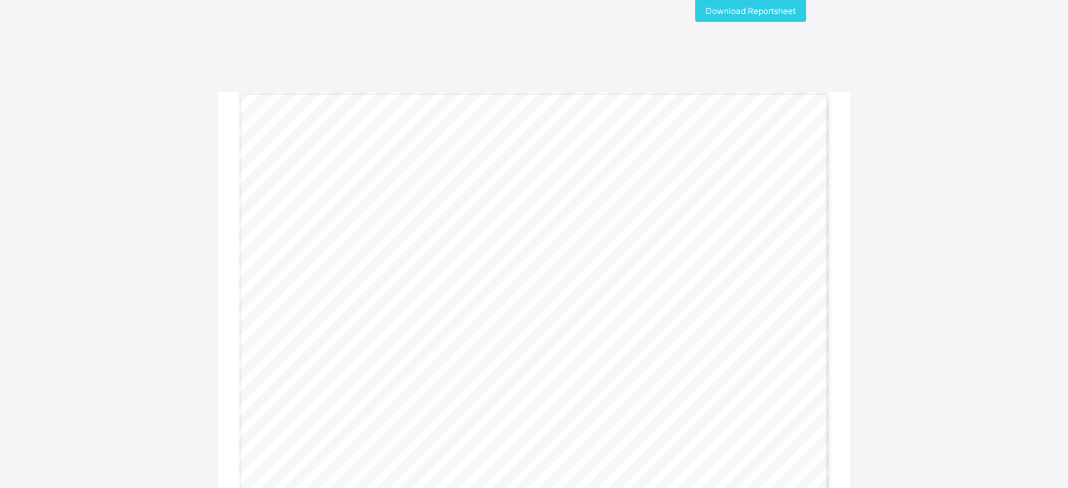
scroll to position [70, 0]
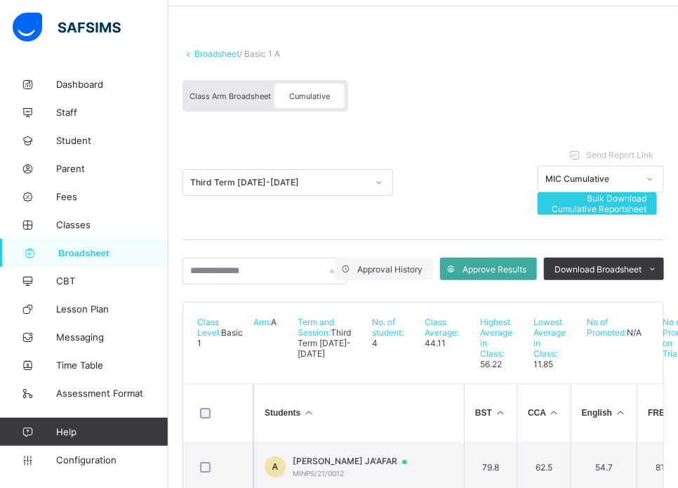
scroll to position [70, 0]
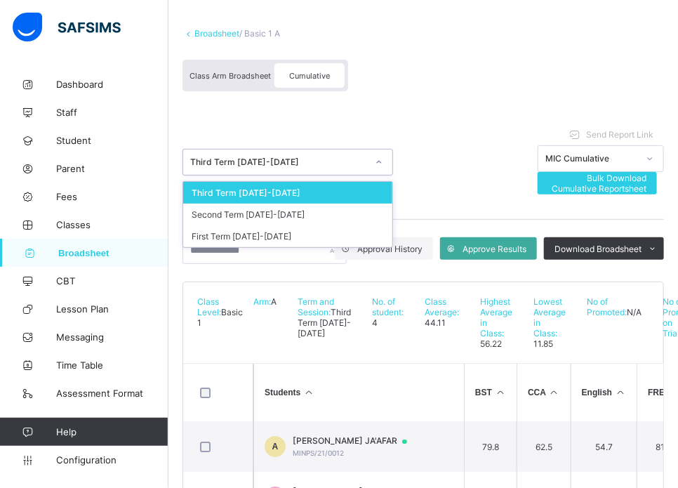
click at [310, 162] on div "Third Term 2024-2025" at bounding box center [278, 162] width 177 height 11
click at [263, 215] on div "Second Term 2024-2025" at bounding box center [287, 215] width 209 height 22
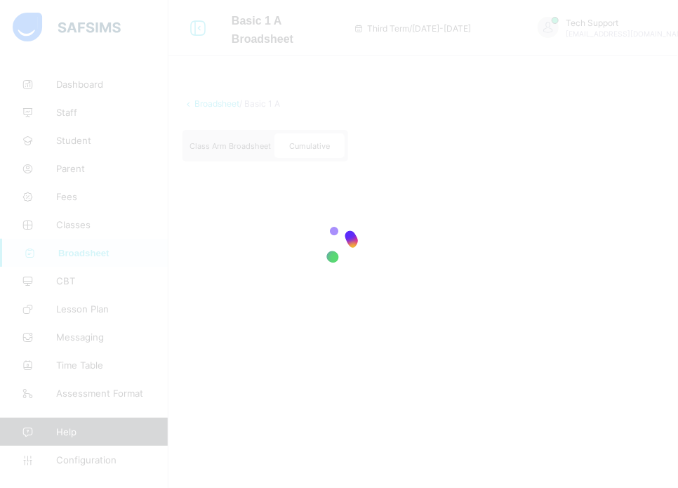
scroll to position [0, 0]
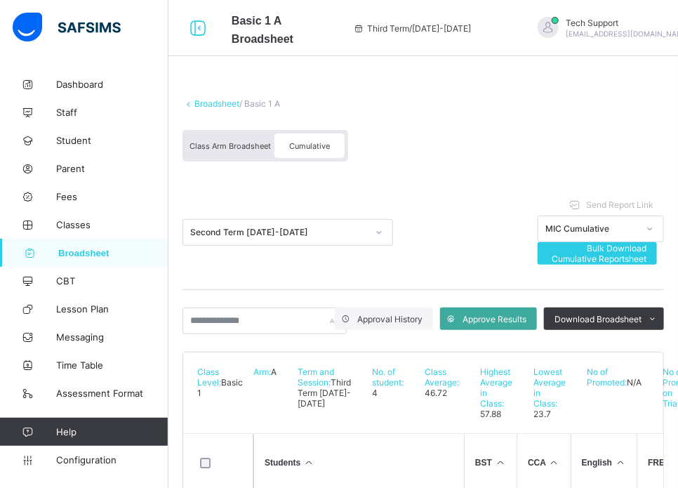
click at [317, 237] on div "Second Term 2024-2025" at bounding box center [278, 232] width 177 height 11
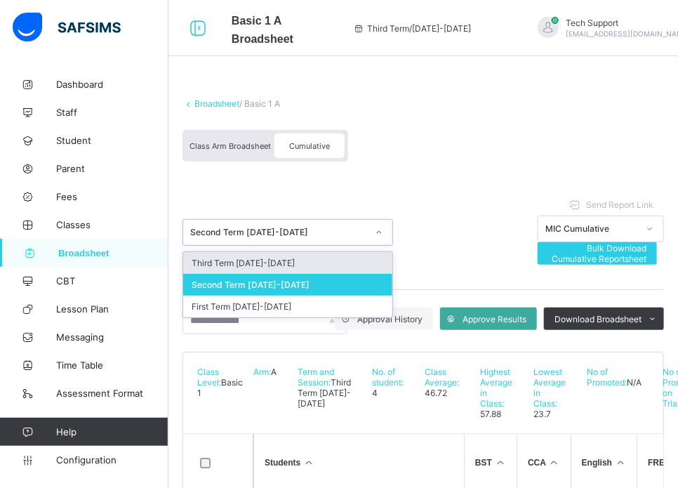
click at [278, 266] on div "Third Term 2024-2025" at bounding box center [287, 263] width 209 height 22
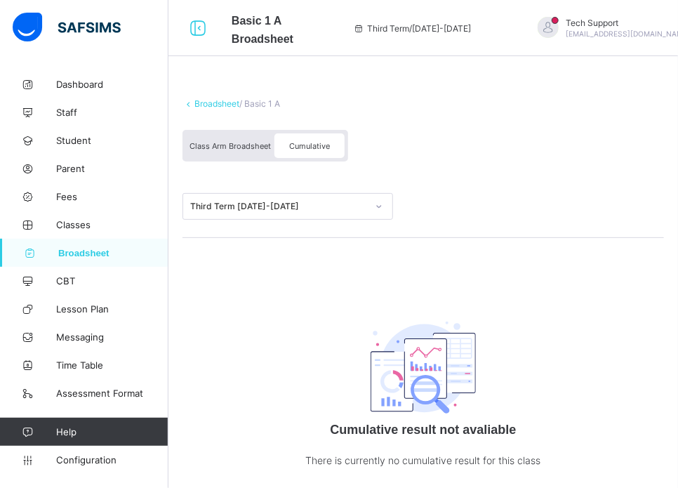
click at [310, 209] on div "Third Term 2024-2025" at bounding box center [278, 206] width 177 height 11
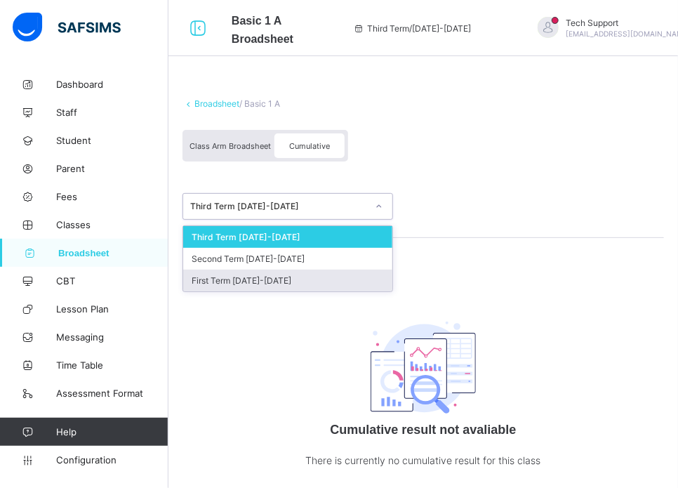
click at [220, 287] on div "First Term 2024-2025" at bounding box center [287, 281] width 209 height 22
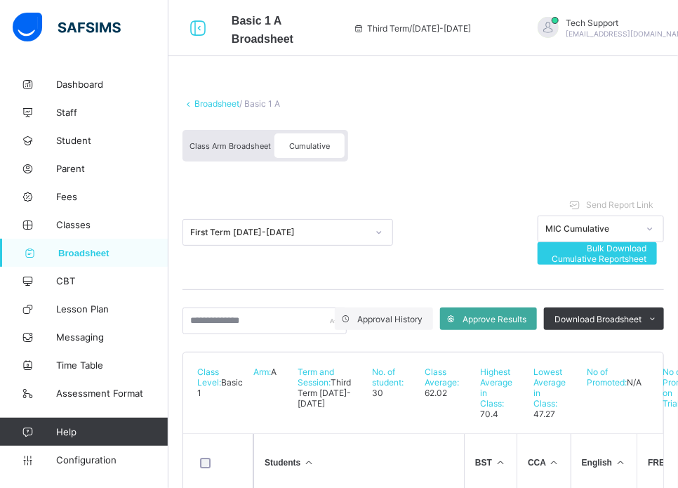
click at [338, 234] on div "First Term 2024-2025" at bounding box center [278, 232] width 177 height 11
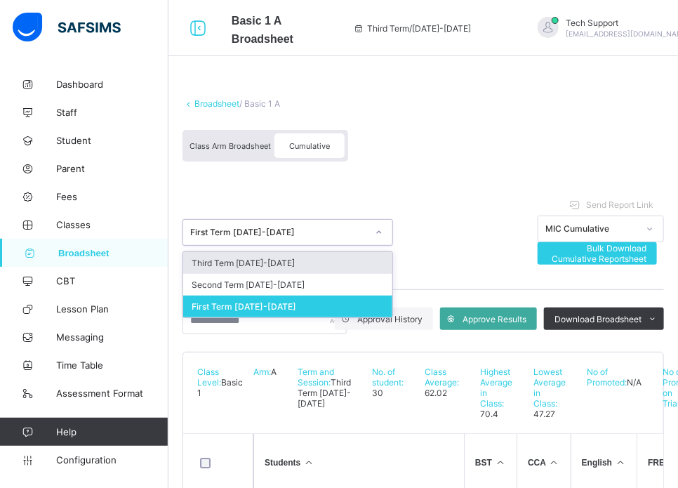
click at [247, 267] on div "Third Term 2024-2025" at bounding box center [287, 263] width 209 height 22
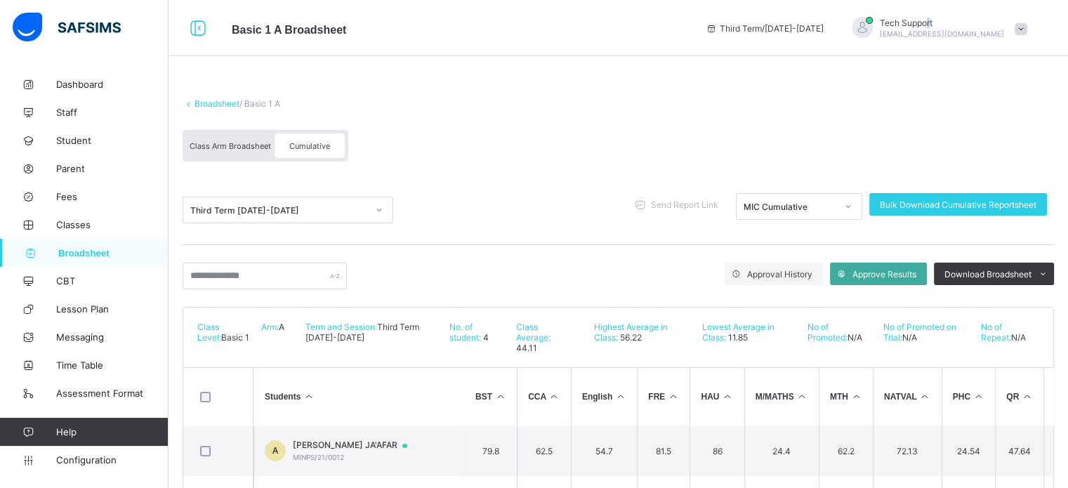
click at [689, 25] on span "Tech Support" at bounding box center [942, 23] width 124 height 11
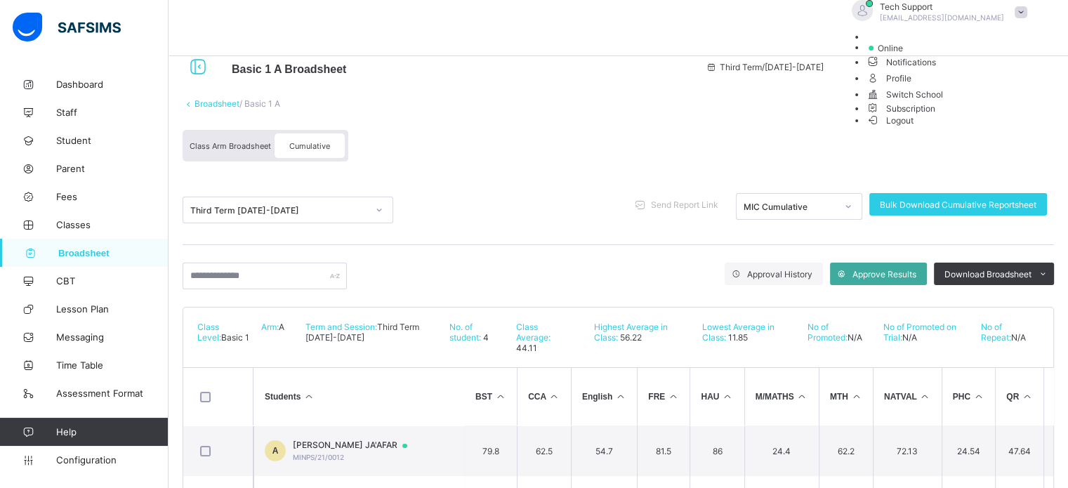
click at [689, 128] on span "Logout" at bounding box center [889, 120] width 48 height 15
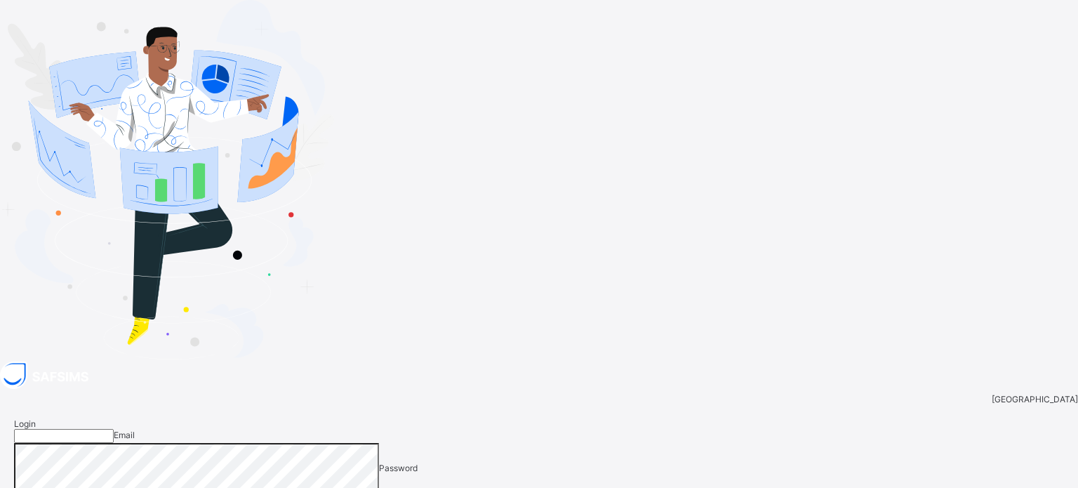
click at [114, 429] on input "email" at bounding box center [64, 436] width 100 height 14
type input "**********"
click at [114, 429] on input "**********" at bounding box center [64, 436] width 100 height 14
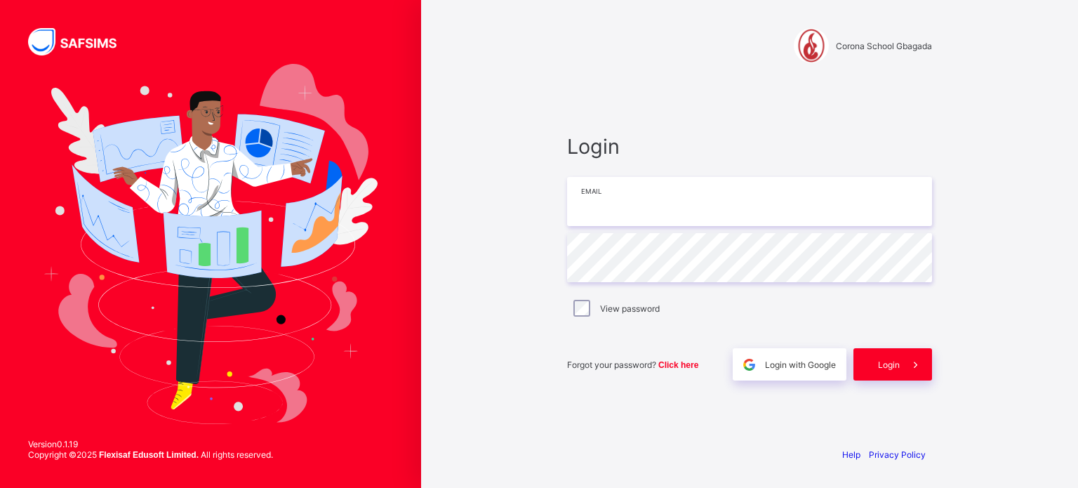
click at [601, 208] on input "email" at bounding box center [749, 201] width 365 height 49
click at [658, 205] on input "**********" at bounding box center [749, 201] width 365 height 49
type input "**********"
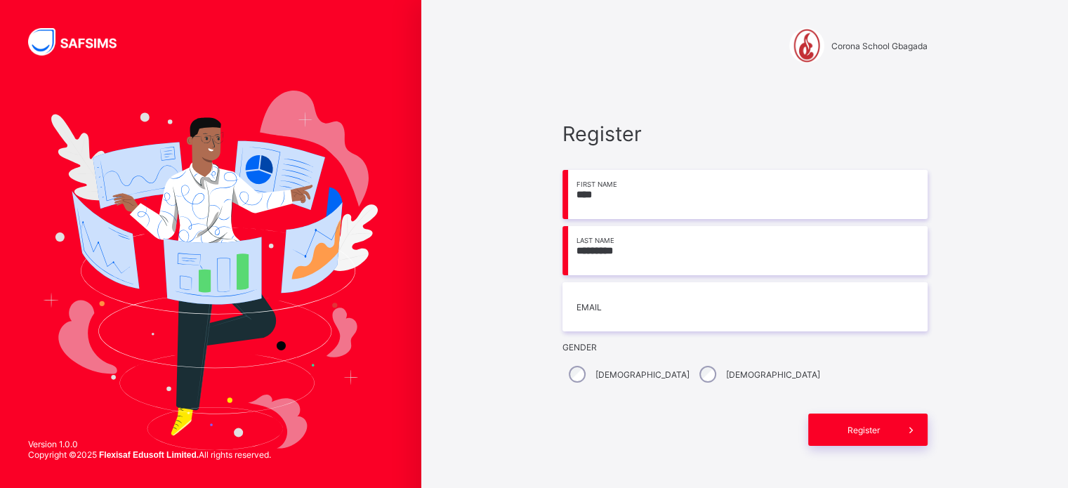
type input "*********"
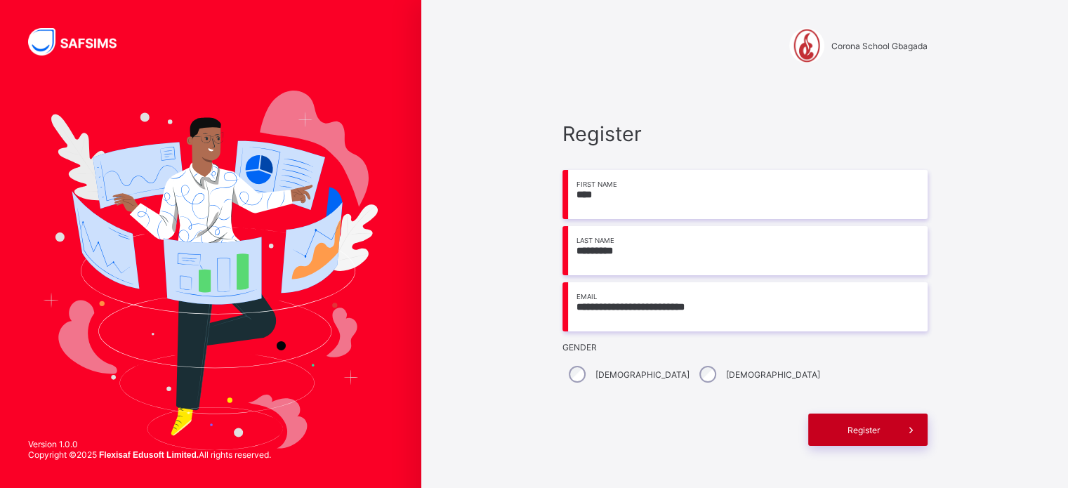
type input "**********"
click at [891, 423] on div "Register" at bounding box center [867, 429] width 119 height 32
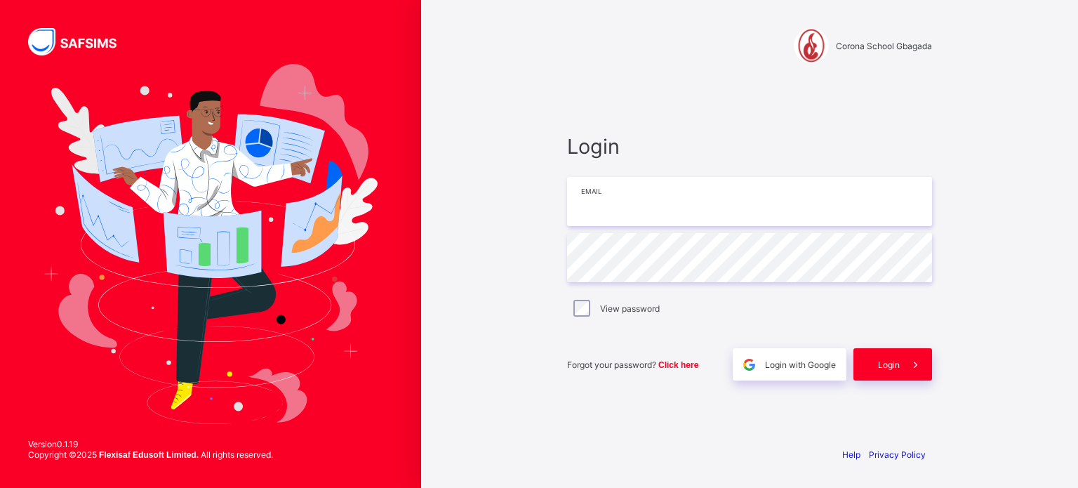
click at [635, 204] on input "email" at bounding box center [749, 201] width 365 height 49
click at [602, 201] on input "email" at bounding box center [749, 201] width 365 height 49
click at [631, 201] on input "email" at bounding box center [749, 201] width 365 height 49
paste input "**********"
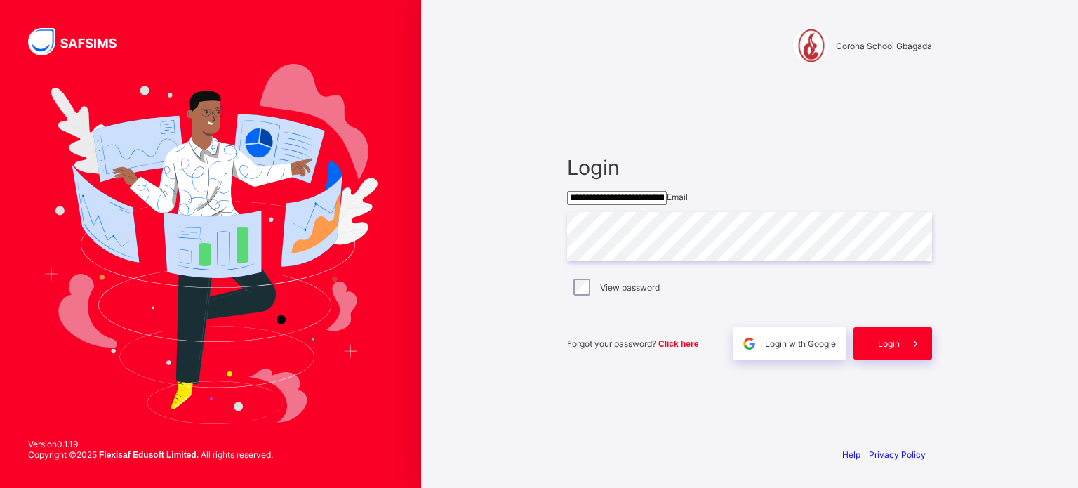
type input "**********"
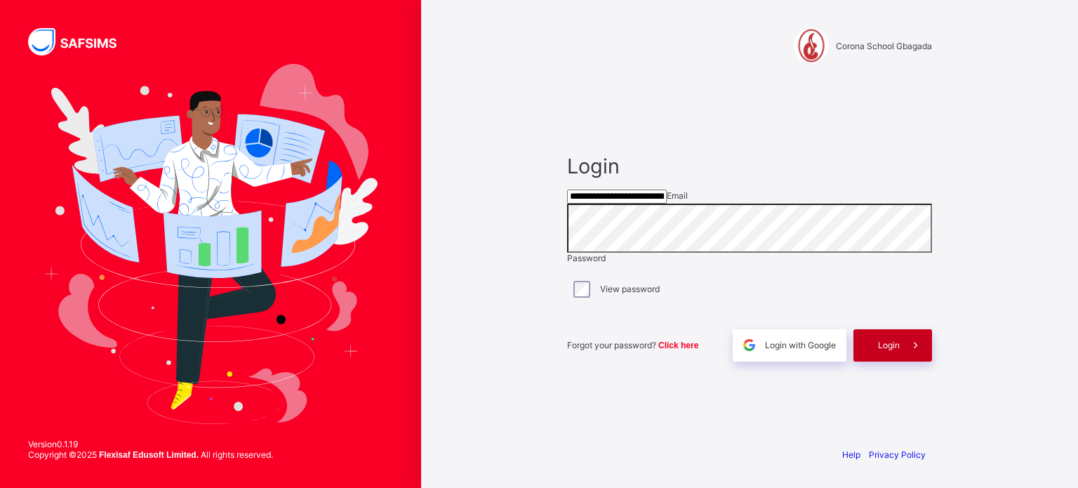
click at [878, 350] on span "Login" at bounding box center [889, 345] width 22 height 11
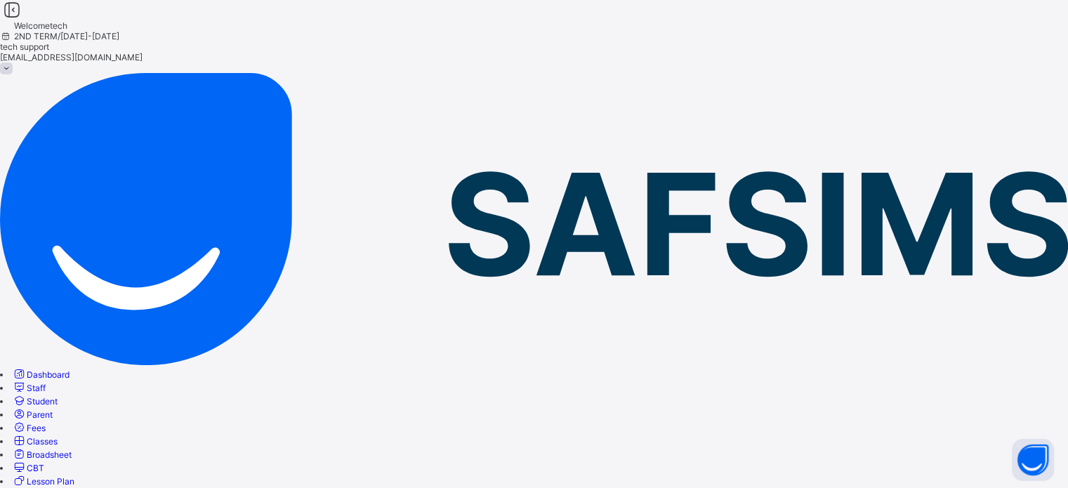
click at [72, 449] on span "Broadsheet" at bounding box center [49, 454] width 45 height 11
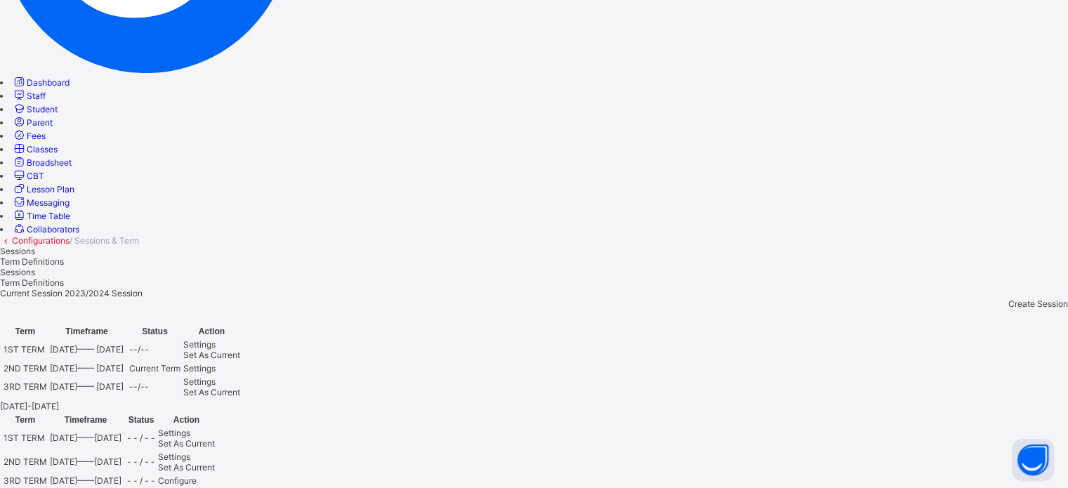
scroll to position [143, 0]
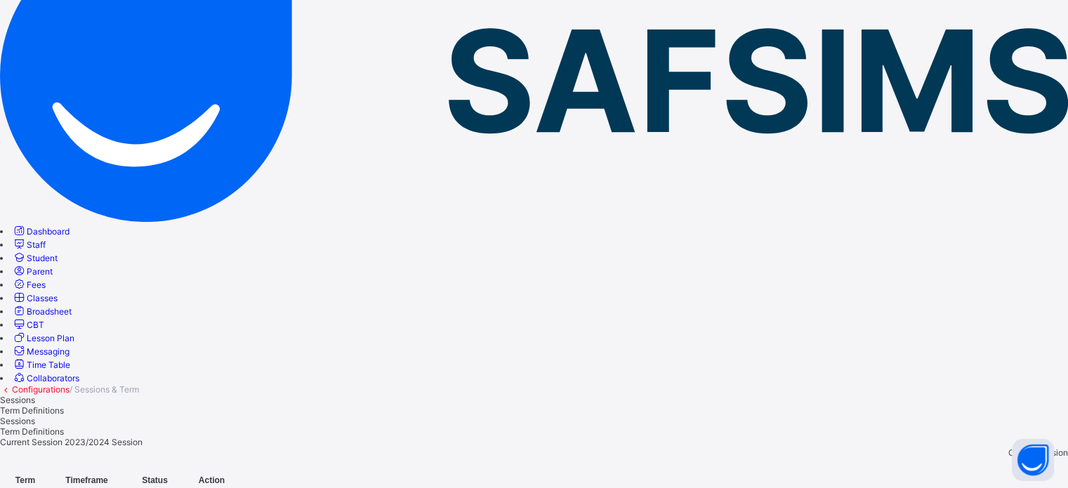
click at [69, 306] on span "Broadsheet" at bounding box center [49, 311] width 45 height 11
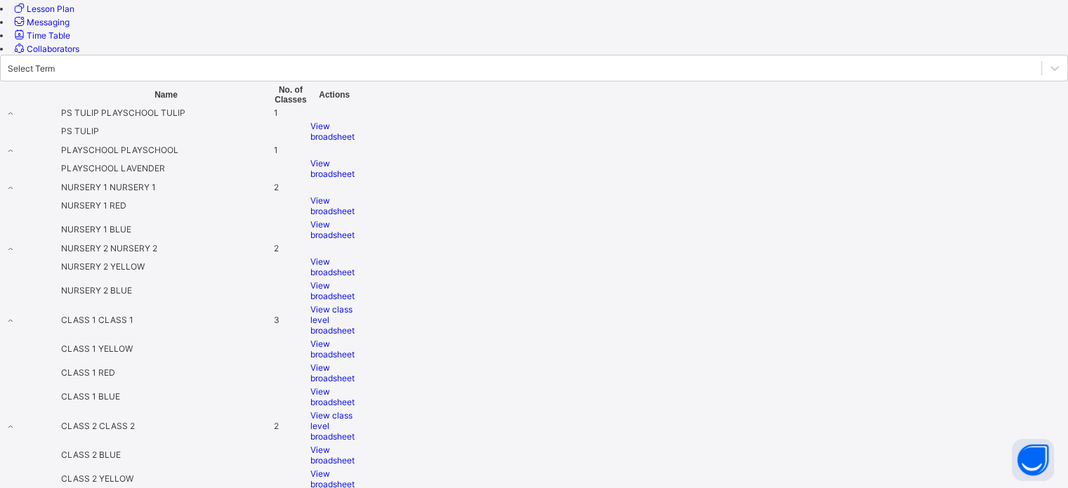
scroll to position [562, 0]
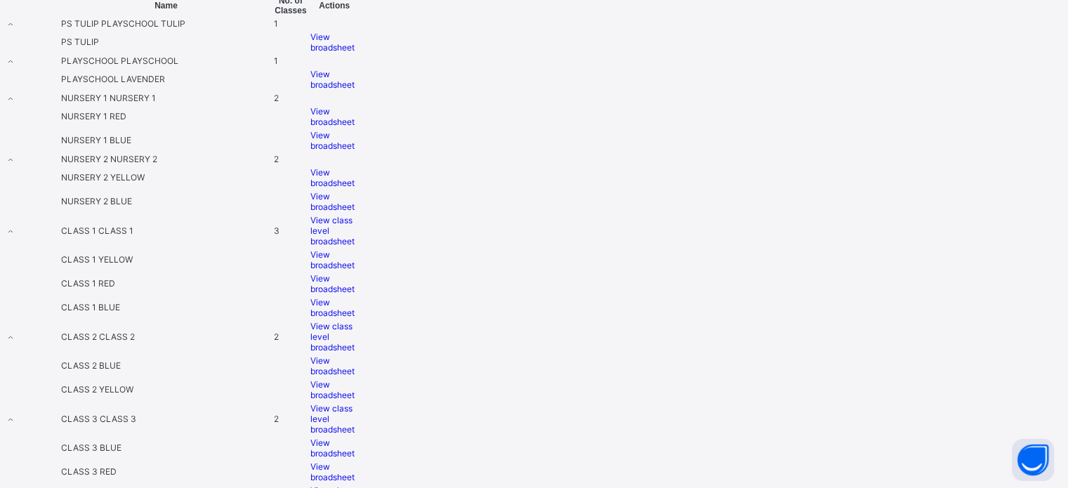
click at [359, 437] on div "View broadsheet" at bounding box center [334, 447] width 48 height 21
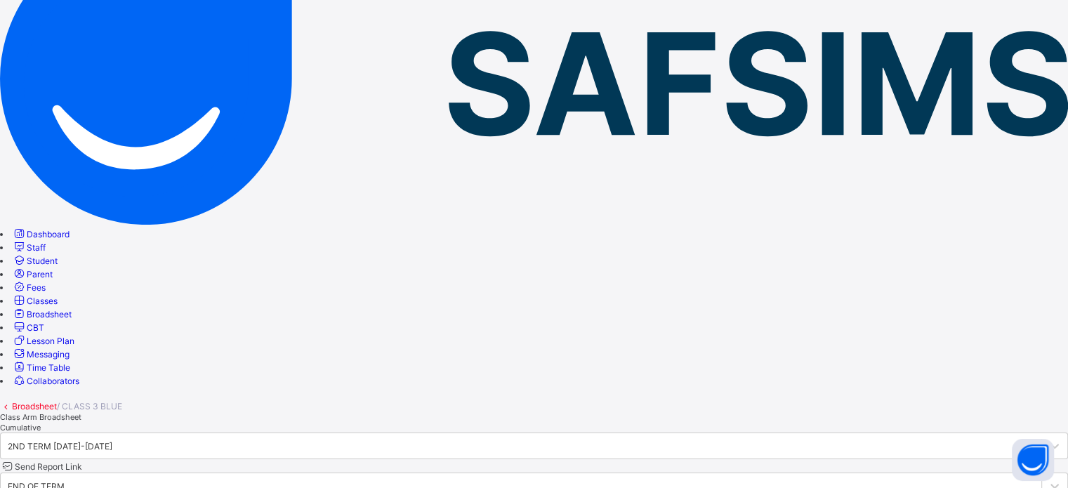
scroll to position [140, 0]
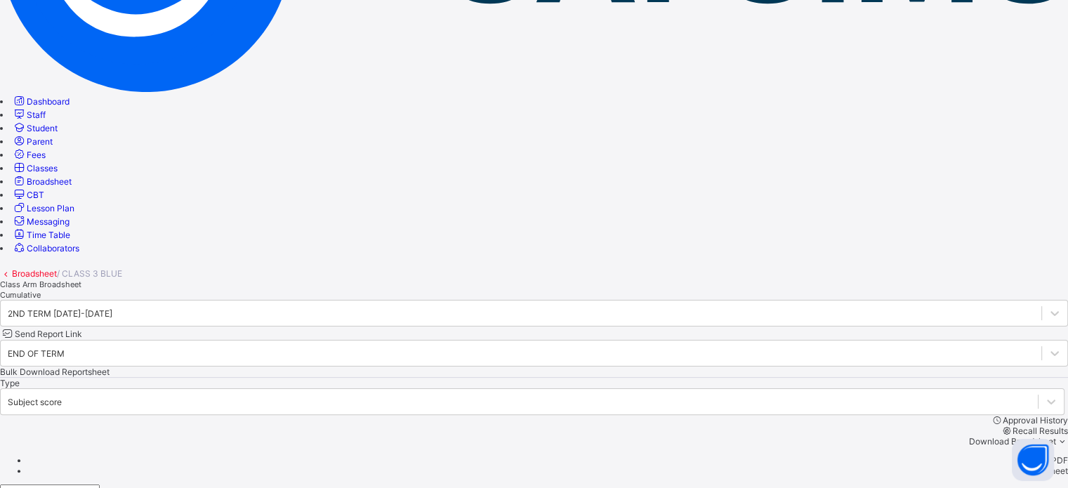
scroll to position [275, 0]
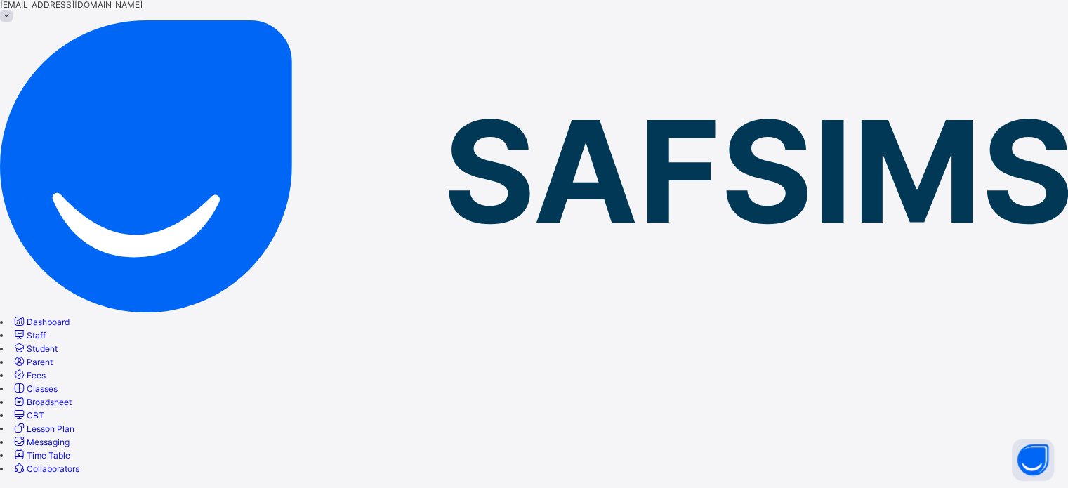
scroll to position [0, 0]
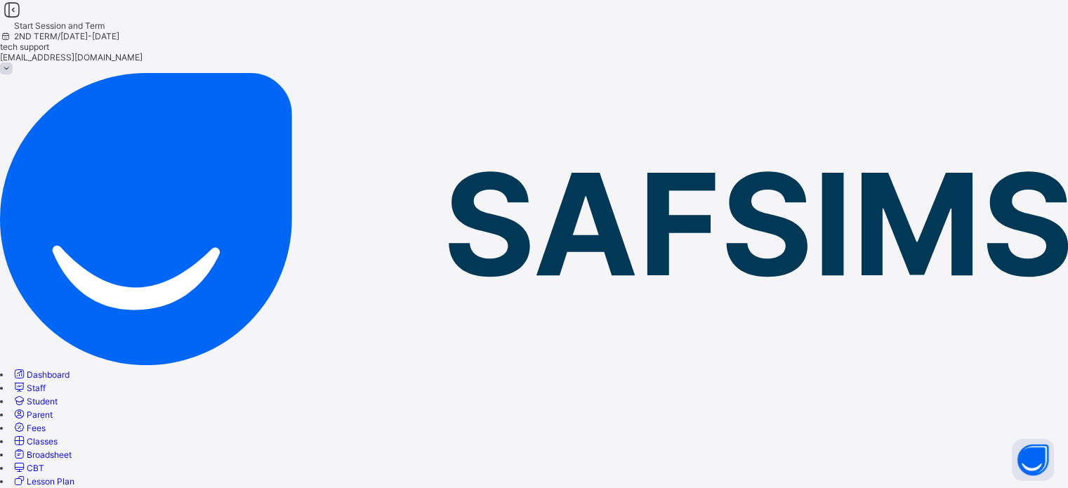
click at [72, 449] on span "Broadsheet" at bounding box center [49, 454] width 45 height 11
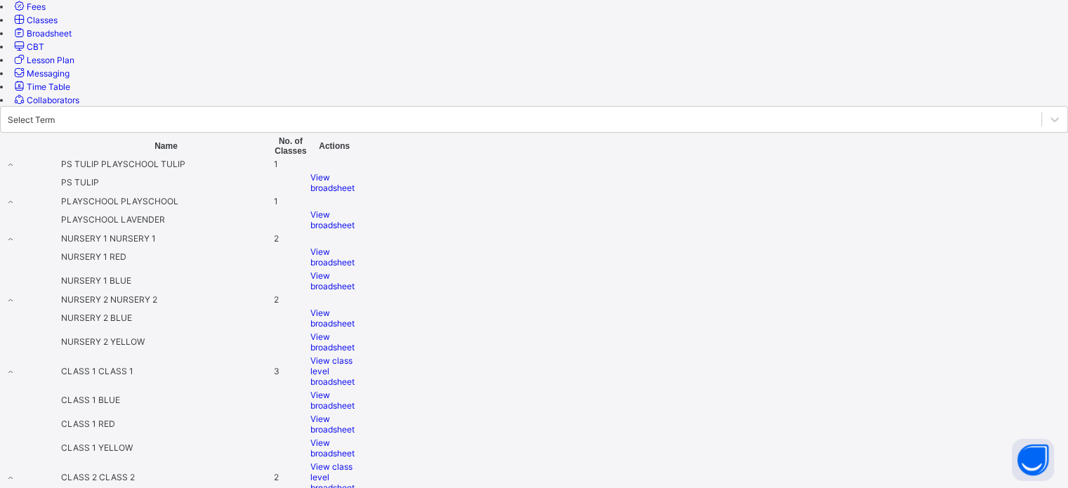
scroll to position [562, 0]
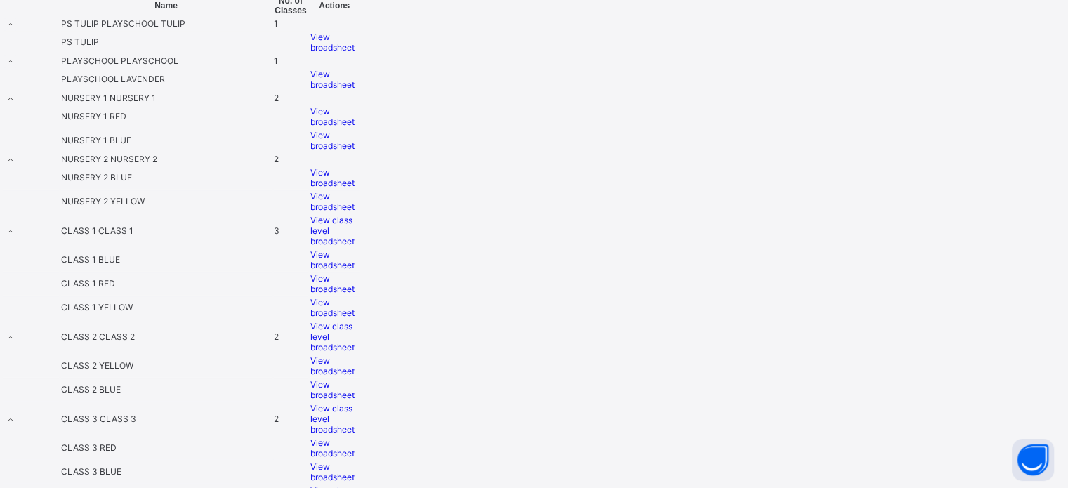
click at [359, 461] on div "View broadsheet" at bounding box center [334, 471] width 48 height 21
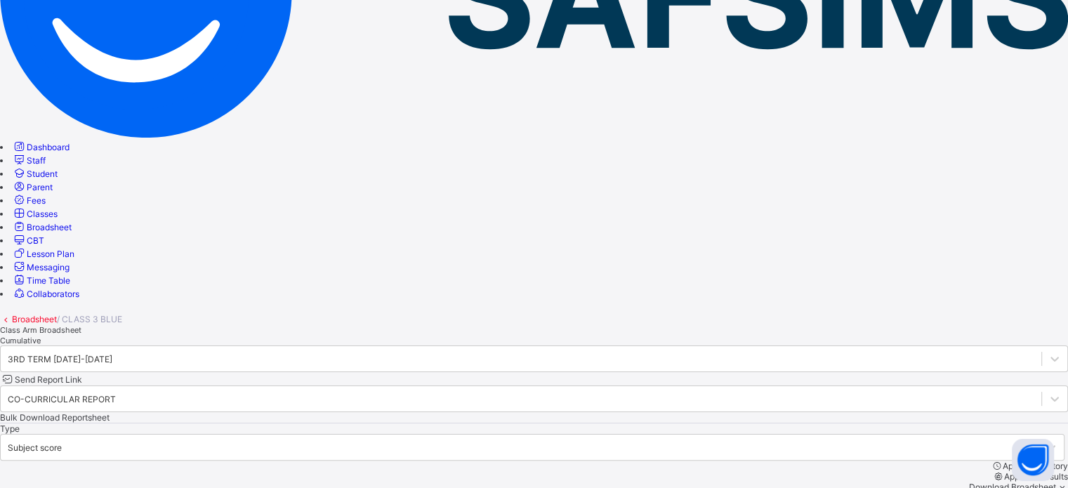
scroll to position [205, 0]
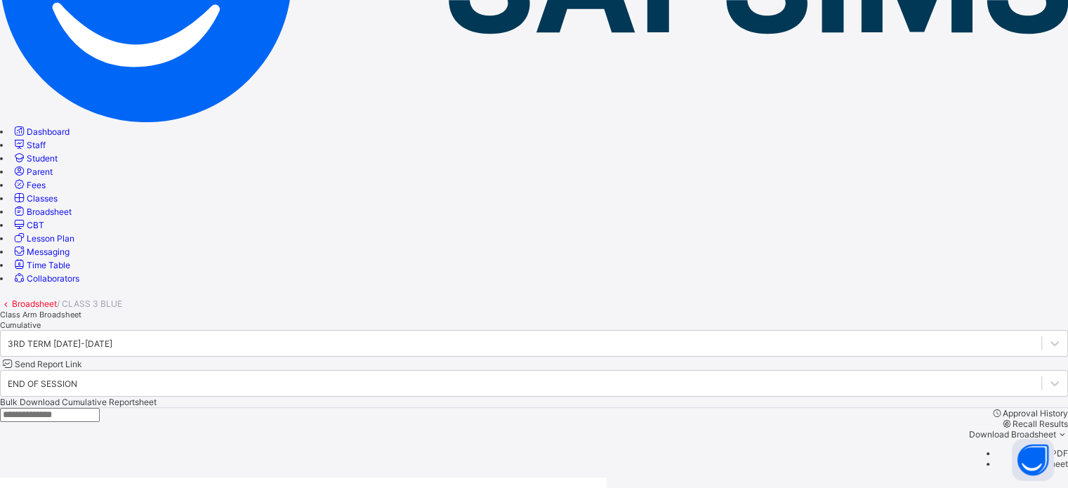
scroll to position [259, 0]
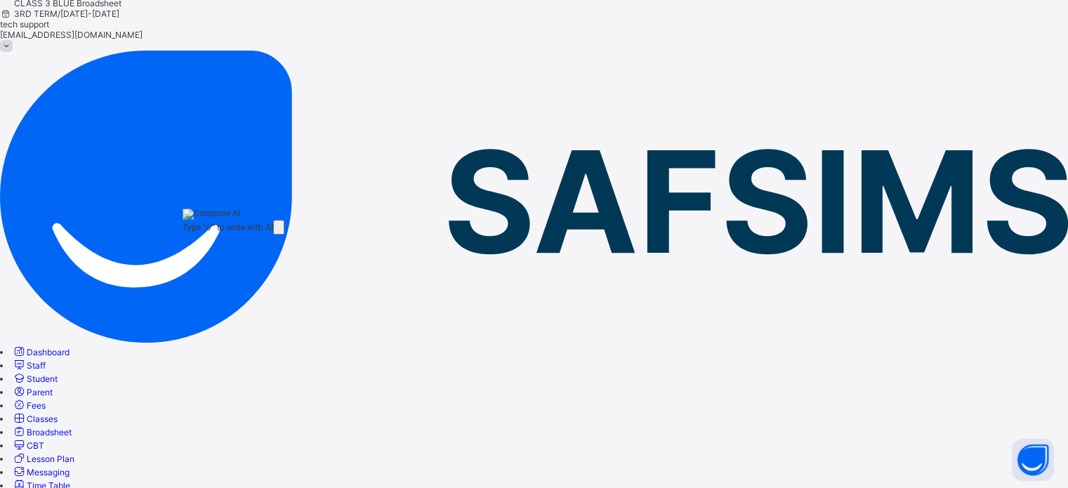
drag, startPoint x: 286, startPoint y: 260, endPoint x: 177, endPoint y: 251, distance: 109.9
type input "***"
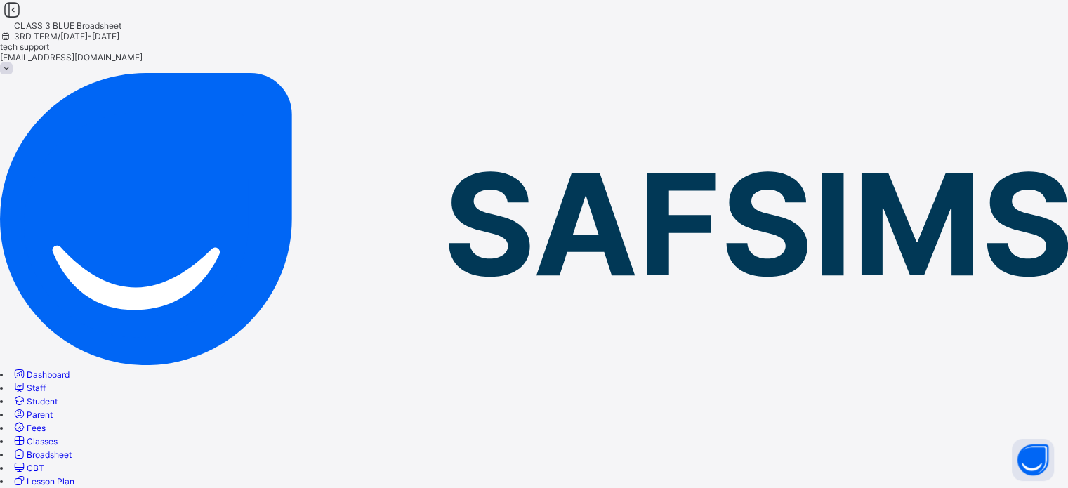
click at [58, 436] on span "Classes" at bounding box center [42, 441] width 31 height 11
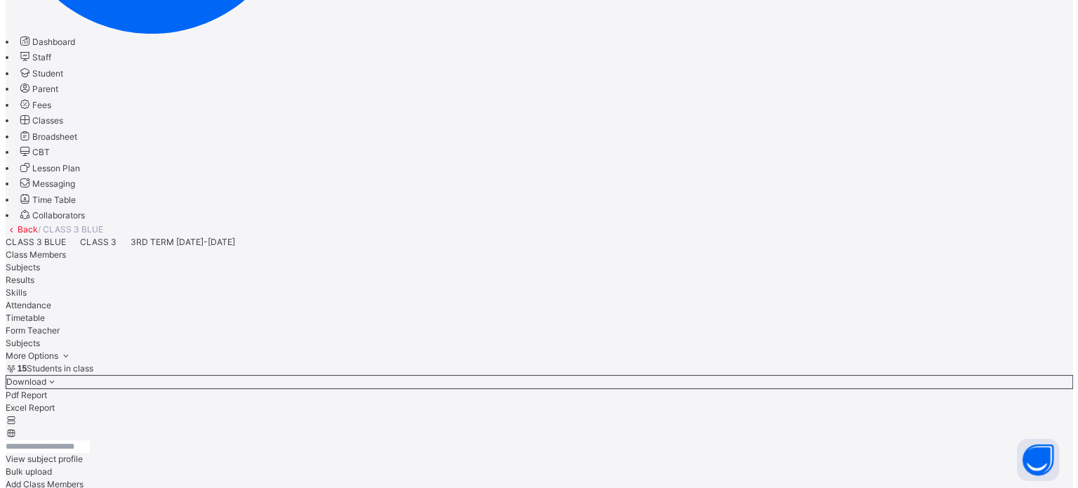
scroll to position [140, 0]
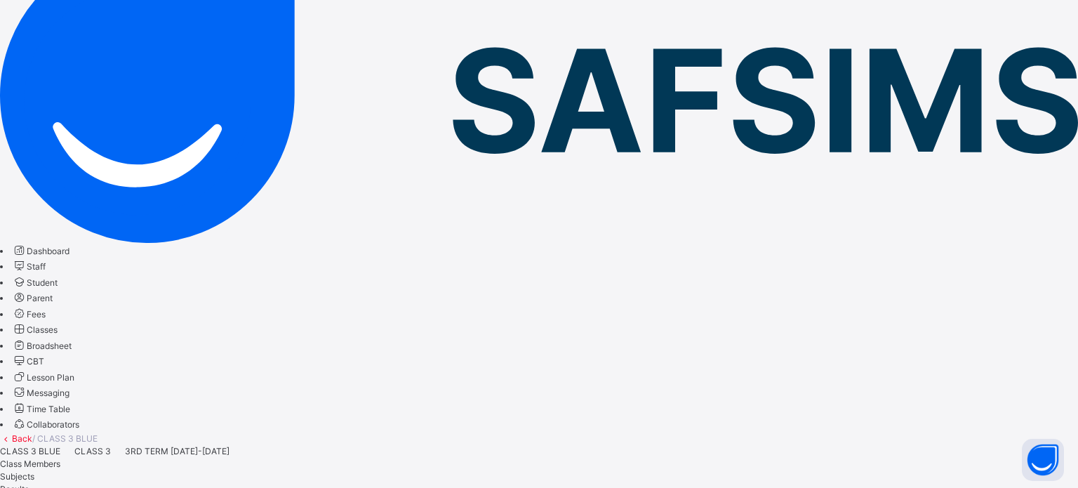
type input "****"
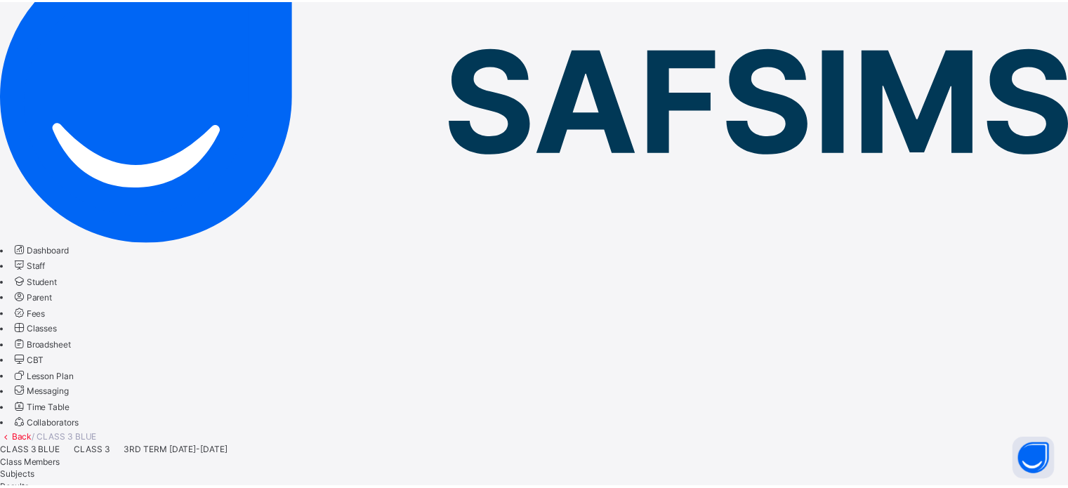
scroll to position [84, 0]
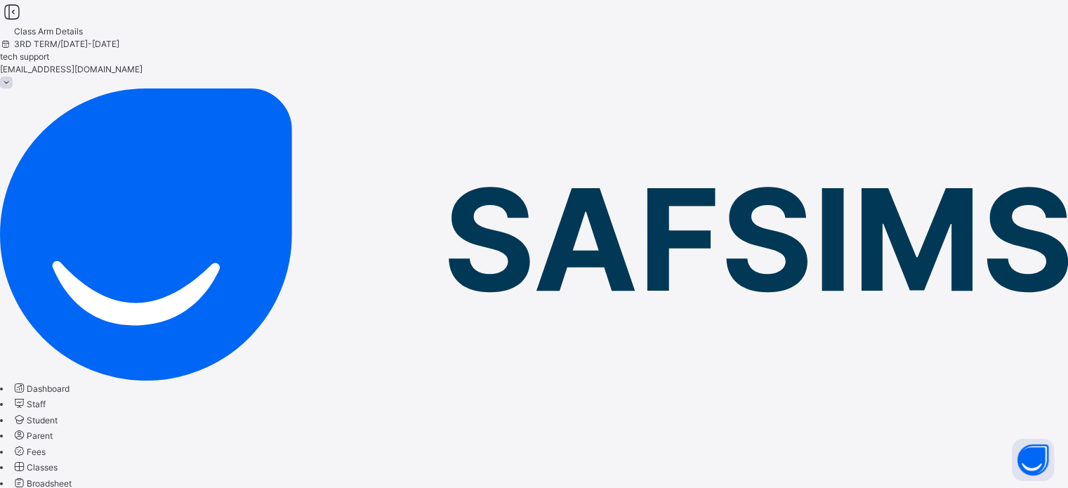
scroll to position [0, 0]
click at [72, 478] on span "Broadsheet" at bounding box center [49, 483] width 45 height 11
click at [58, 462] on link "Classes" at bounding box center [35, 467] width 46 height 11
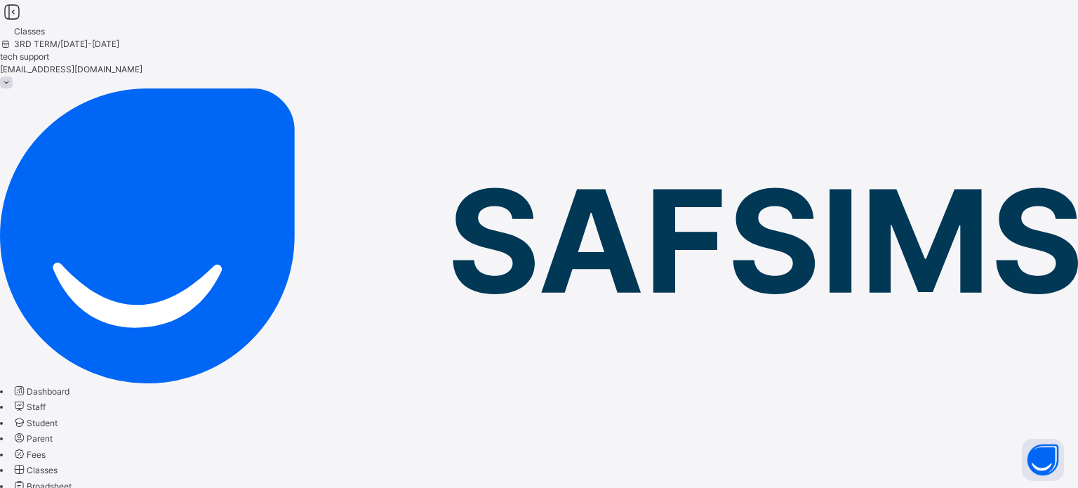
click at [72, 481] on span "Broadsheet" at bounding box center [49, 486] width 45 height 11
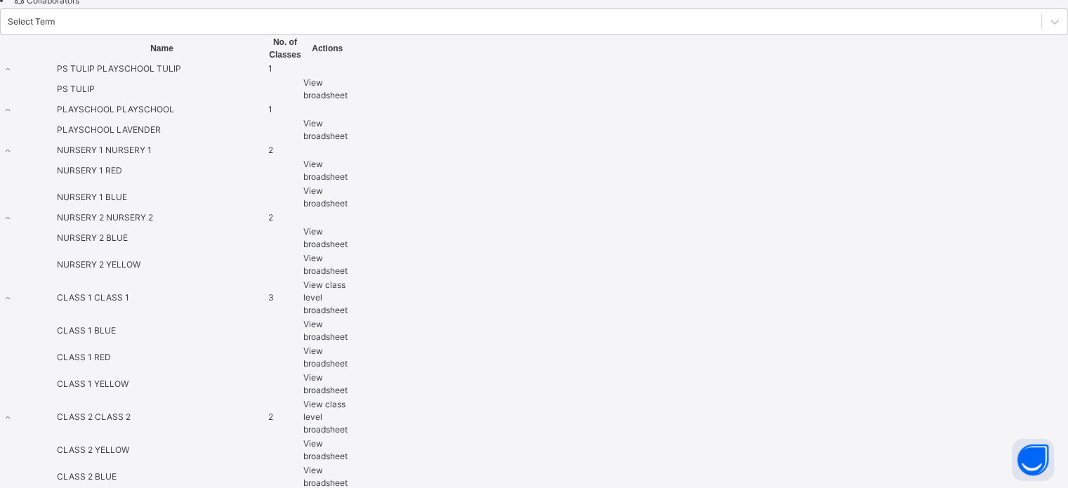
scroll to position [632, 0]
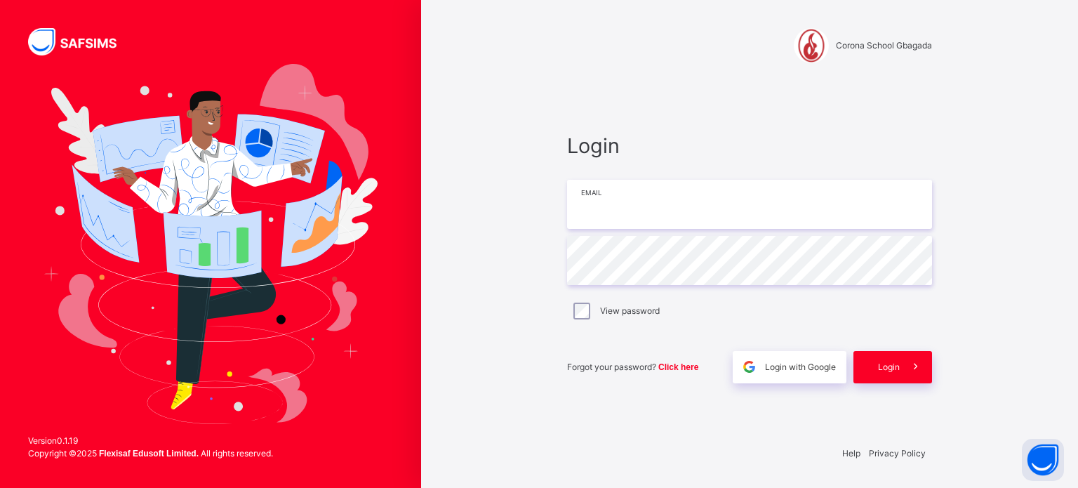
click at [668, 201] on input "email" at bounding box center [749, 204] width 365 height 49
type input "**********"
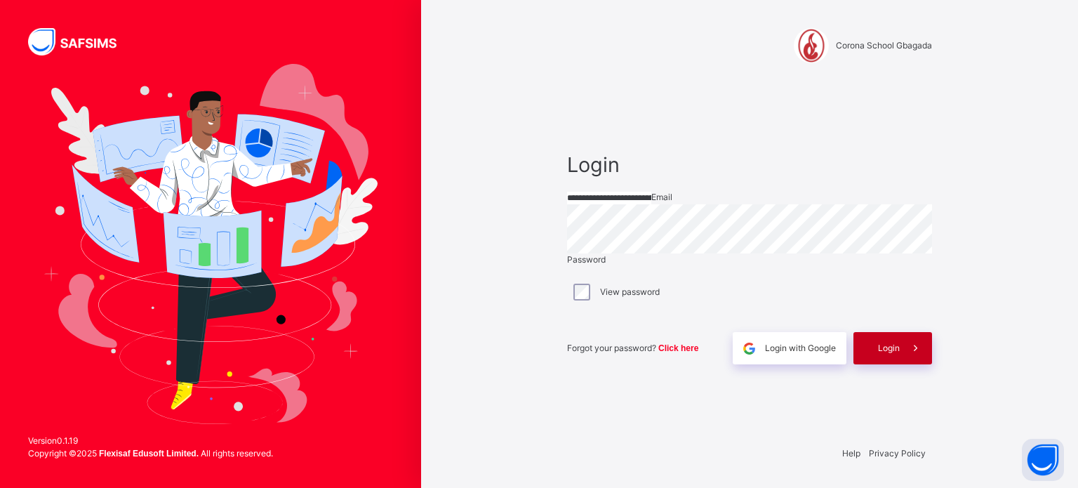
click at [897, 354] on span "Login" at bounding box center [889, 348] width 22 height 13
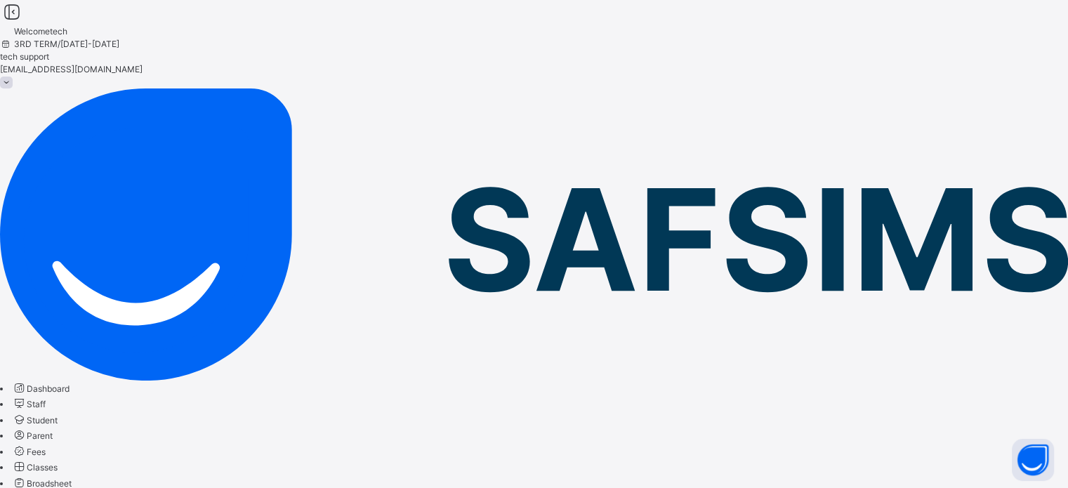
click at [72, 478] on link "Broadsheet" at bounding box center [42, 483] width 60 height 11
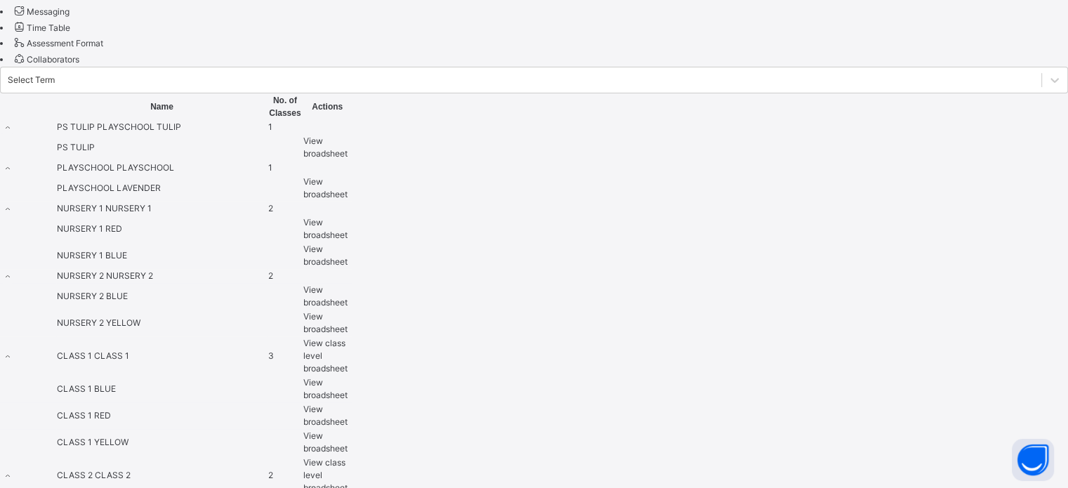
scroll to position [702, 0]
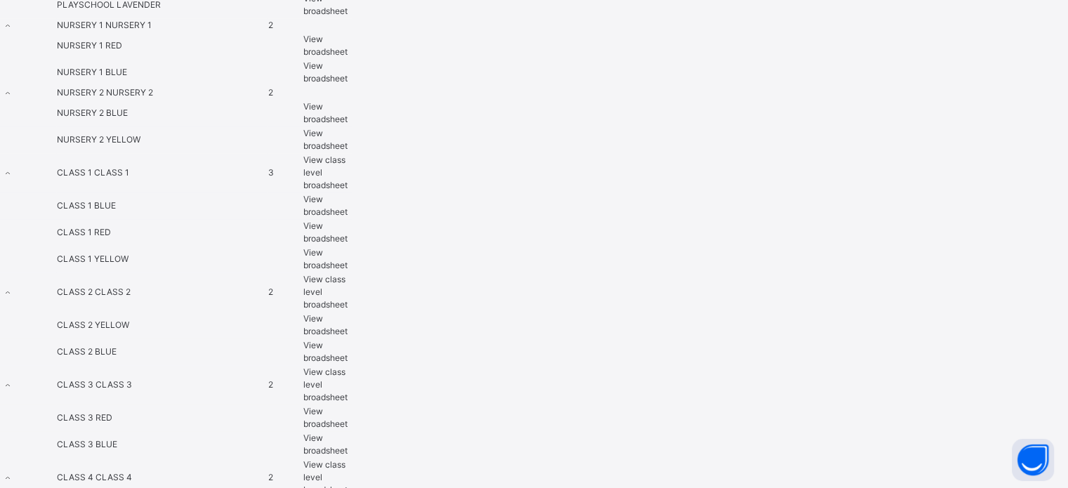
click at [352, 432] on div "View broadsheet" at bounding box center [327, 444] width 48 height 25
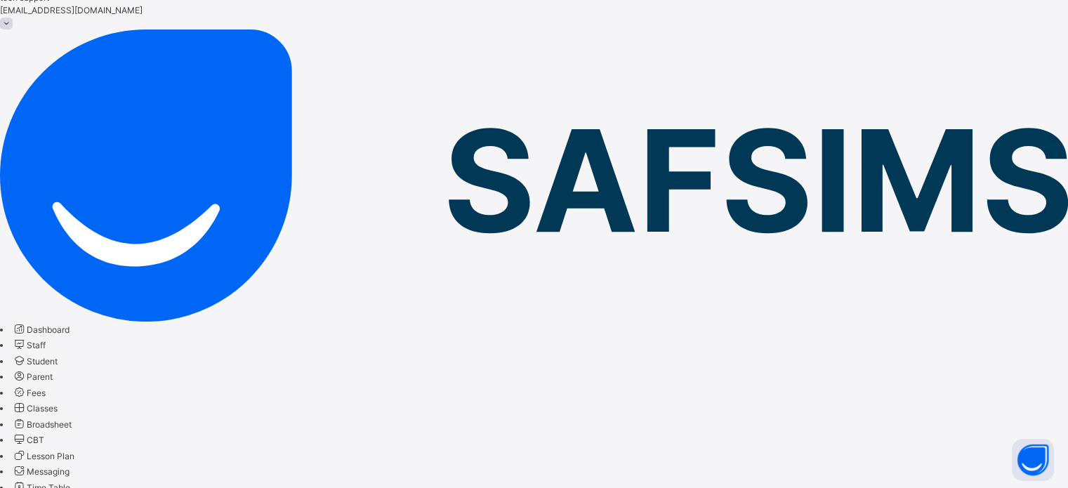
scroll to position [140, 0]
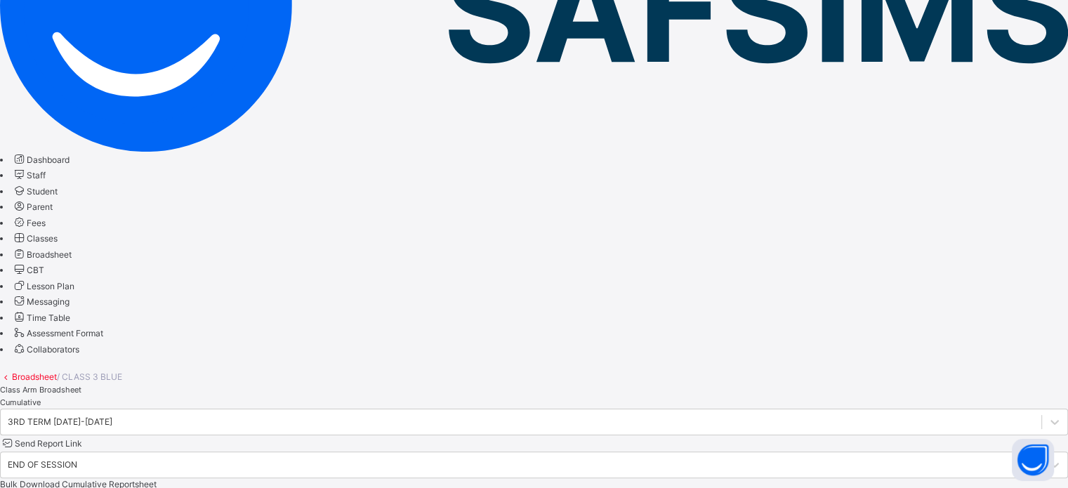
scroll to position [269, 0]
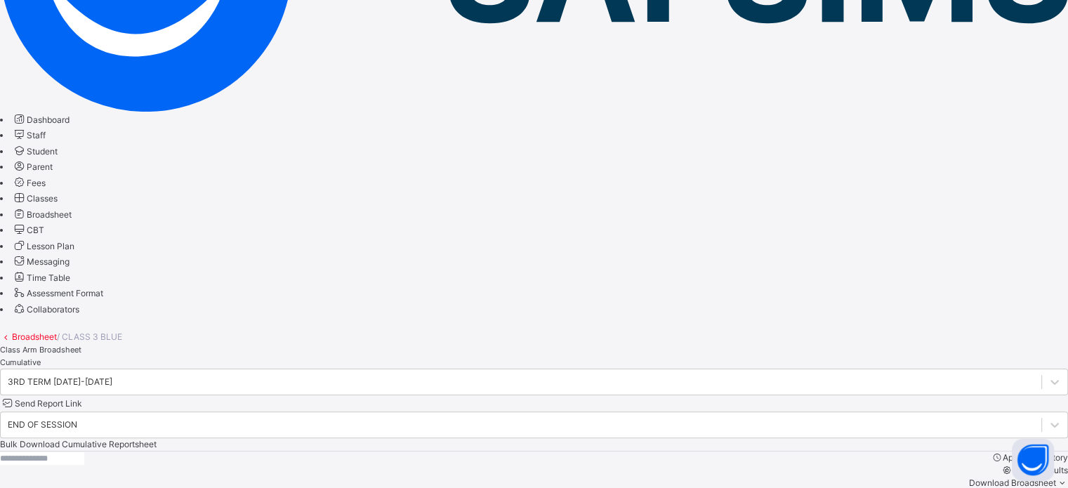
drag, startPoint x: 743, startPoint y: 434, endPoint x: 734, endPoint y: 429, distance: 10.7
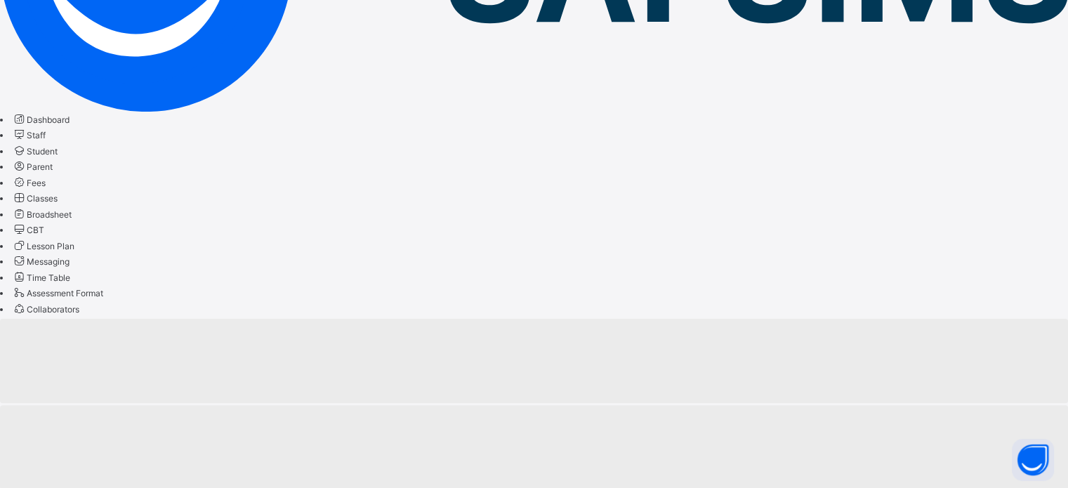
select select "**"
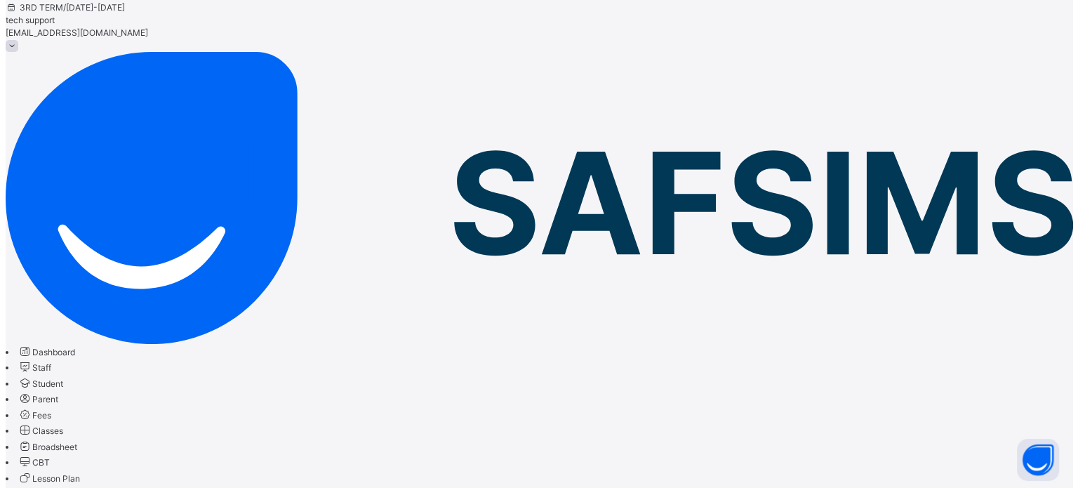
scroll to position [0, 0]
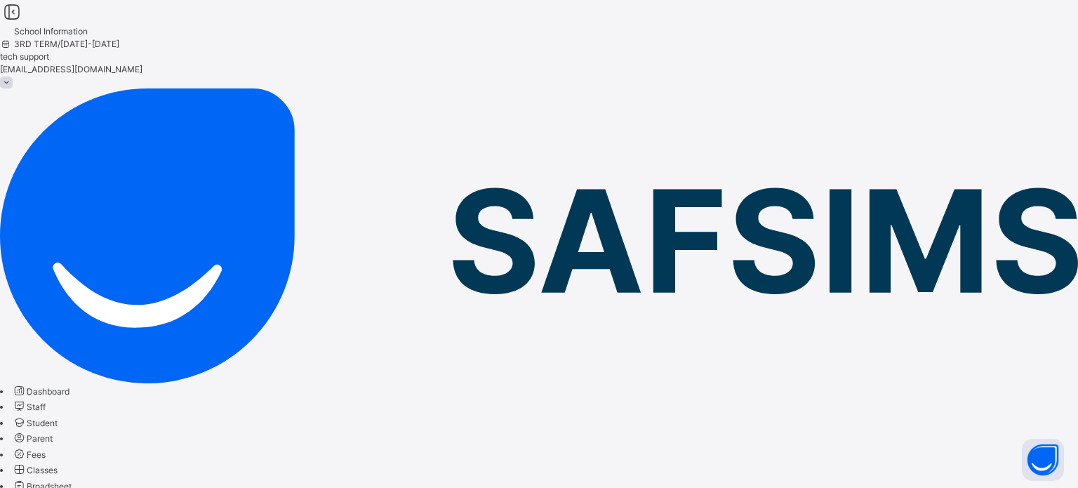
type input "*"
type input "***"
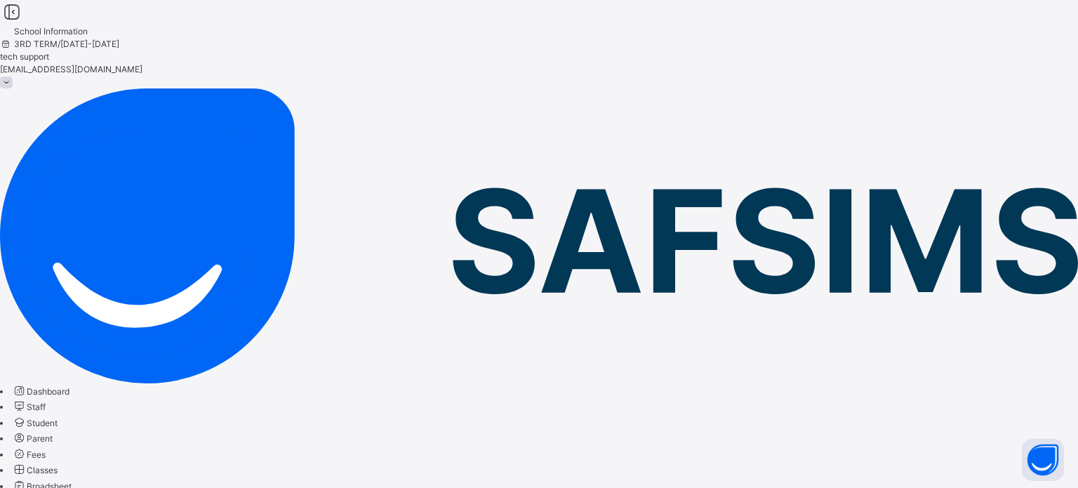
type input "*"
type input "***"
type input "*"
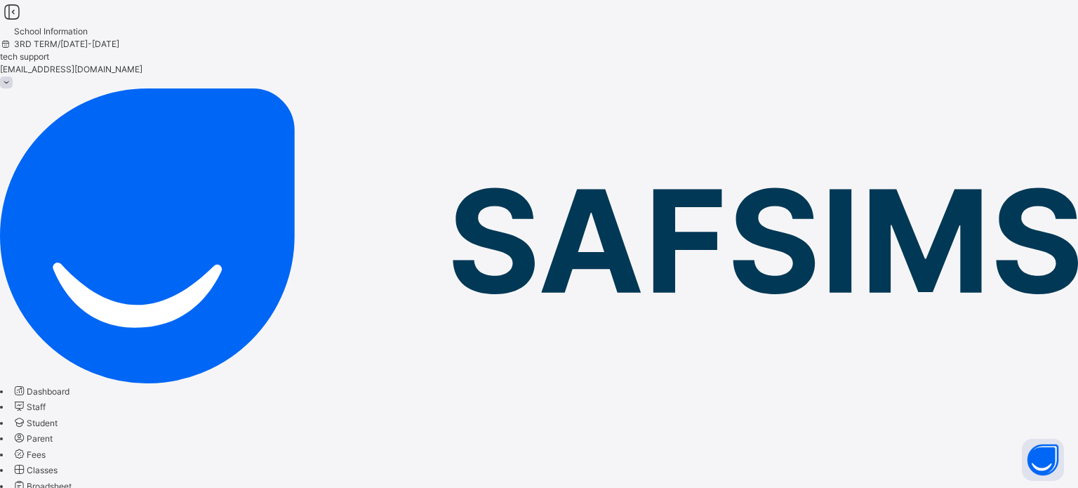
type input "***"
type input "*"
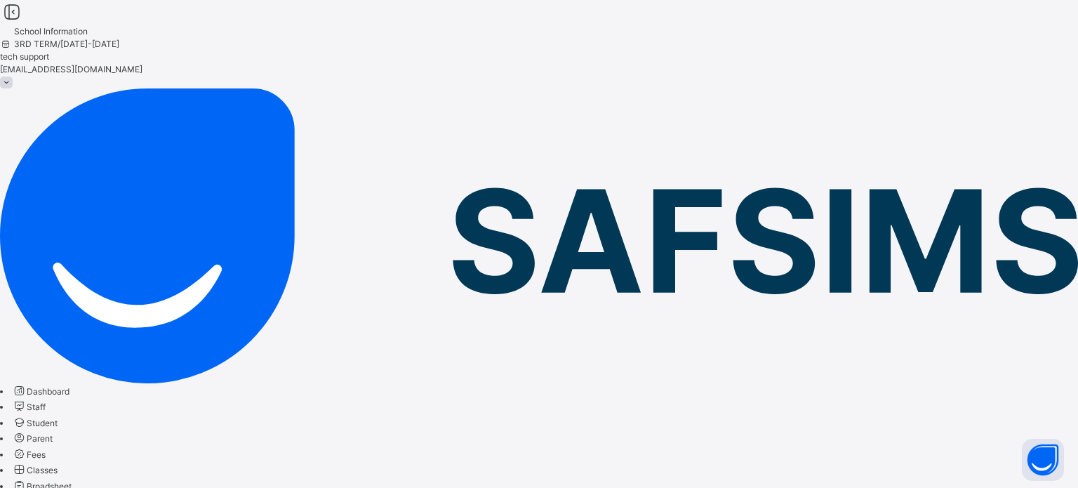
drag, startPoint x: 409, startPoint y: 352, endPoint x: 350, endPoint y: 353, distance: 59.0
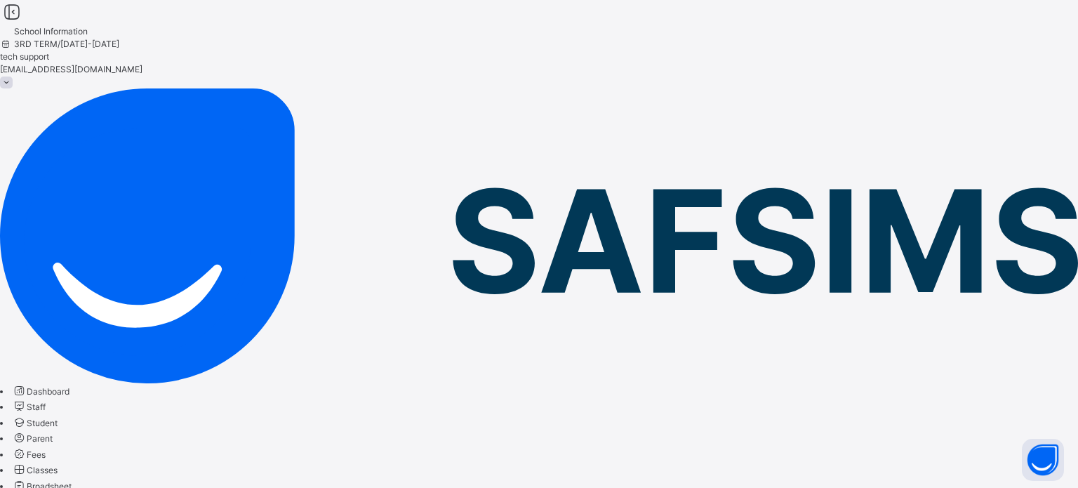
type input "*****"
type input "*"
type input "*****"
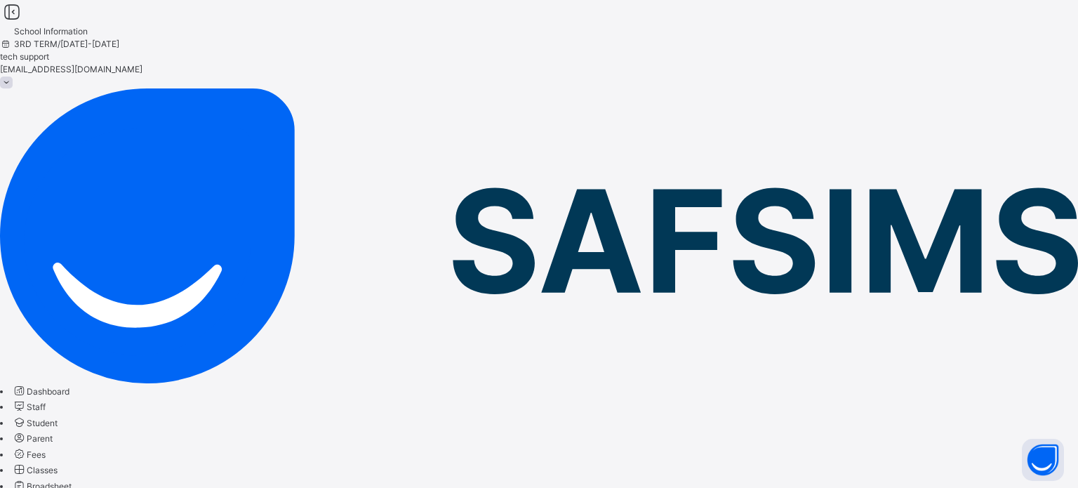
type input "******"
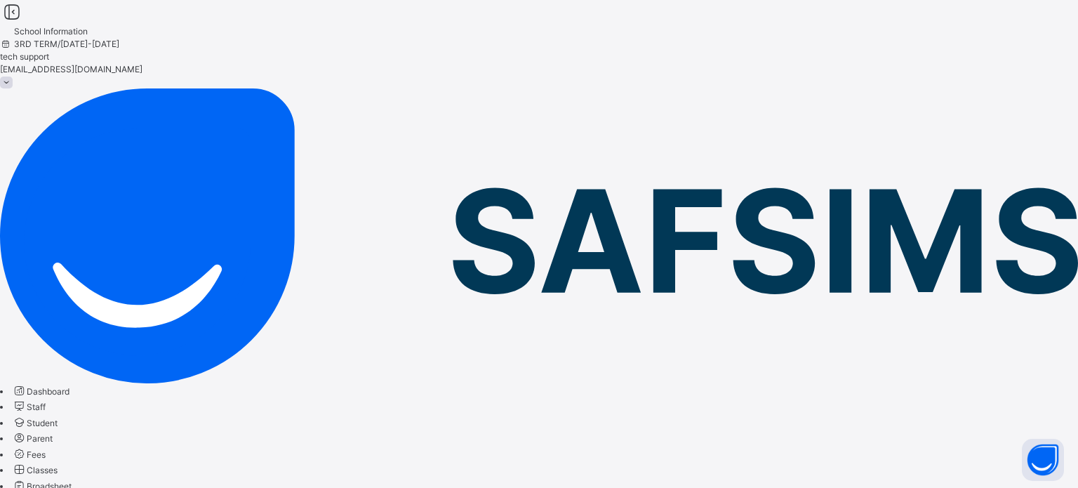
type input "******"
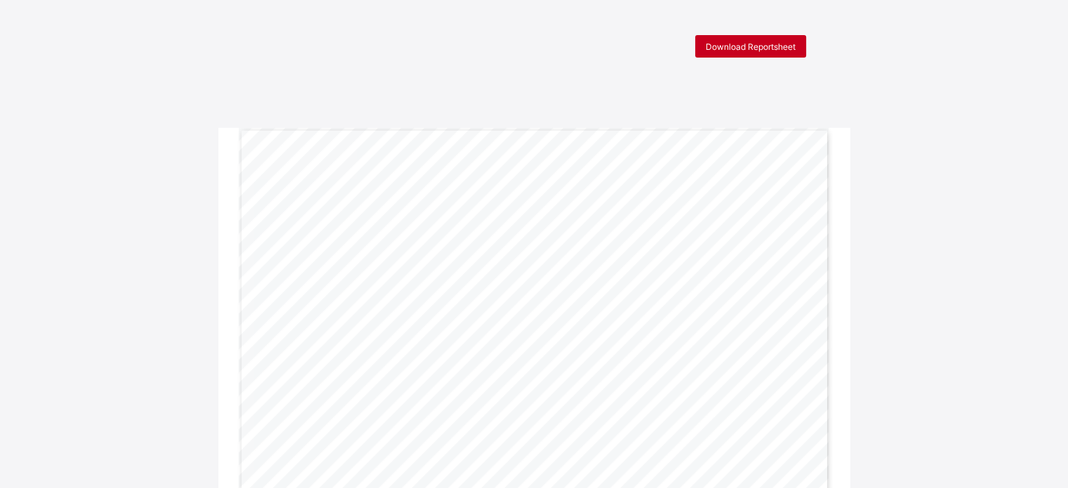
click at [771, 42] on span "Download Reportsheet" at bounding box center [750, 46] width 90 height 11
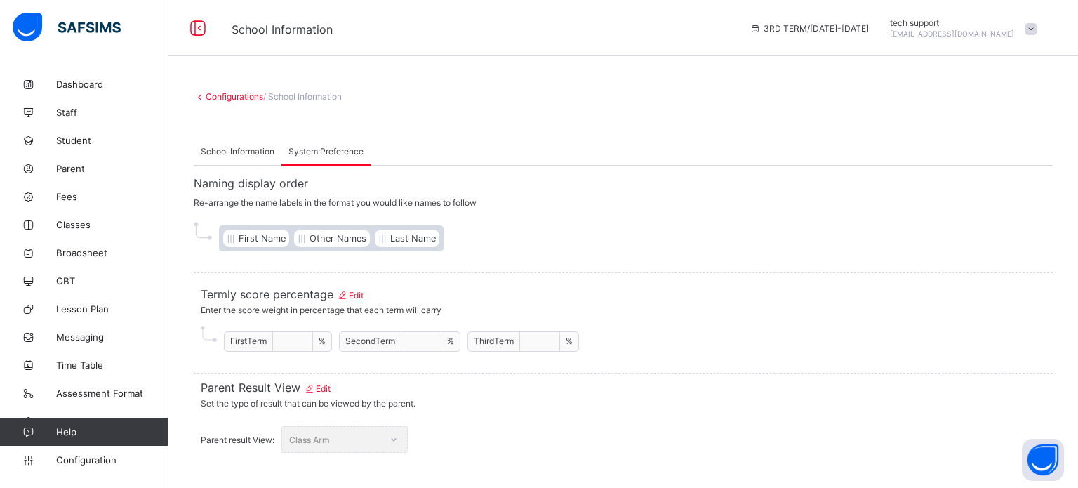
click at [359, 294] on span "Edit" at bounding box center [350, 295] width 27 height 11
click at [700, 336] on span "Cancel" at bounding box center [686, 331] width 28 height 11
click at [643, 323] on div "First Term ** % Second Term ** % Third Term ** %" at bounding box center [623, 339] width 845 height 40
click at [688, 398] on span "Set the type of result that can be viewed by the parent." at bounding box center [623, 403] width 845 height 18
click at [366, 294] on span "Termly score percentage Edit" at bounding box center [623, 294] width 845 height 14
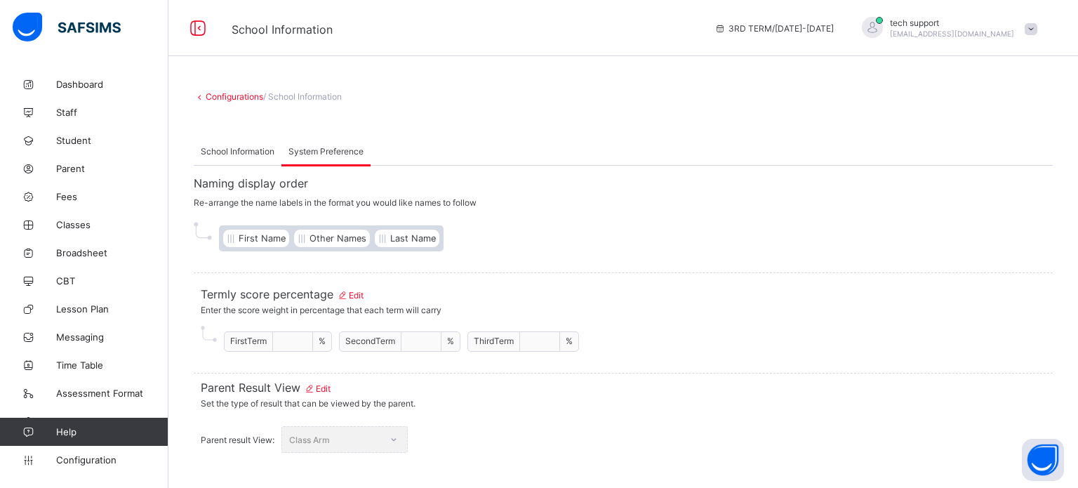
click at [351, 295] on span "Edit" at bounding box center [350, 295] width 27 height 11
click at [298, 341] on input "**" at bounding box center [293, 341] width 28 height 11
type input "*****"
click at [427, 343] on input "**" at bounding box center [421, 341] width 28 height 11
type input "*****"
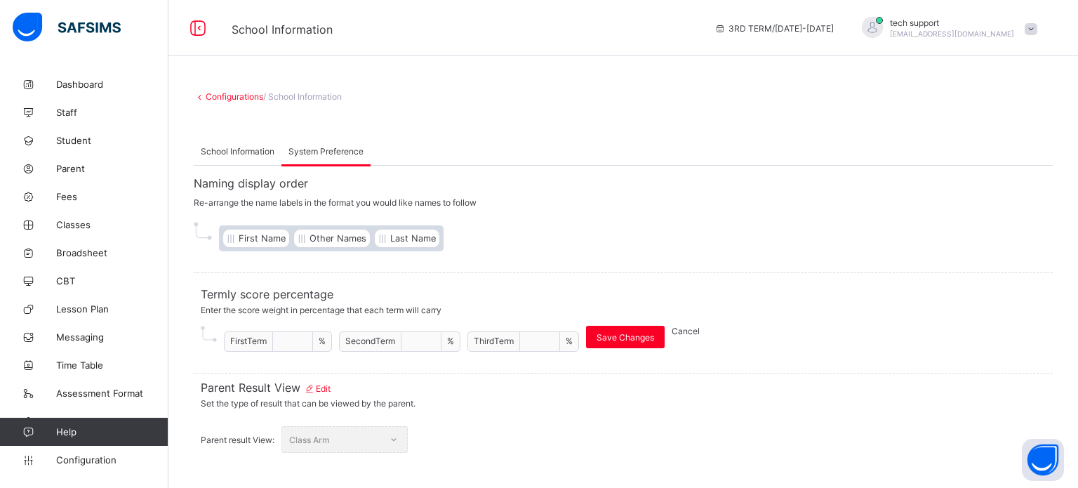
click at [550, 337] on input "**" at bounding box center [540, 341] width 28 height 11
type input "*"
click at [626, 336] on span "Save Changes" at bounding box center [626, 337] width 58 height 11
drag, startPoint x: 558, startPoint y: 341, endPoint x: 571, endPoint y: 356, distance: 19.9
click at [554, 341] on input "*****" at bounding box center [540, 341] width 28 height 11
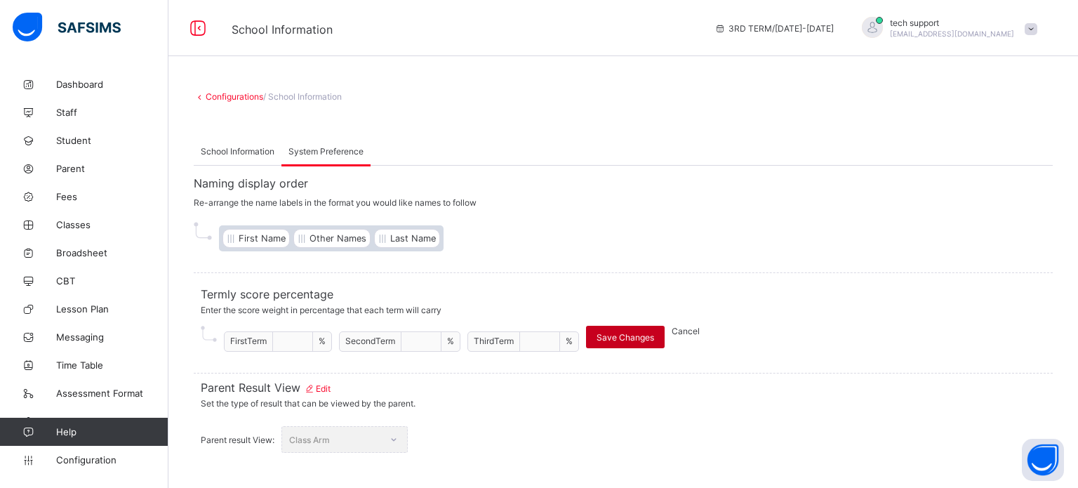
type input "*****"
click at [620, 339] on span "Save Changes" at bounding box center [626, 337] width 58 height 11
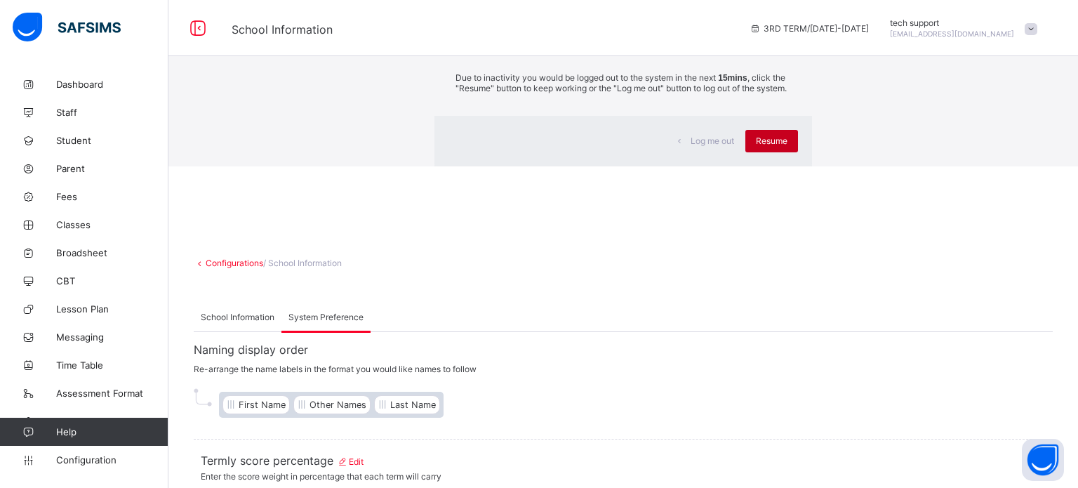
click at [756, 146] on span "Resume" at bounding box center [772, 140] width 32 height 11
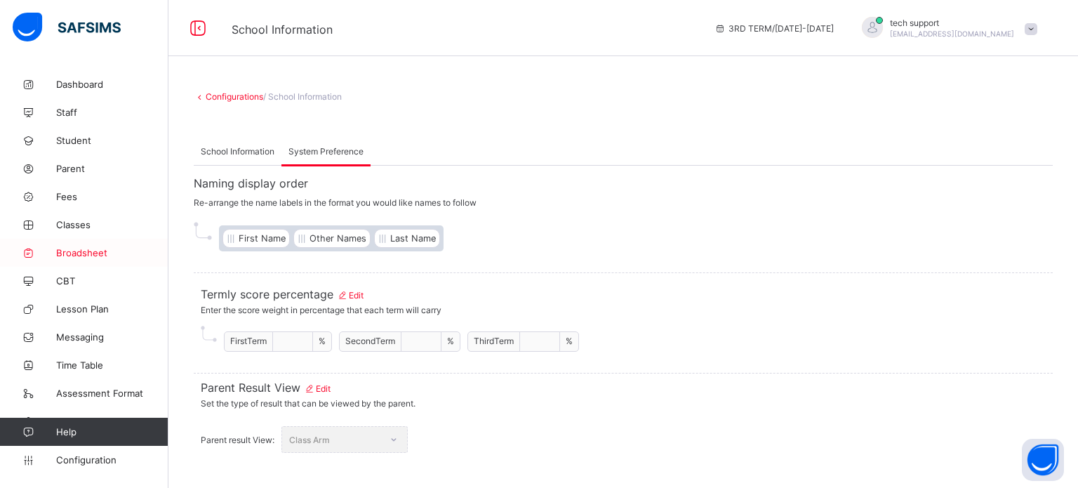
click at [83, 252] on span "Broadsheet" at bounding box center [112, 252] width 112 height 11
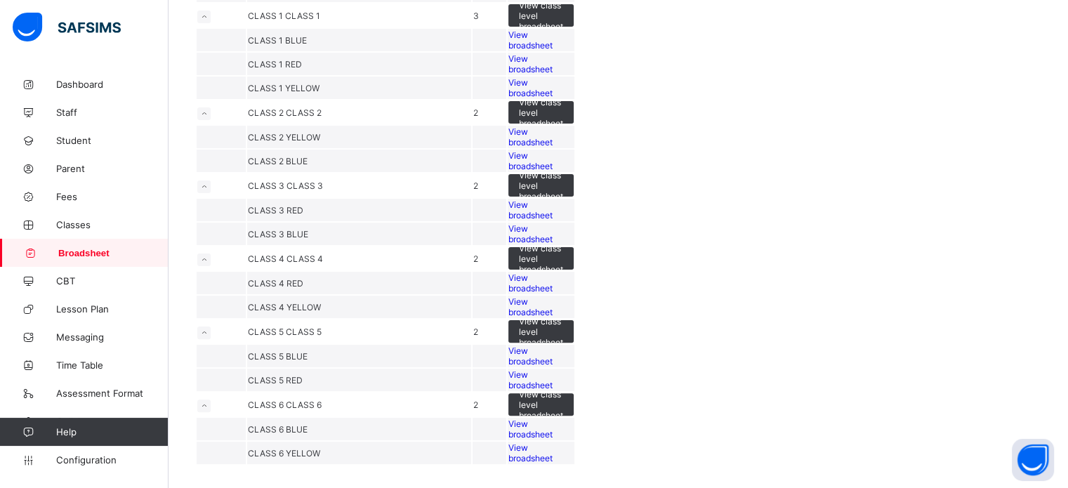
scroll to position [491, 0]
click at [552, 244] on span "View broadsheet" at bounding box center [530, 233] width 44 height 21
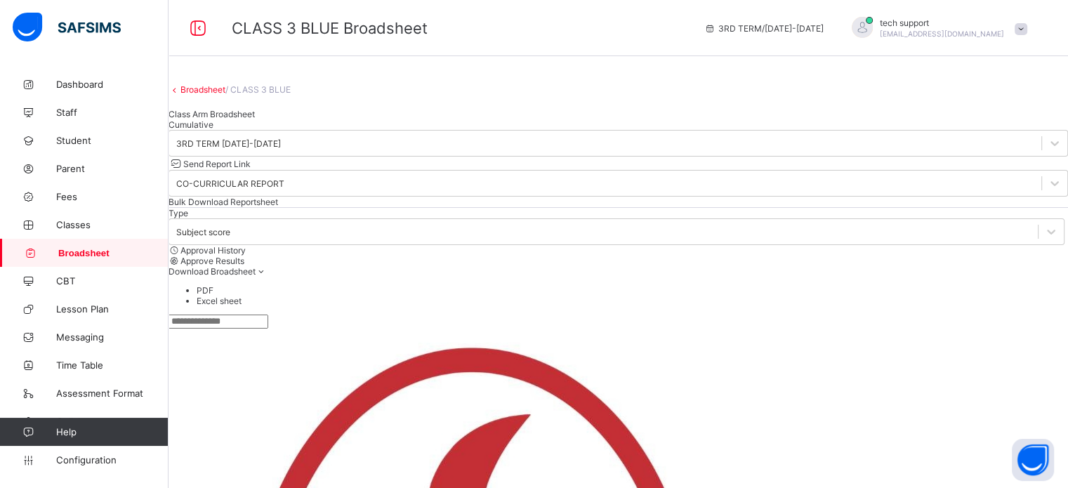
click at [304, 130] on div "Cumulative" at bounding box center [617, 124] width 899 height 11
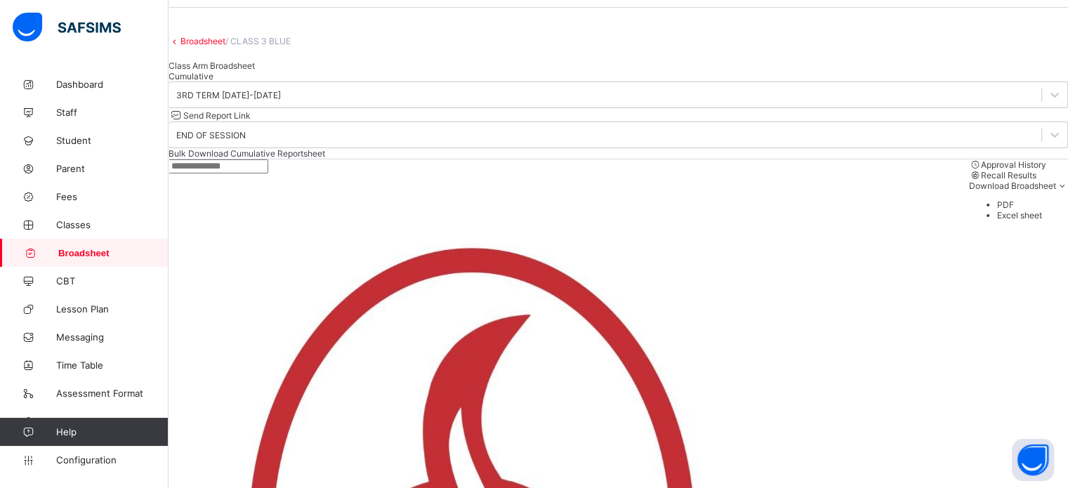
scroll to position [70, 0]
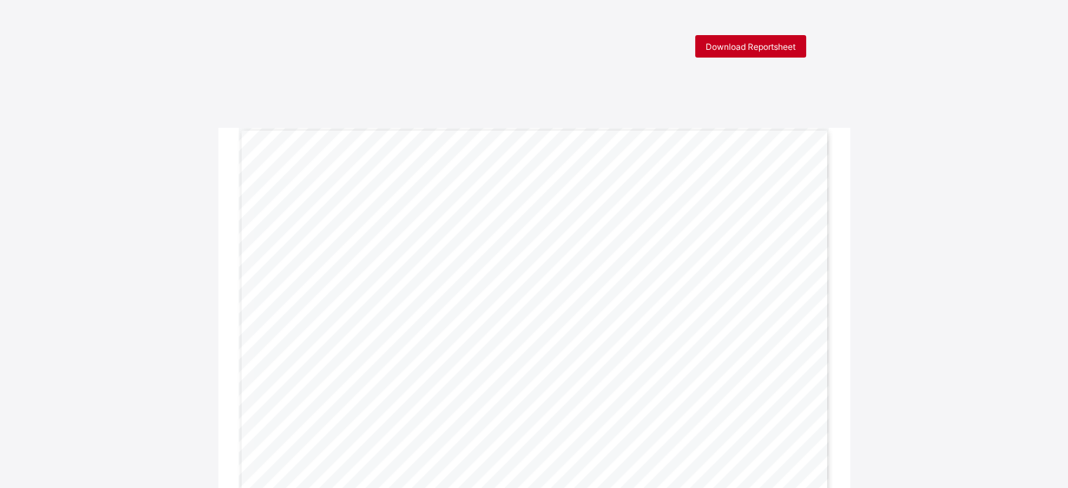
click at [755, 53] on div "Download Reportsheet" at bounding box center [750, 46] width 111 height 22
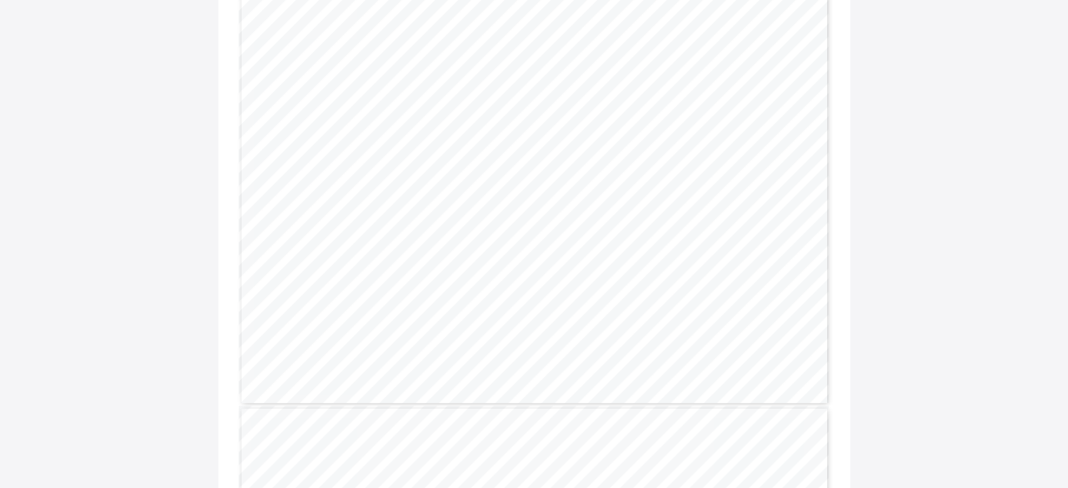
scroll to position [70, 0]
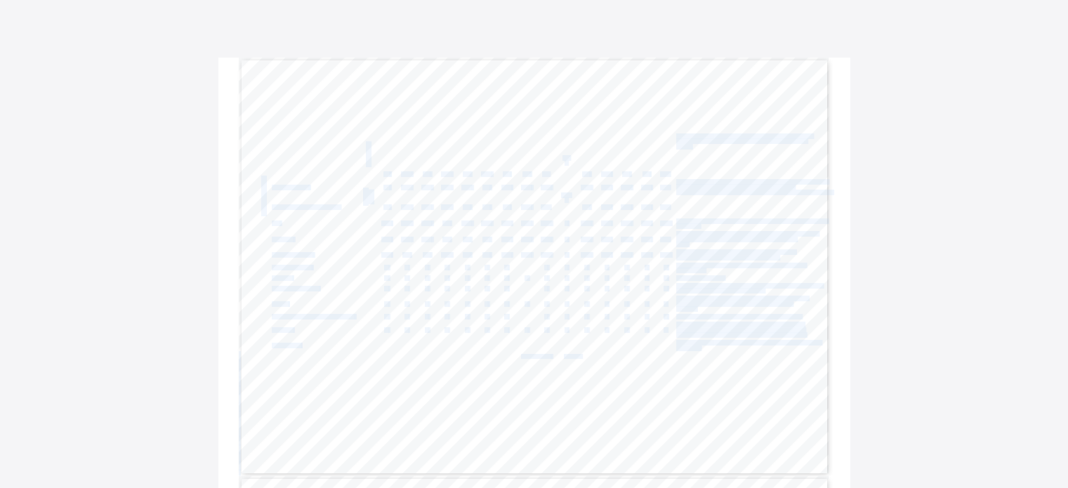
drag, startPoint x: 589, startPoint y: 357, endPoint x: 598, endPoint y: 357, distance: 9.1
click at [598, 357] on div "Page 1 Powered by Flexisaf Edusoft Limited | [URL][DOMAIN_NAME] COGNITIVE ABILI…" at bounding box center [534, 267] width 591 height 418
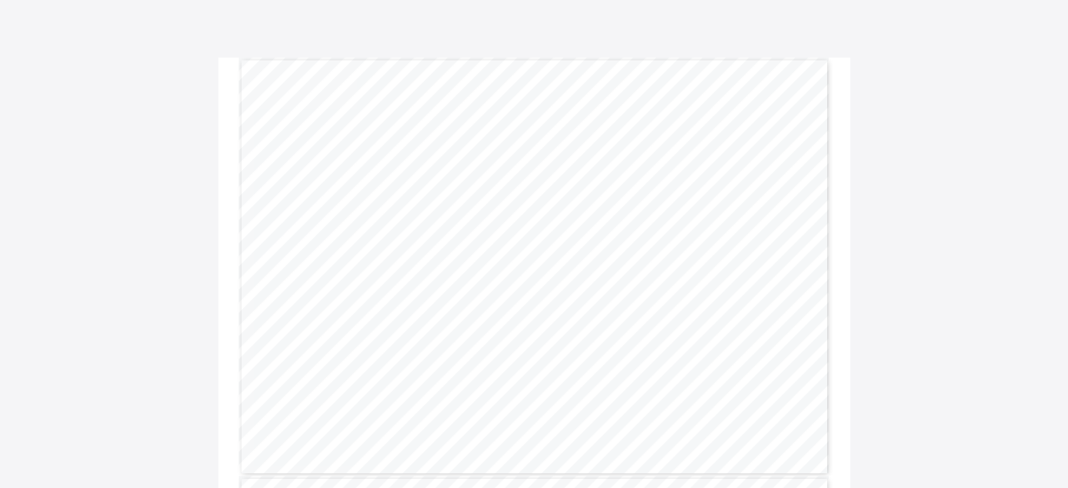
click at [590, 347] on div "Page 1 Powered by Flexisaf Edusoft Limited | [URL][DOMAIN_NAME] COGNITIVE ABILI…" at bounding box center [534, 267] width 591 height 418
drag, startPoint x: 559, startPoint y: 171, endPoint x: 564, endPoint y: 166, distance: 7.5
click at [559, 171] on div "Page 1 Powered by Flexisaf Edusoft Limited | [URL][DOMAIN_NAME] COGNITIVE ABILI…" at bounding box center [534, 267] width 591 height 418
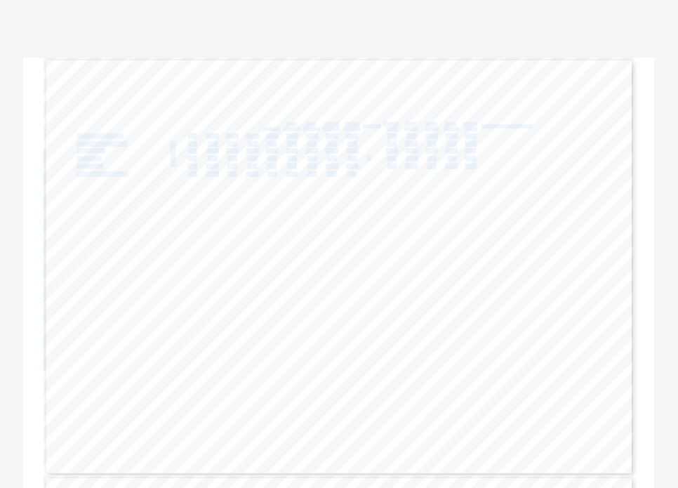
click at [377, 157] on div "Page 1 Powered by Flexisaf Edusoft Limited | [URL][DOMAIN_NAME] COGNITIVE ABILI…" at bounding box center [339, 267] width 591 height 418
click at [374, 157] on span "9.8" at bounding box center [370, 158] width 7 height 5
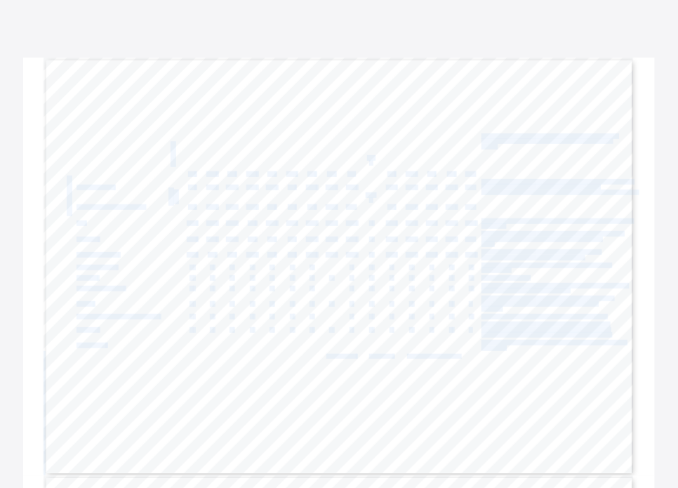
drag, startPoint x: 468, startPoint y: 356, endPoint x: 525, endPoint y: 353, distance: 56.9
click at [489, 353] on div "Page 1 Powered by Flexisaf Edusoft Limited | [URL][DOMAIN_NAME] COGNITIVE ABILI…" at bounding box center [339, 267] width 591 height 418
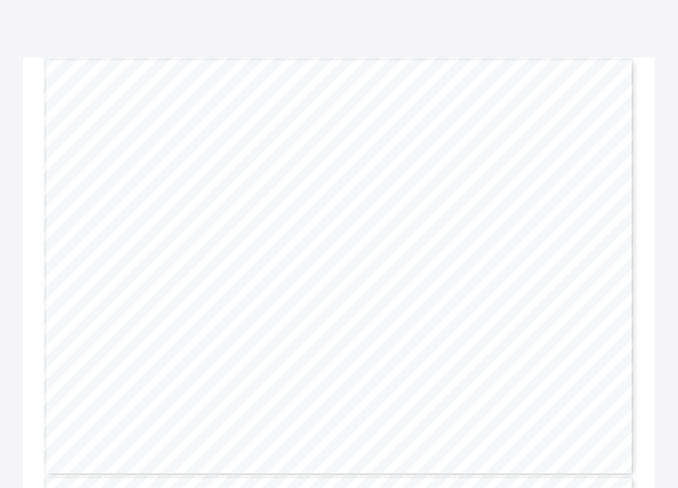
click at [387, 348] on div "Page 1 Powered by Flexisaf Edusoft Limited | [URL][DOMAIN_NAME] COGNITIVE ABILI…" at bounding box center [339, 267] width 591 height 418
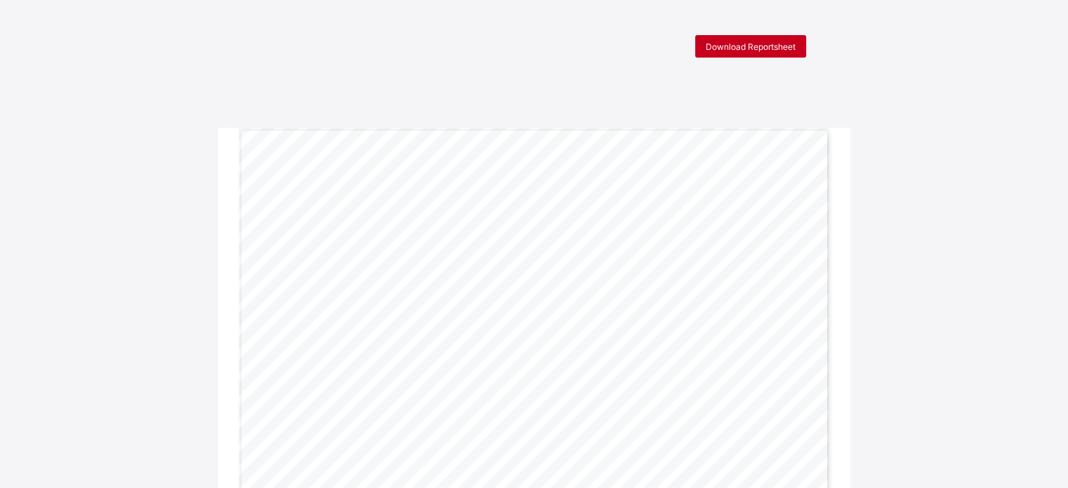
click at [677, 46] on span "Download Reportsheet" at bounding box center [750, 46] width 90 height 11
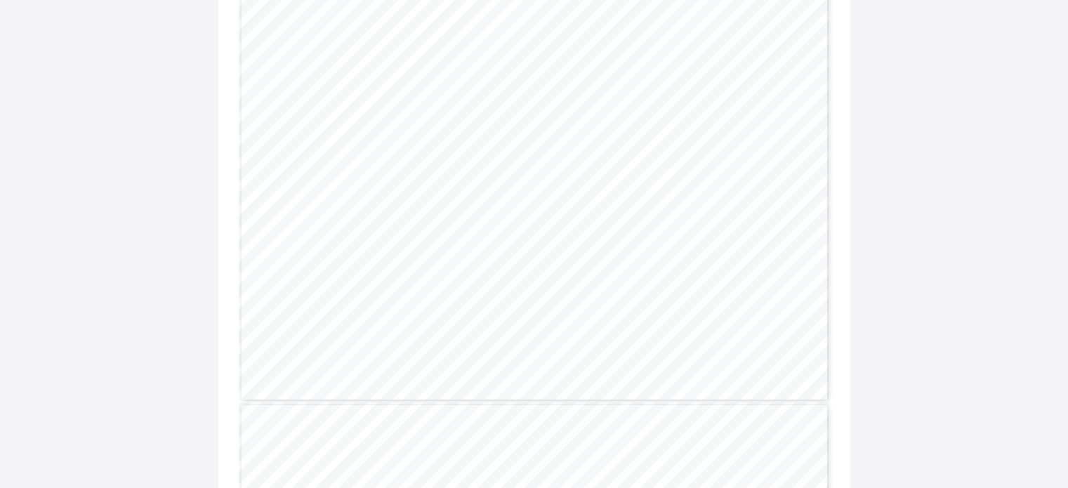
scroll to position [70, 0]
